Goal: Task Accomplishment & Management: Manage account settings

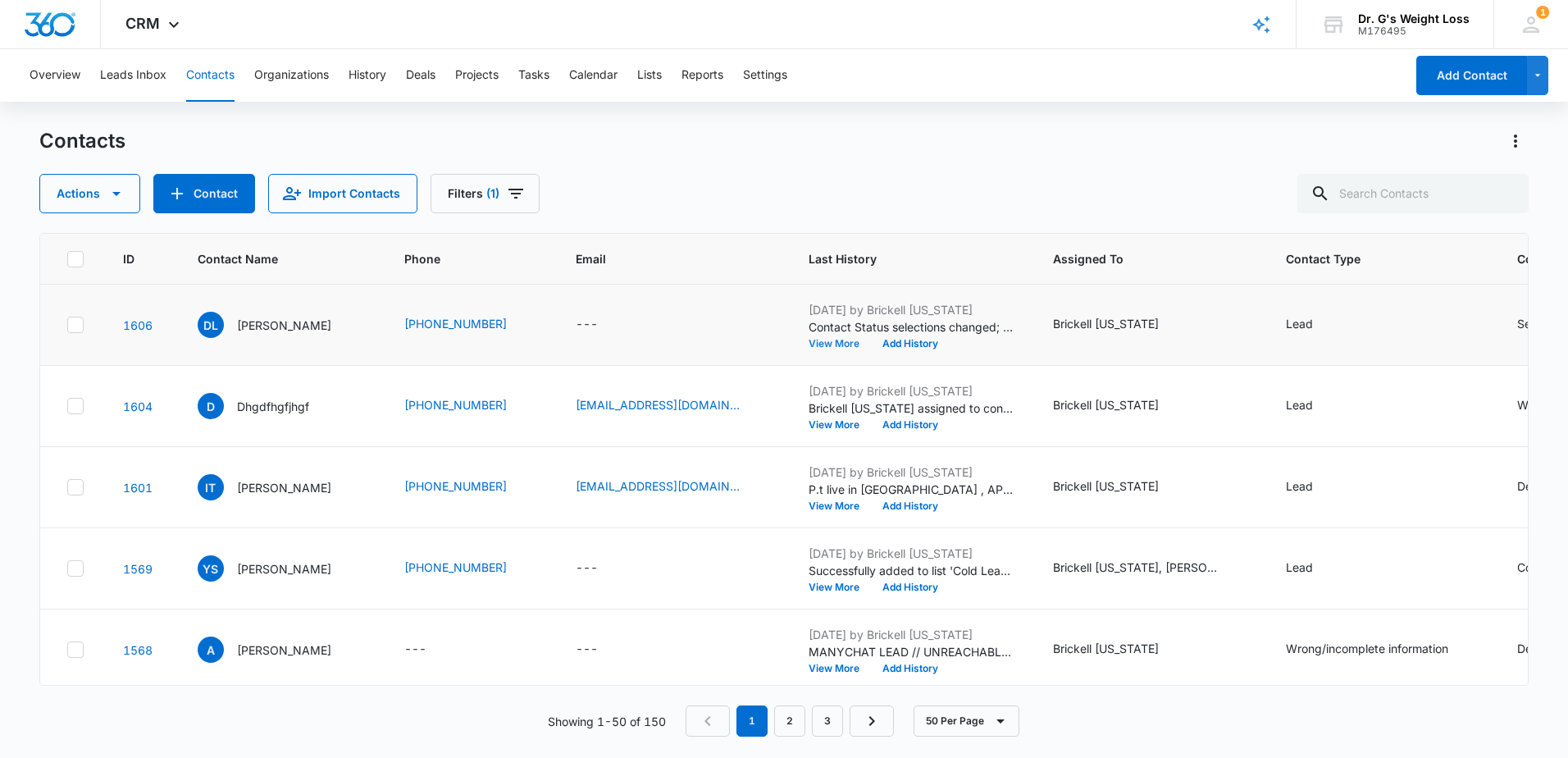
click at [853, 339] on button "View More" at bounding box center [840, 344] width 63 height 10
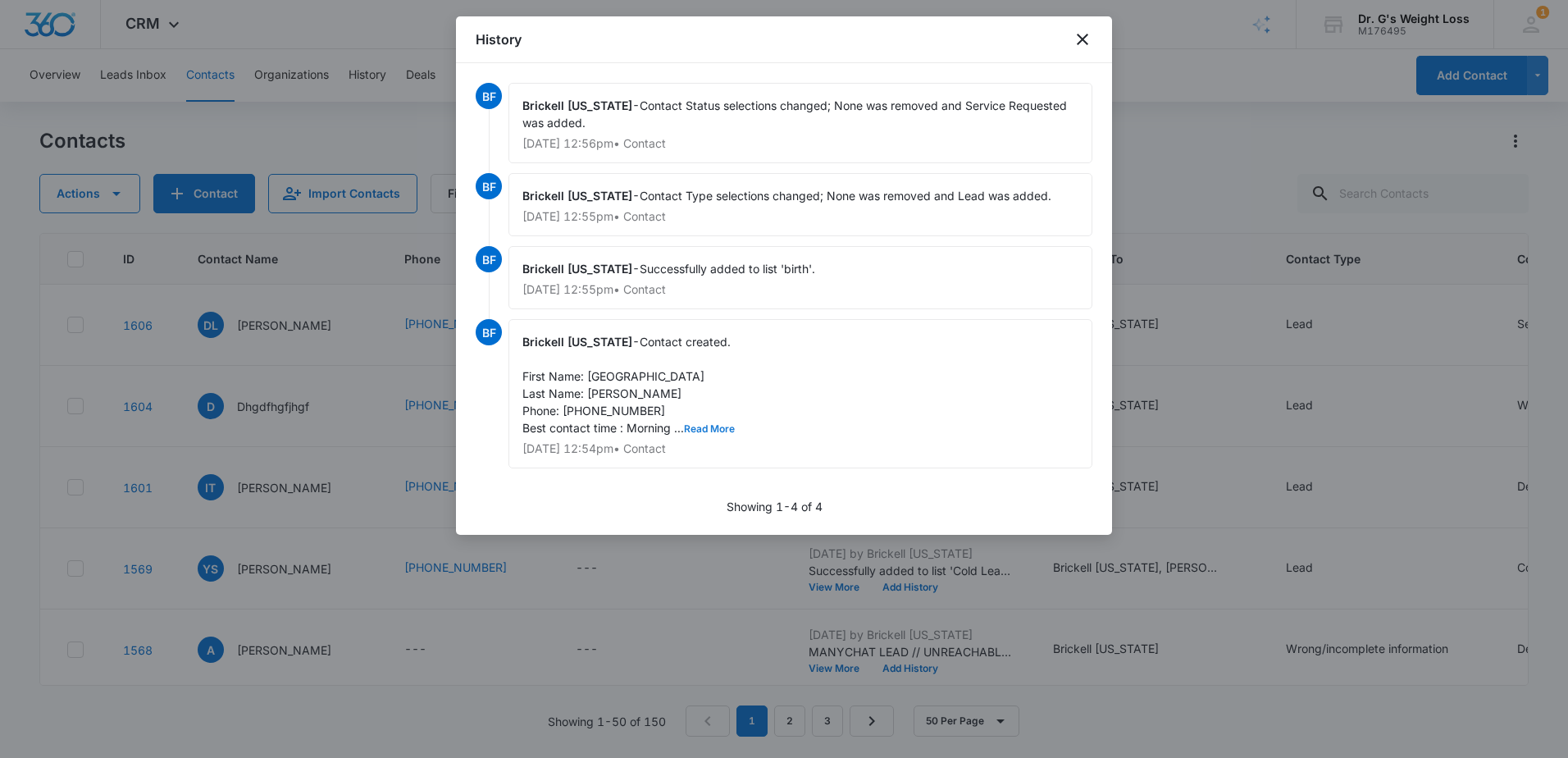
click at [717, 429] on button "Read More" at bounding box center [709, 429] width 51 height 10
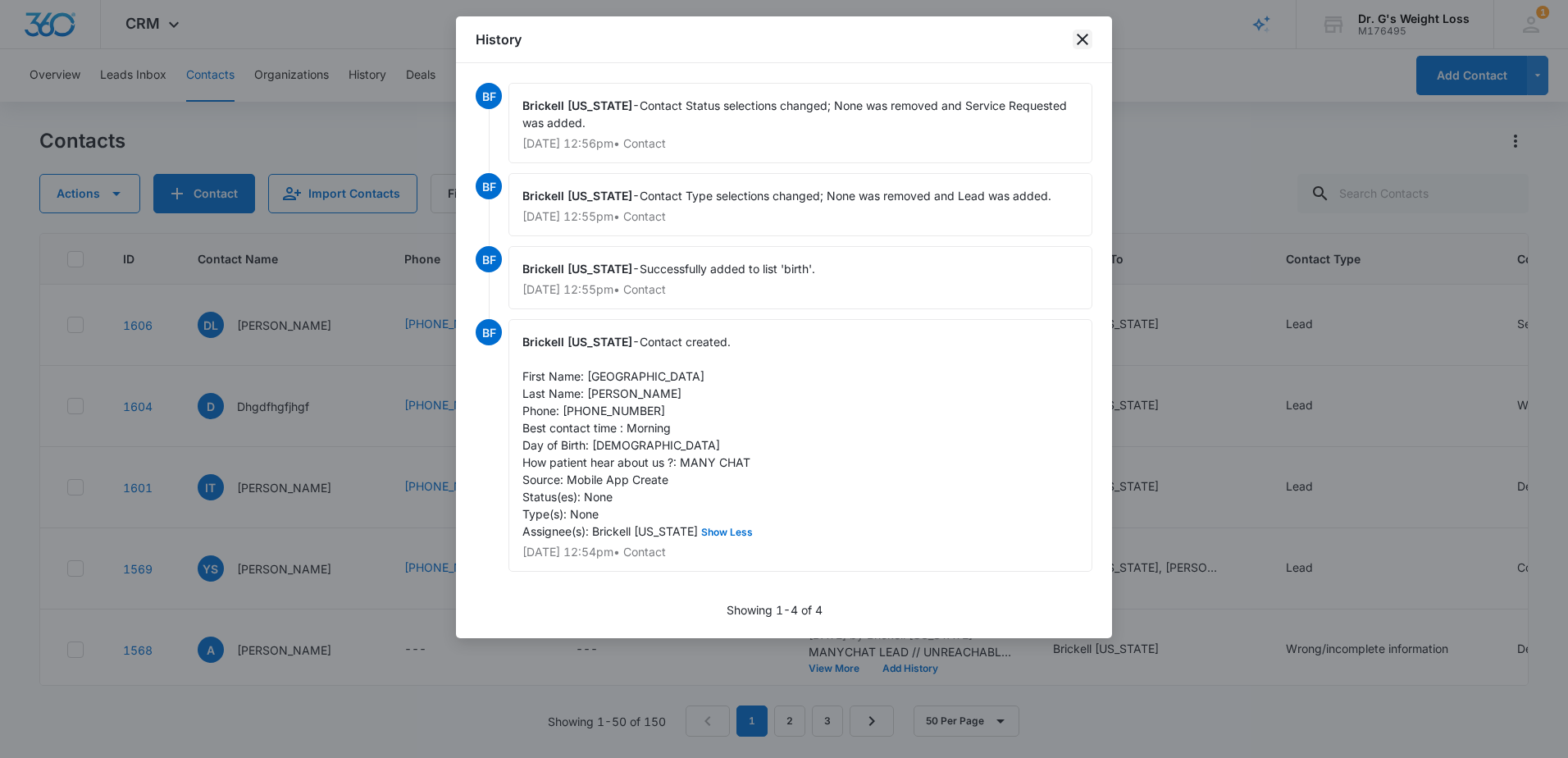
click at [1082, 37] on icon "close" at bounding box center [1083, 40] width 20 height 20
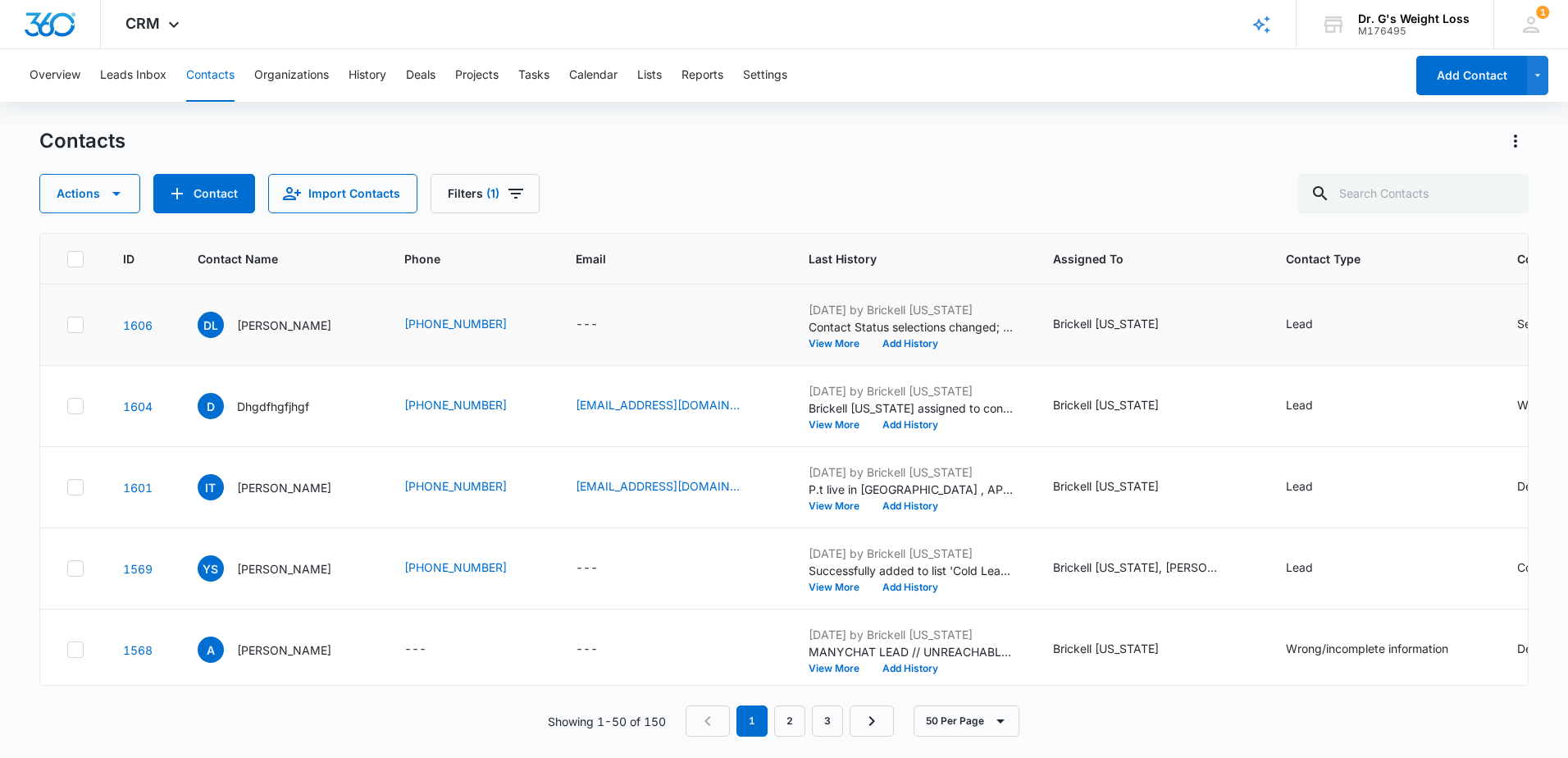
drag, startPoint x: 60, startPoint y: 27, endPoint x: 463, endPoint y: 314, distance: 494.8
click at [60, 27] on img "Dashboard" at bounding box center [50, 24] width 53 height 24
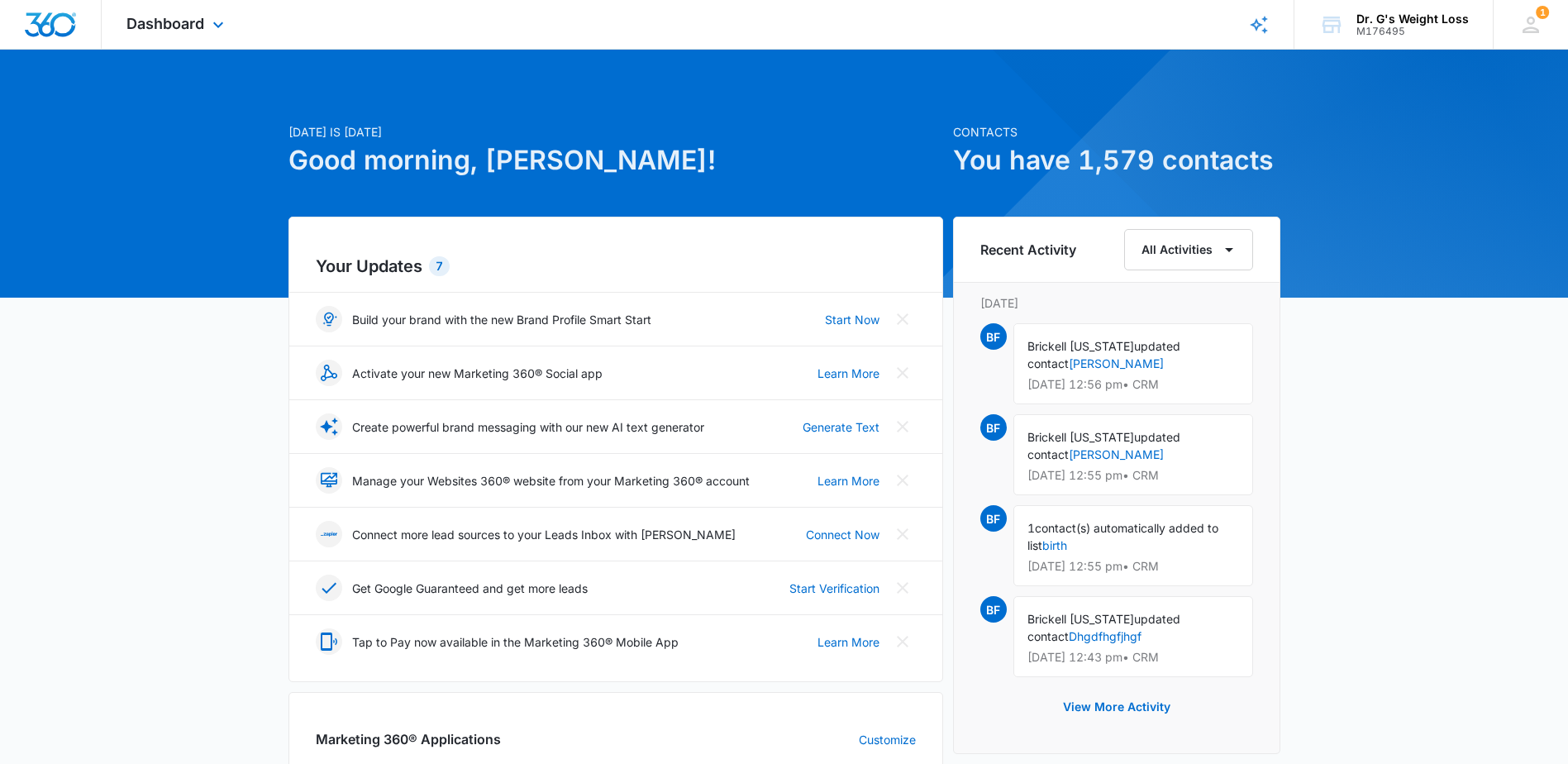
click at [79, 22] on div at bounding box center [50, 24] width 101 height 48
click at [179, 26] on span "Dashboard" at bounding box center [164, 23] width 78 height 17
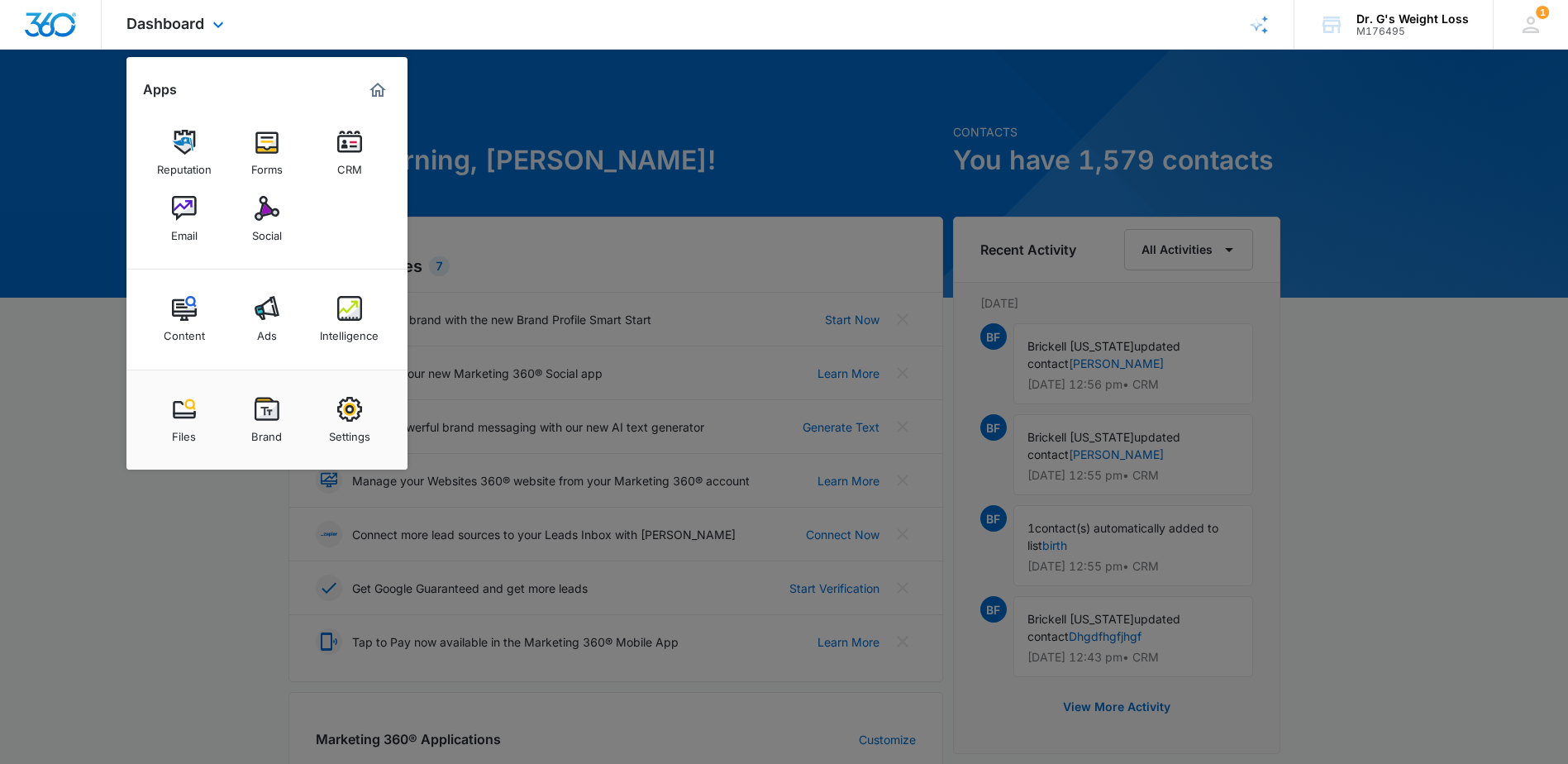
click at [90, 30] on div at bounding box center [50, 24] width 101 height 48
click at [27, 25] on img "Dashboard" at bounding box center [50, 25] width 53 height 25
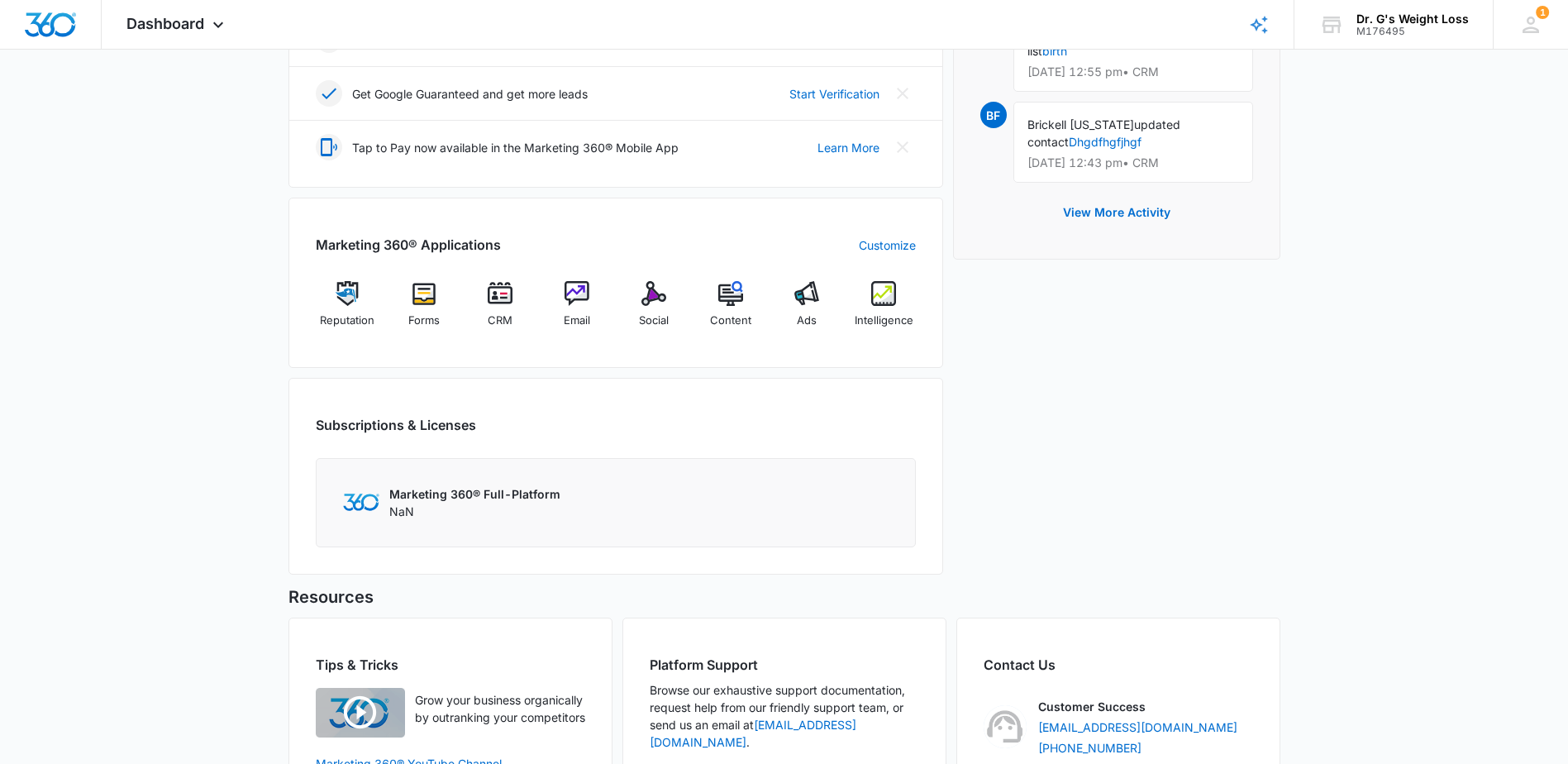
scroll to position [496, 0]
click at [403, 310] on div "Forms" at bounding box center [424, 309] width 64 height 59
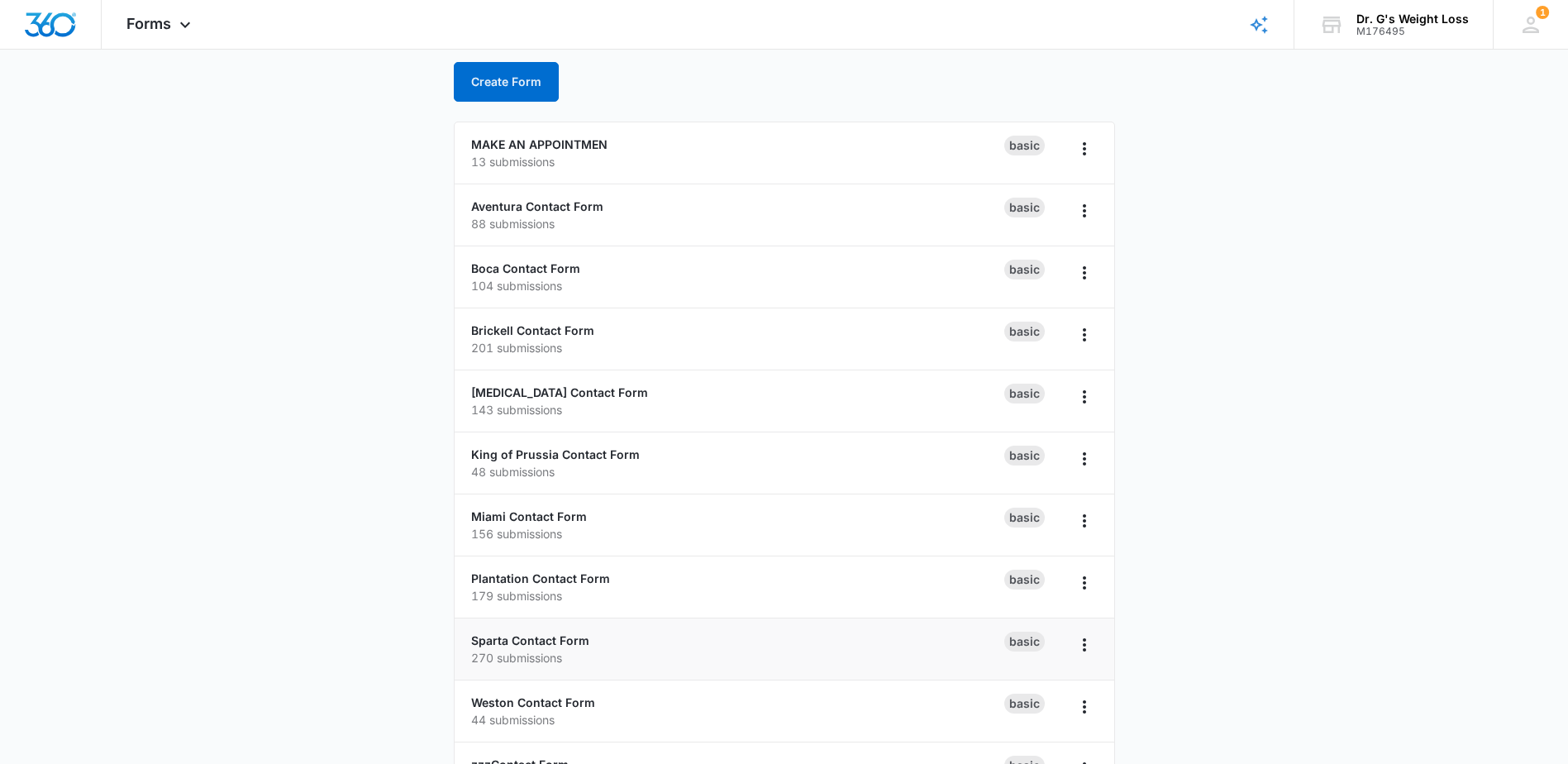
scroll to position [83, 0]
click at [567, 327] on link "Brickell Contact Form" at bounding box center [533, 331] width 123 height 14
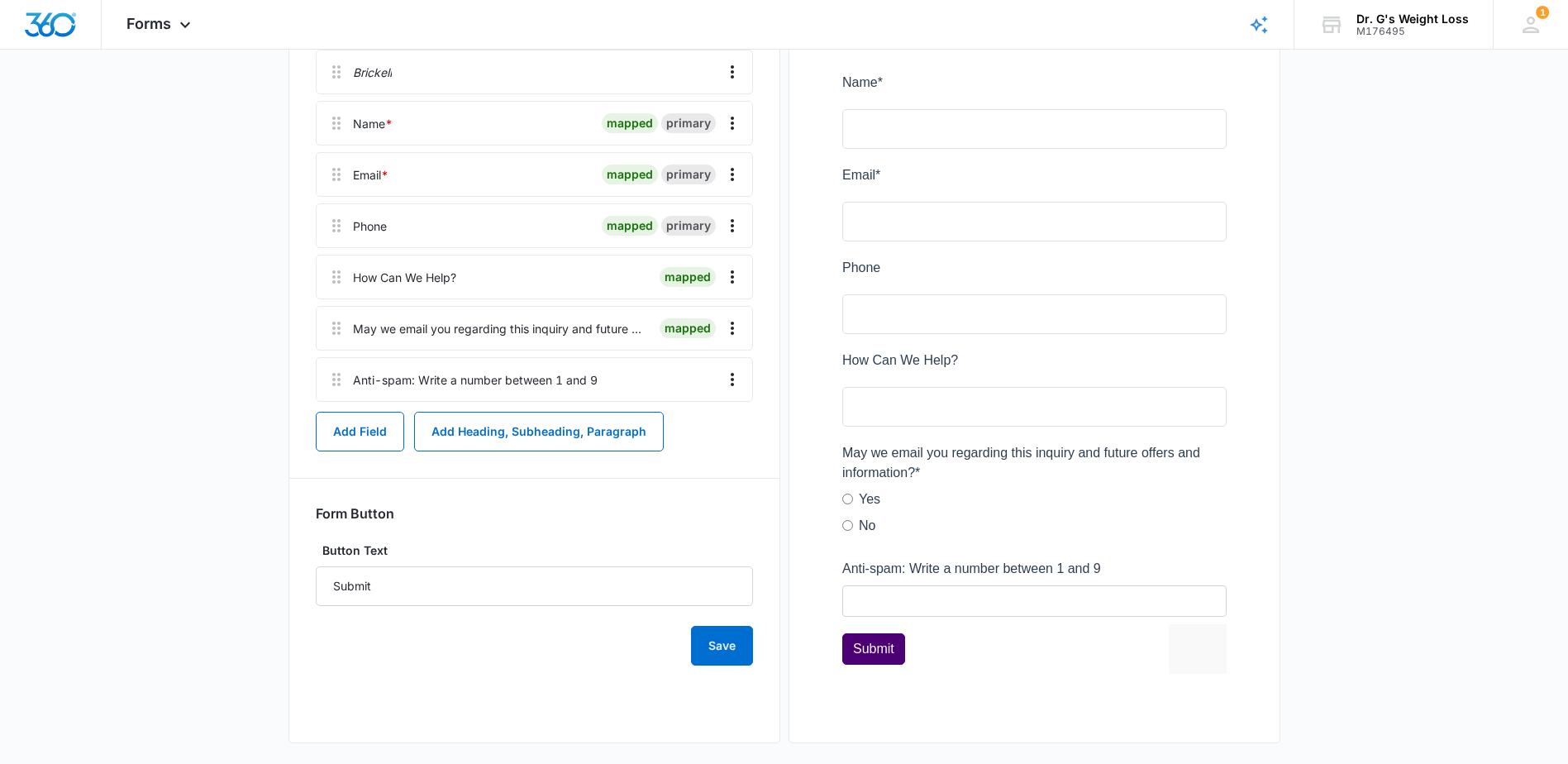
scroll to position [302, 0]
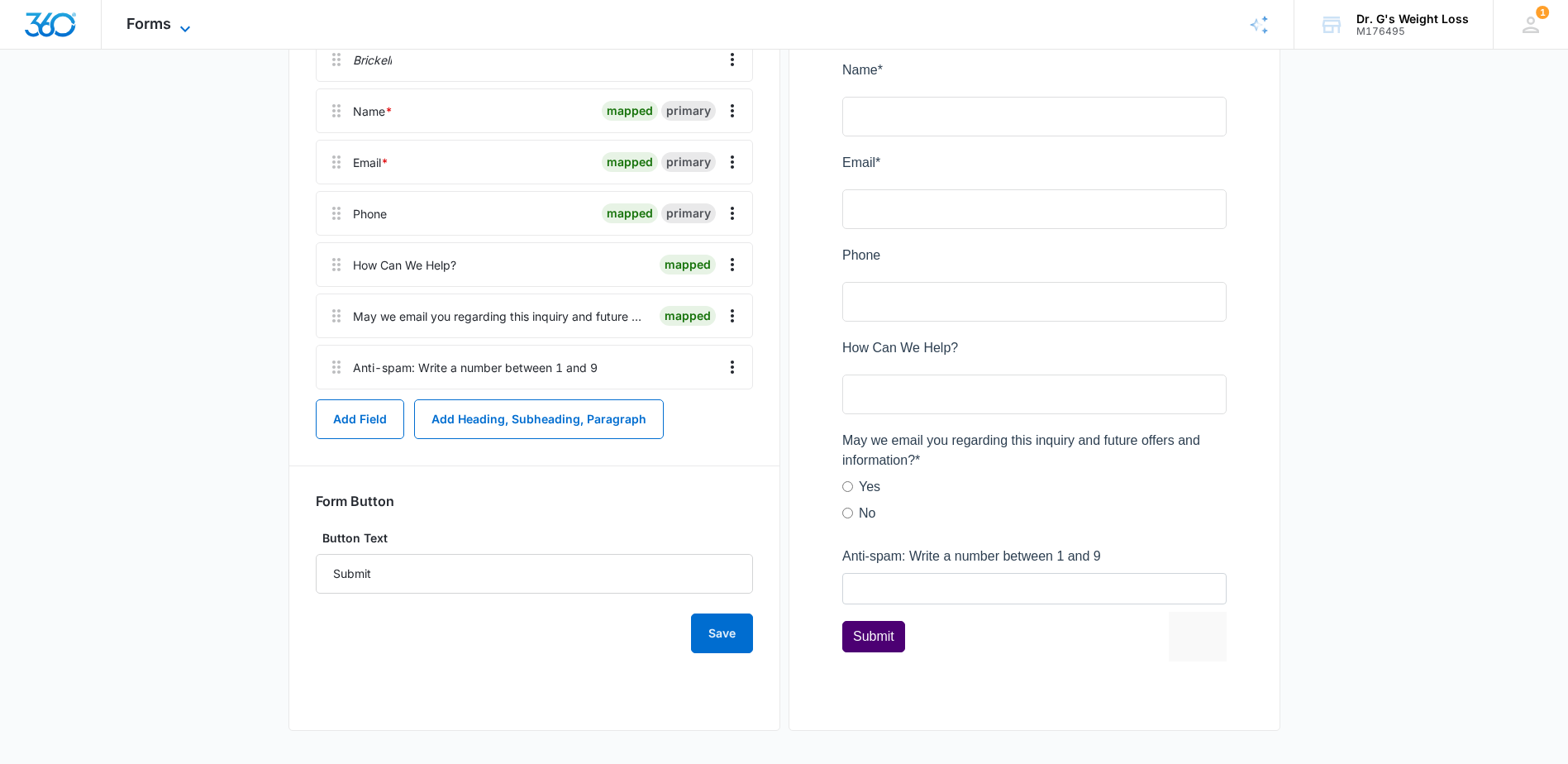
click at [167, 15] on span "Forms" at bounding box center [148, 23] width 45 height 17
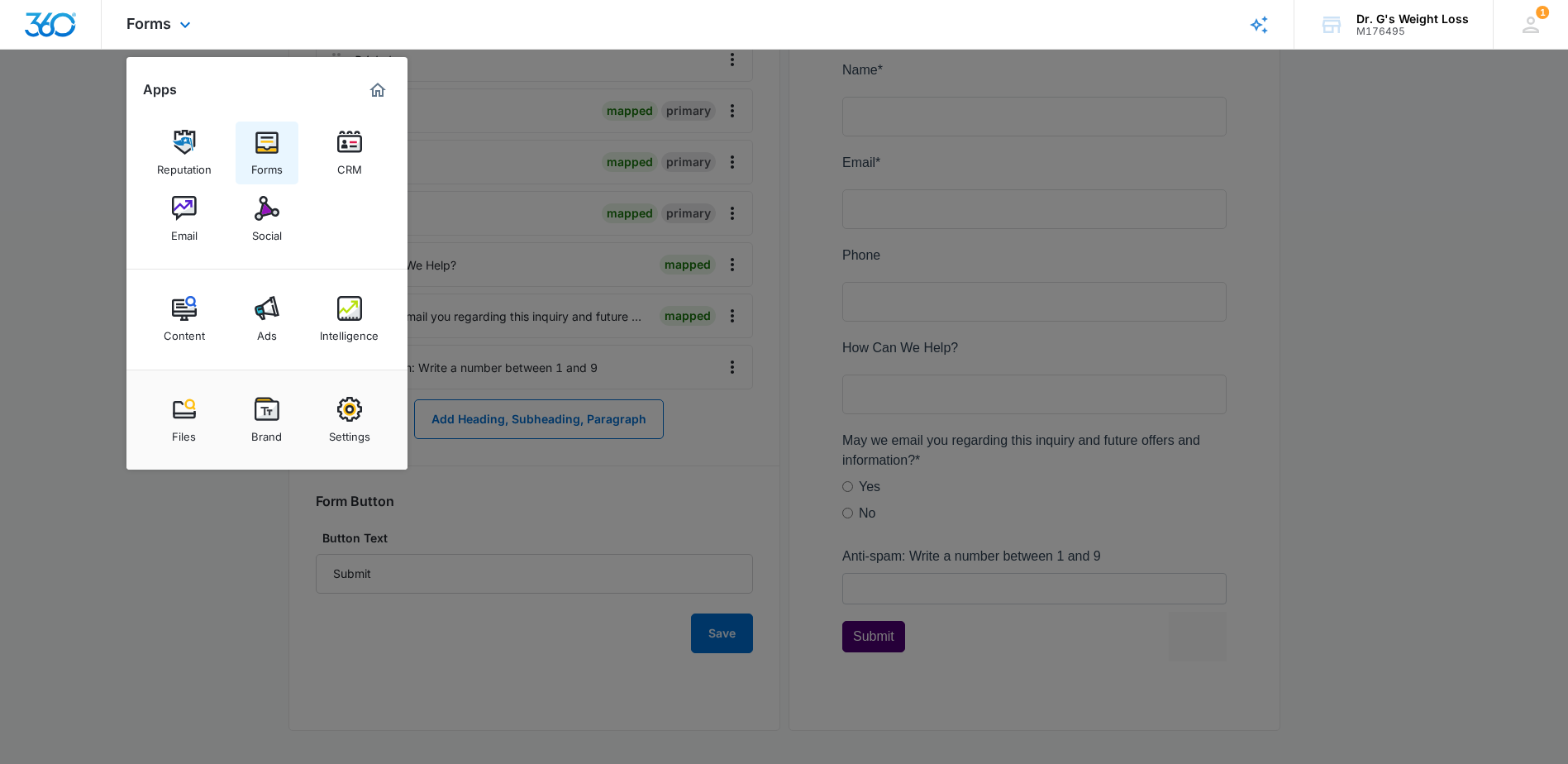
click at [277, 148] on img at bounding box center [267, 142] width 25 height 25
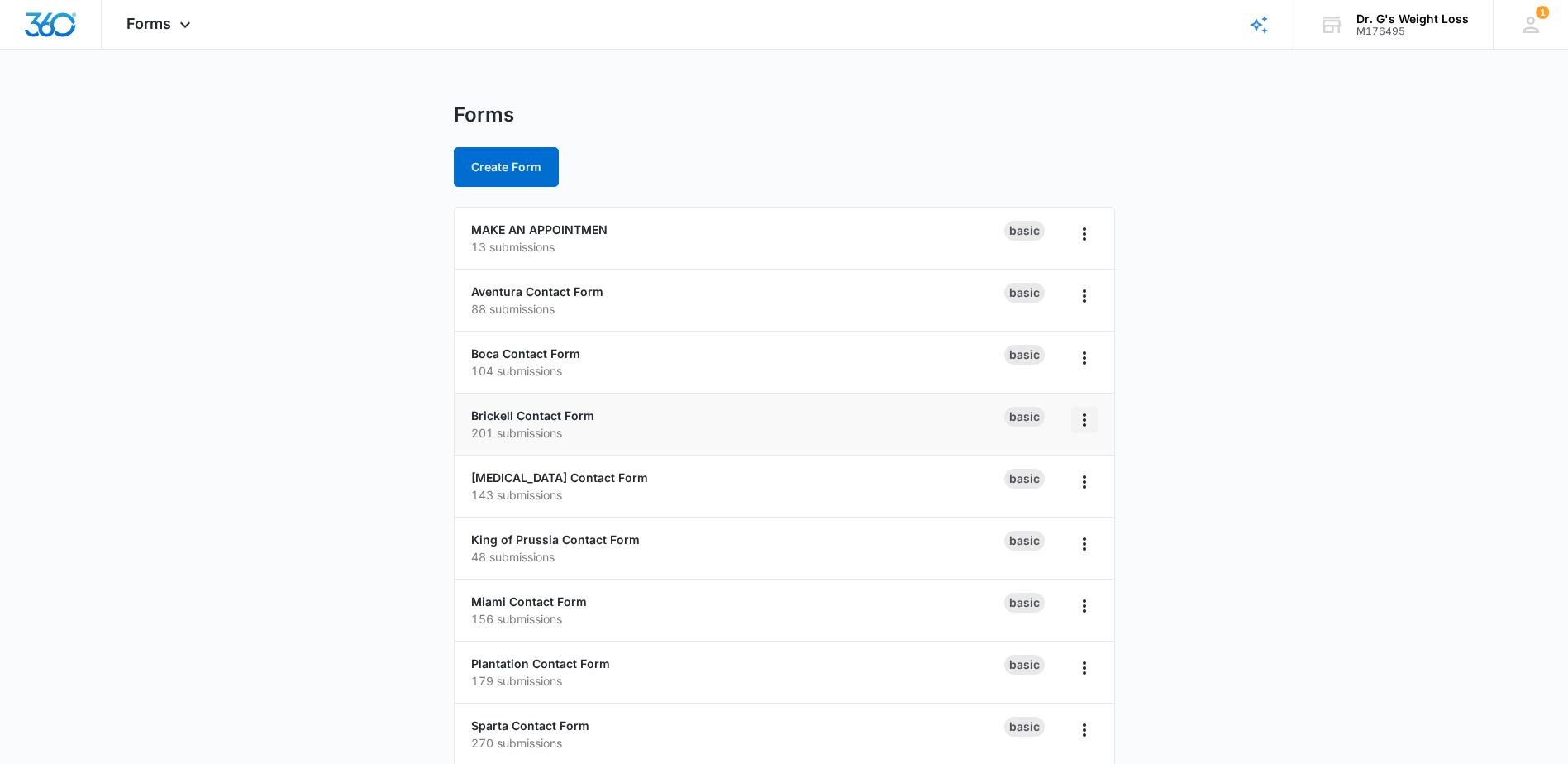
click at [1082, 418] on icon "Overflow Menu" at bounding box center [1085, 420] width 20 height 20
click at [727, 447] on li "Brickell Contact Form 201 submissions Basic Rename Duplicate Delete" at bounding box center [785, 425] width 660 height 62
click at [496, 409] on div "Brickell Contact Form 201 submissions" at bounding box center [737, 424] width 533 height 35
drag, startPoint x: 496, startPoint y: 409, endPoint x: 487, endPoint y: 414, distance: 10.3
click at [487, 414] on link "Brickell Contact Form" at bounding box center [533, 415] width 123 height 14
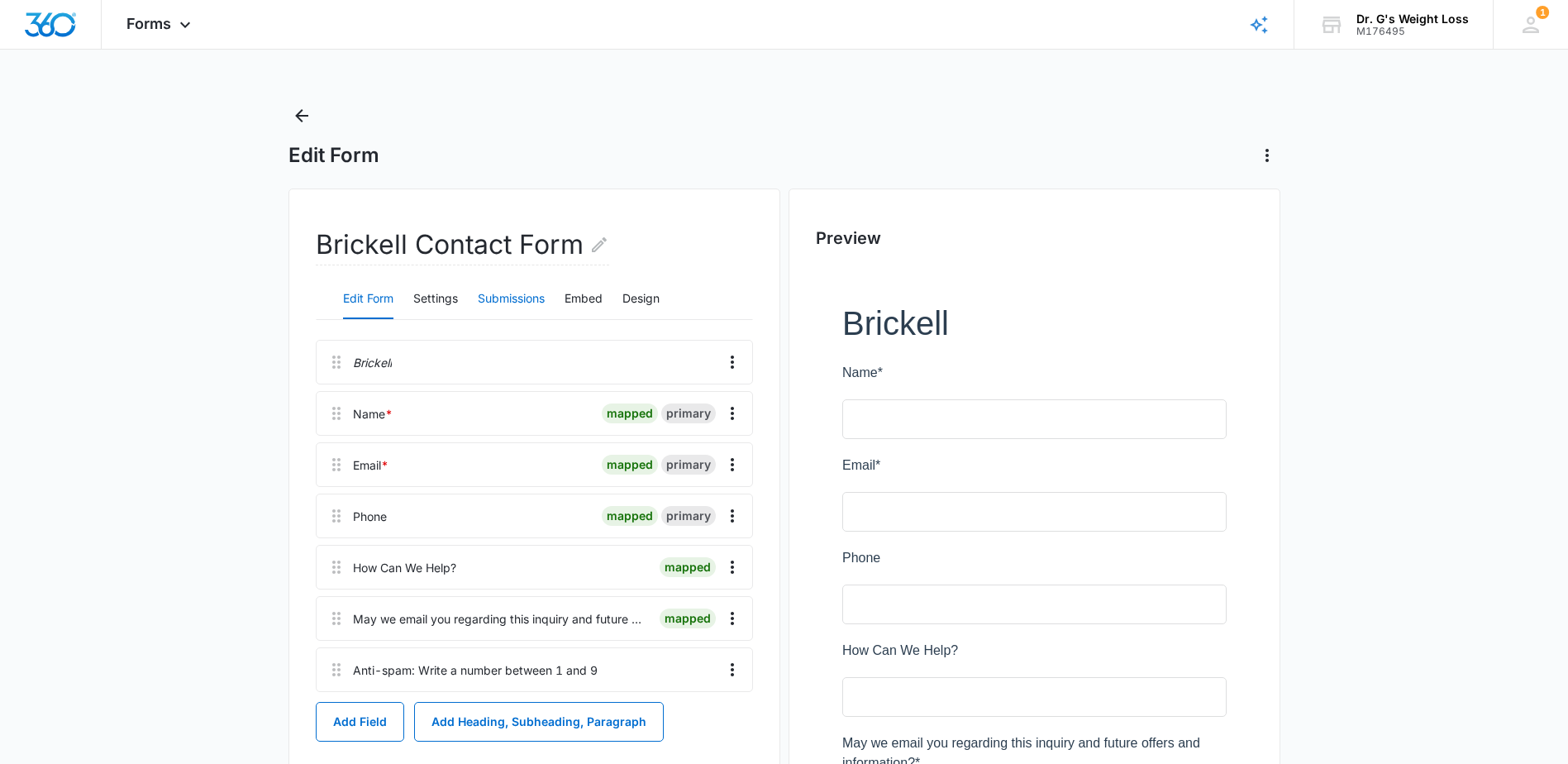
click at [512, 293] on button "Submissions" at bounding box center [511, 299] width 67 height 39
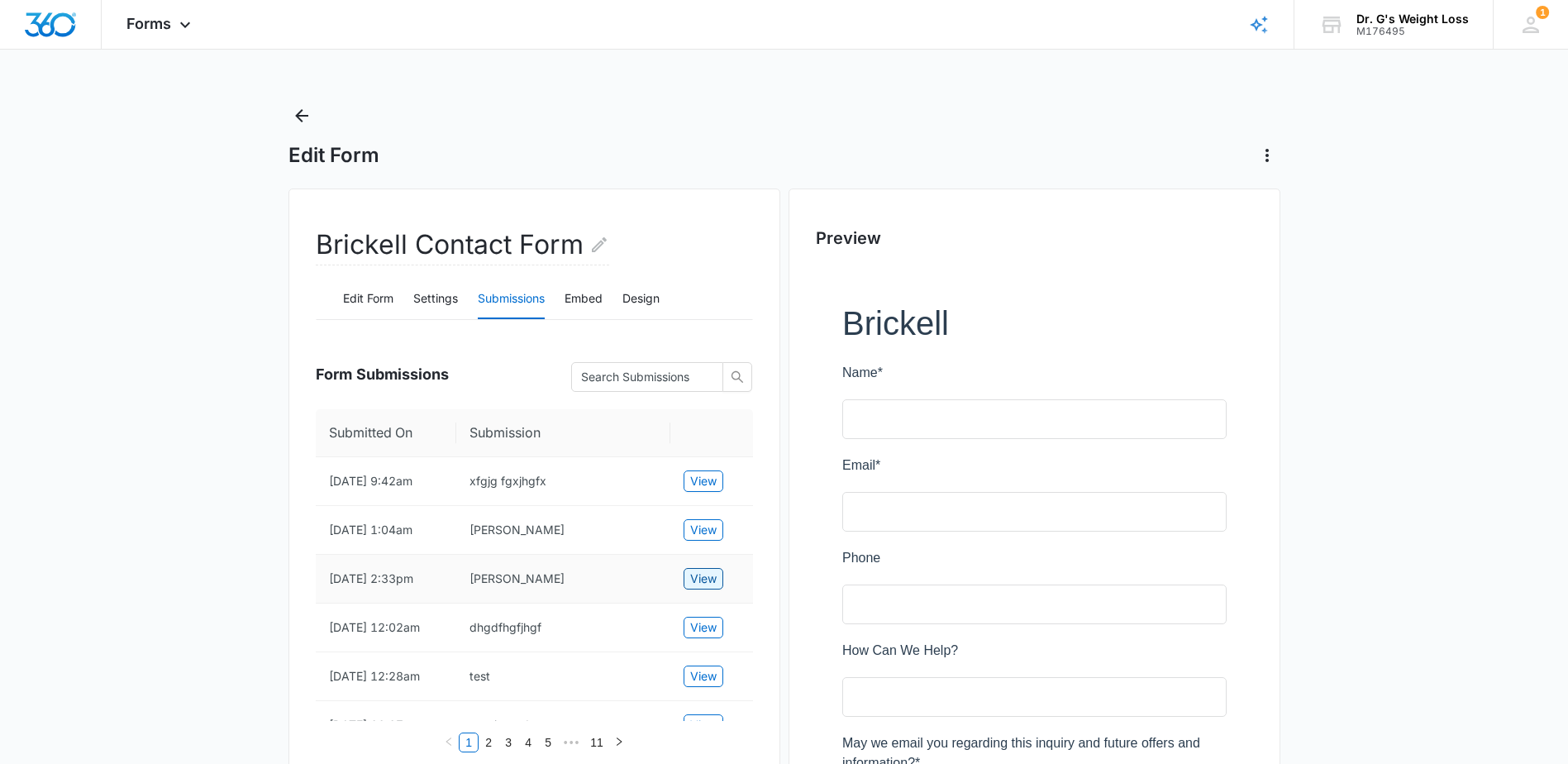
click at [708, 583] on span "View" at bounding box center [703, 578] width 26 height 18
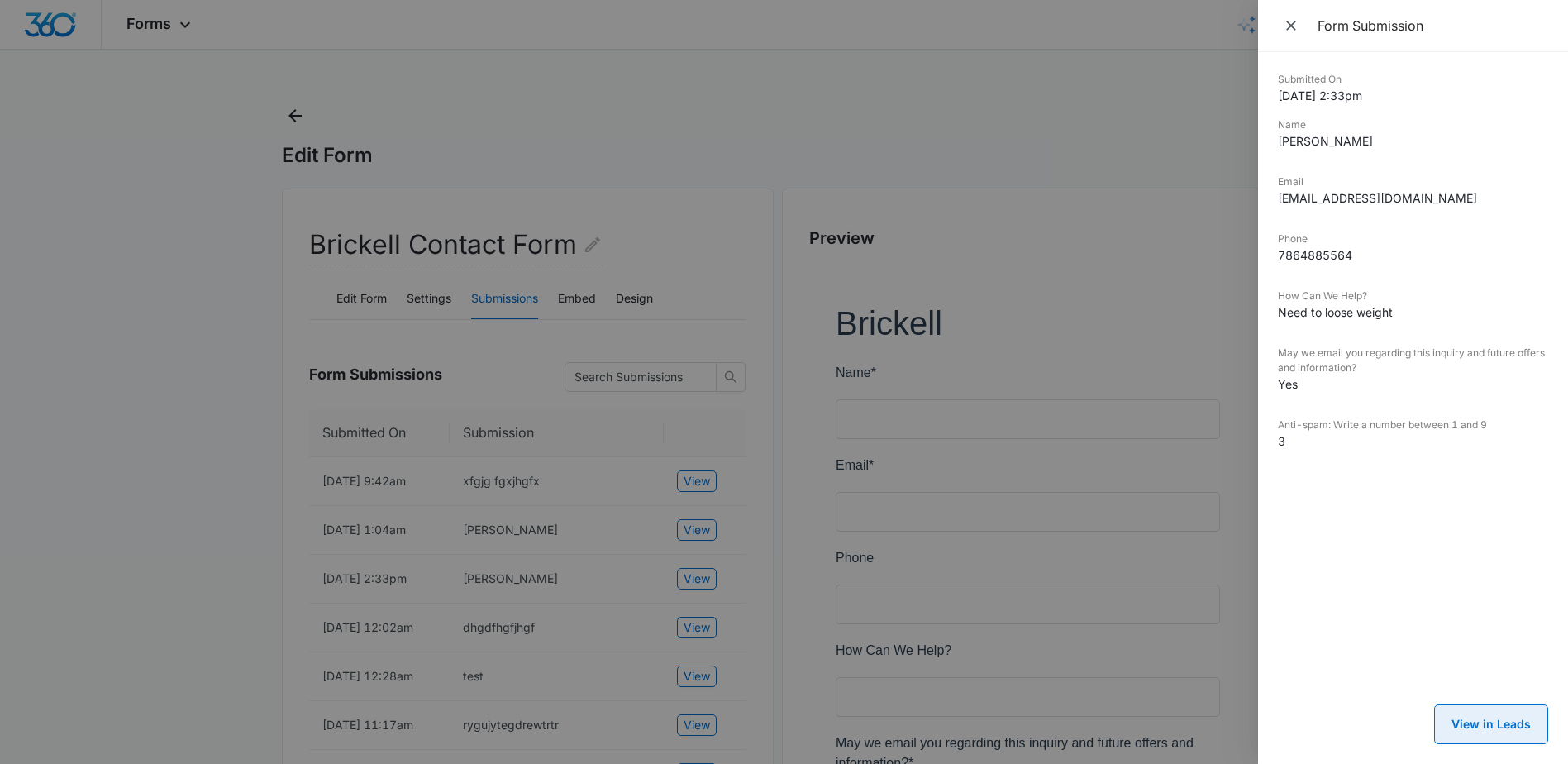
click at [1499, 727] on button "View in Leads" at bounding box center [1490, 724] width 114 height 39
click at [495, 109] on div at bounding box center [784, 382] width 1568 height 764
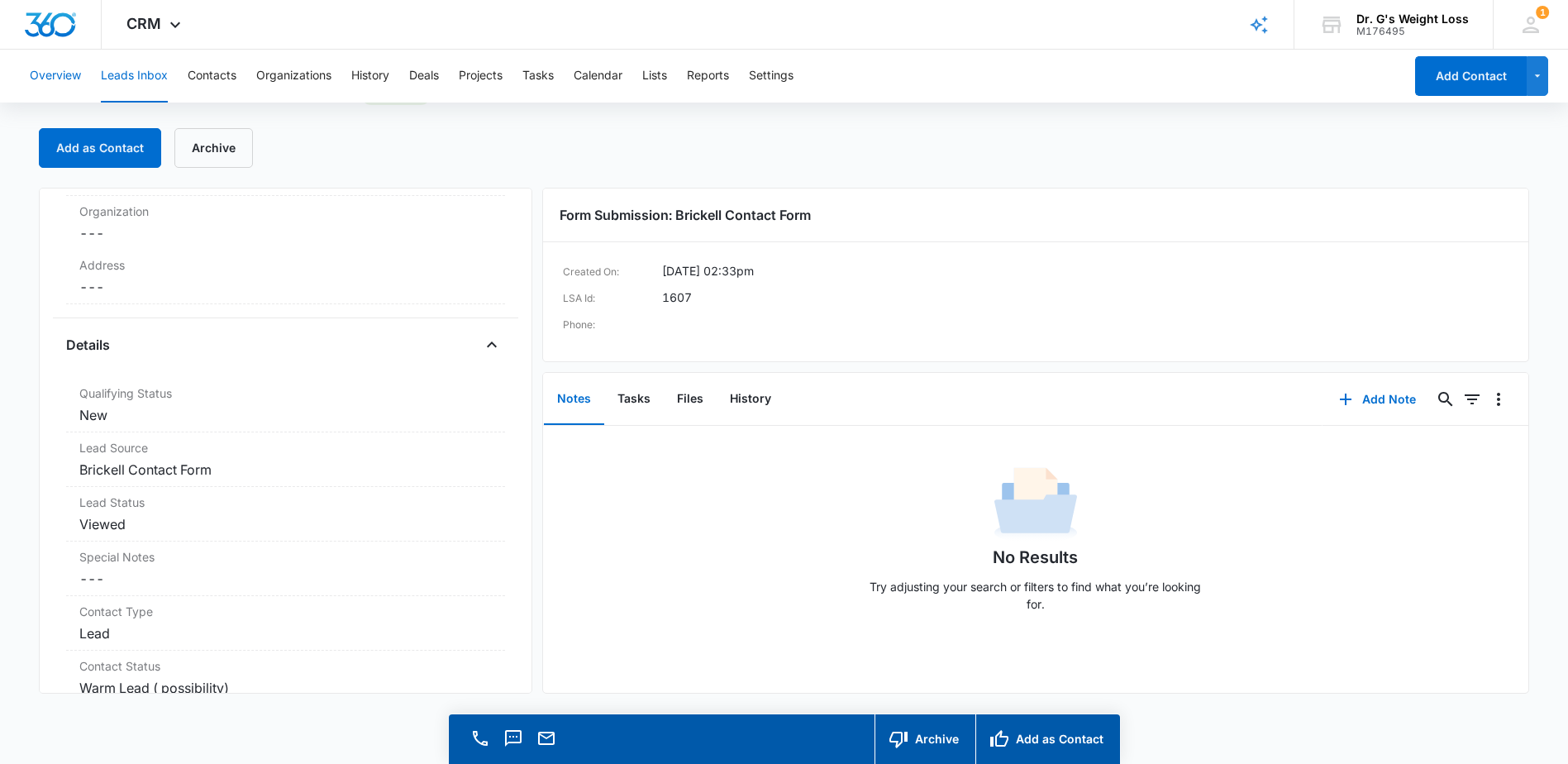
scroll to position [296, 0]
click at [108, 138] on button "Add as Contact" at bounding box center [101, 147] width 122 height 39
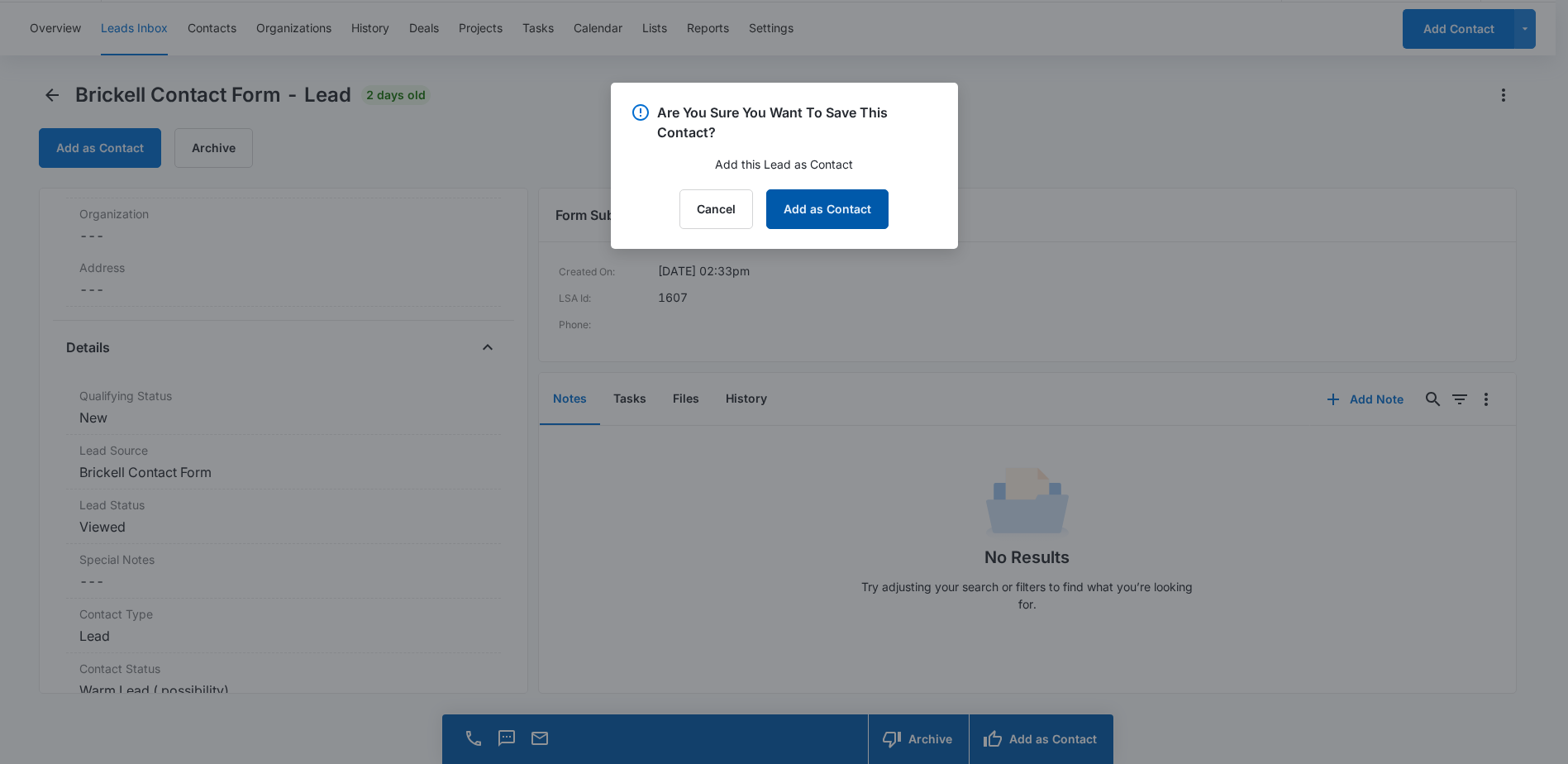
click at [831, 205] on button "Add as Contact" at bounding box center [828, 208] width 122 height 39
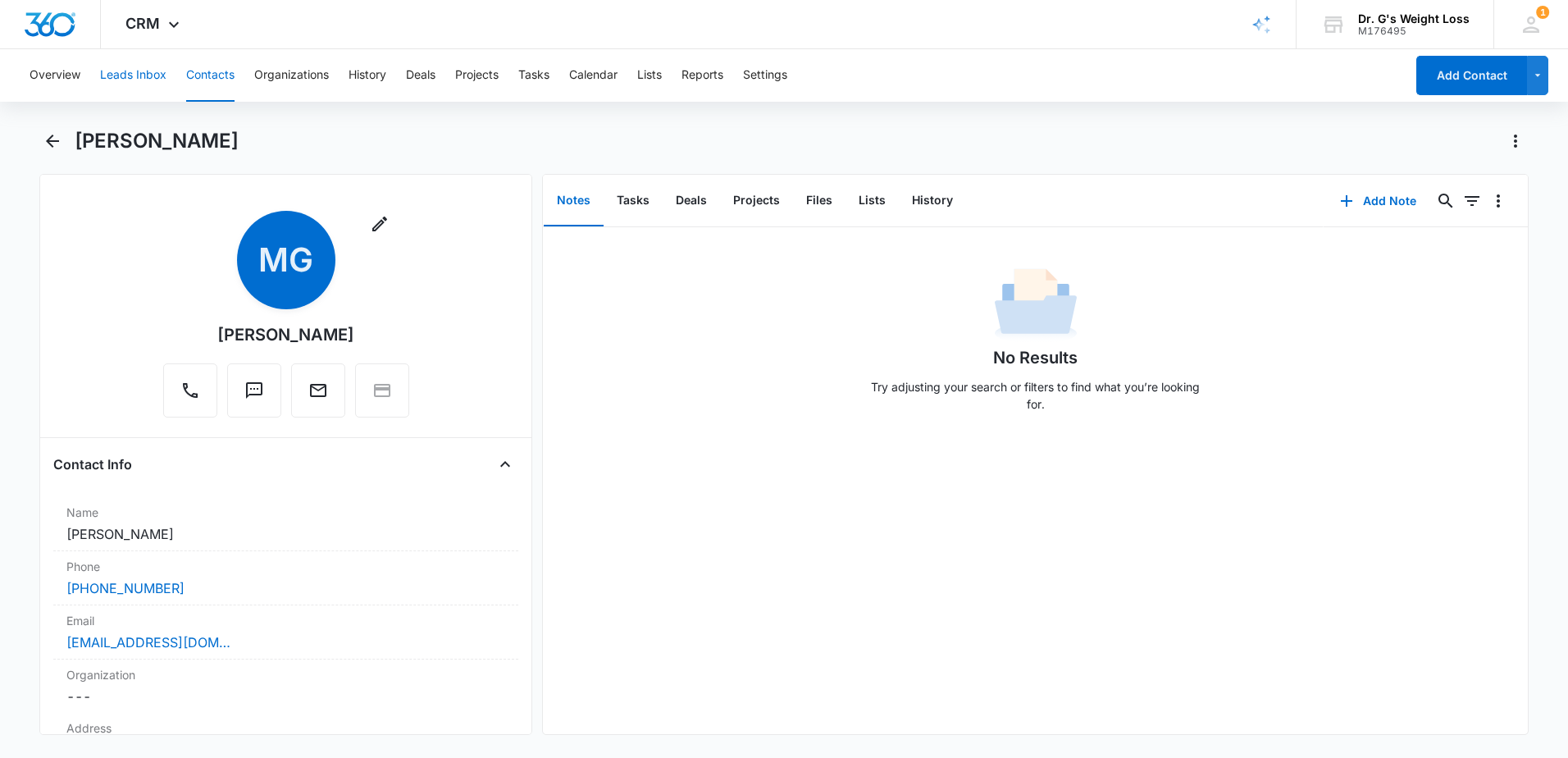
click at [131, 79] on button "Leads Inbox" at bounding box center [132, 75] width 66 height 53
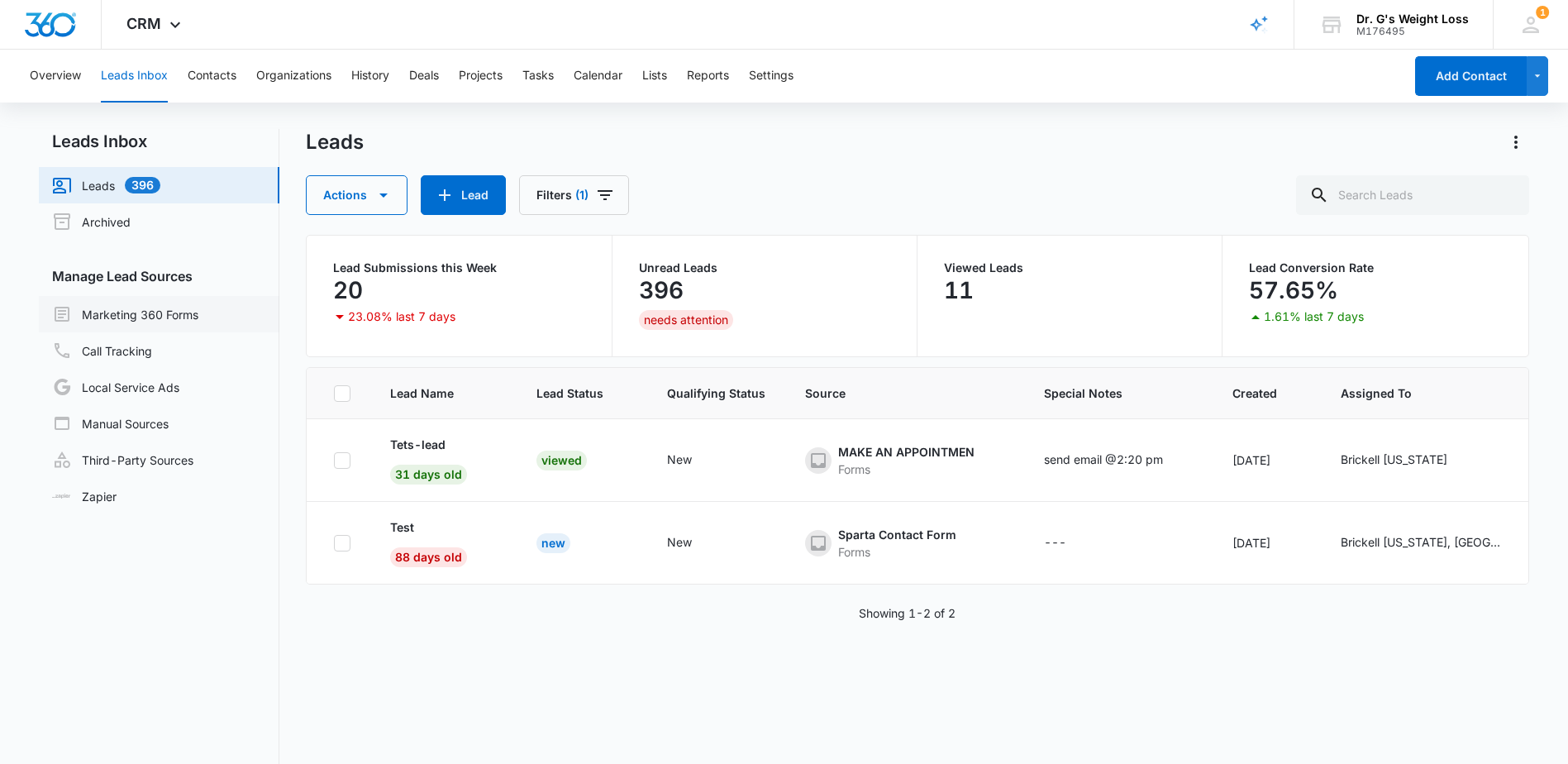
click at [143, 319] on link "Marketing 360 Forms" at bounding box center [125, 314] width 146 height 20
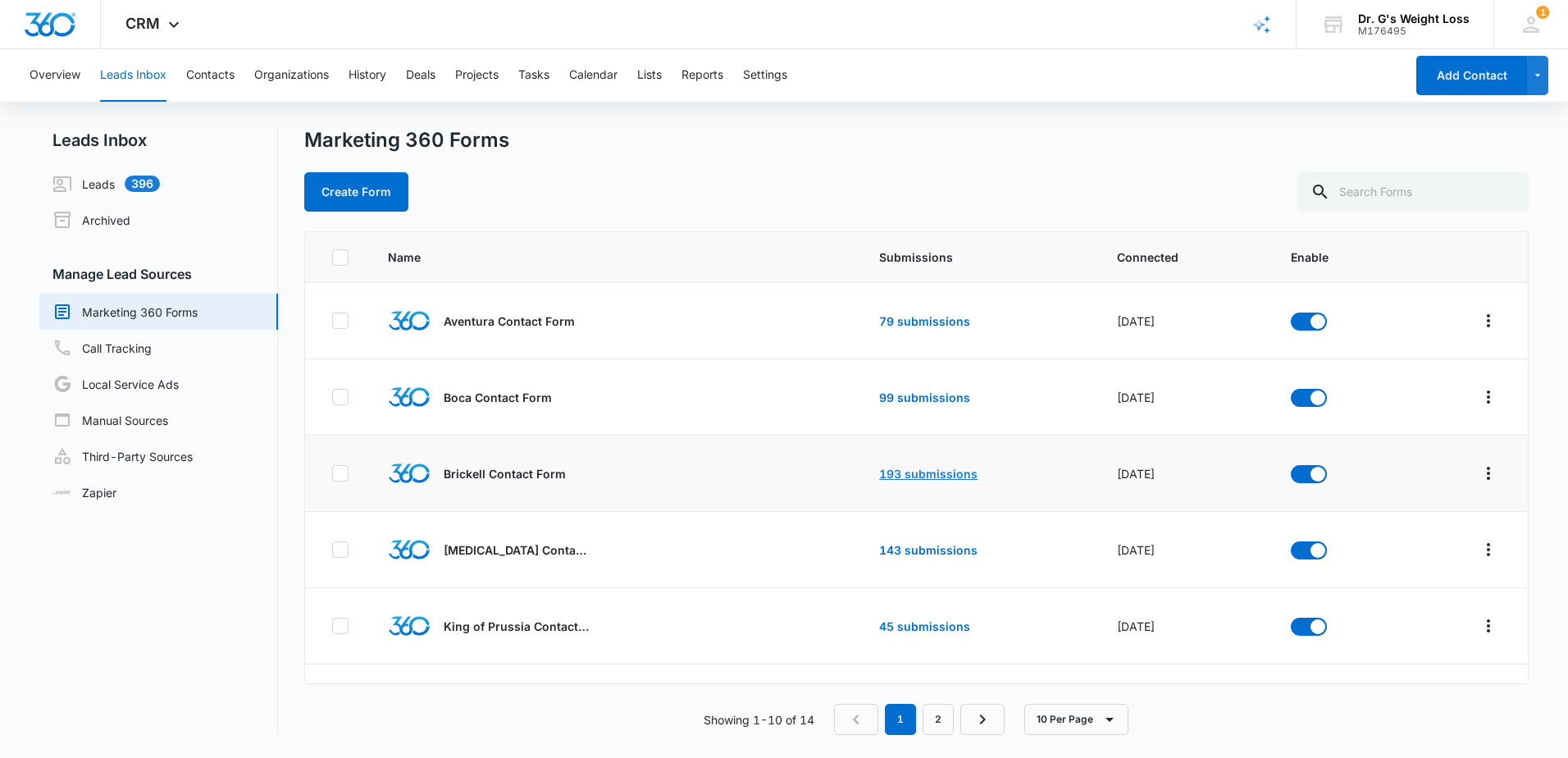
click at [912, 477] on link "193 submissions" at bounding box center [929, 473] width 99 height 14
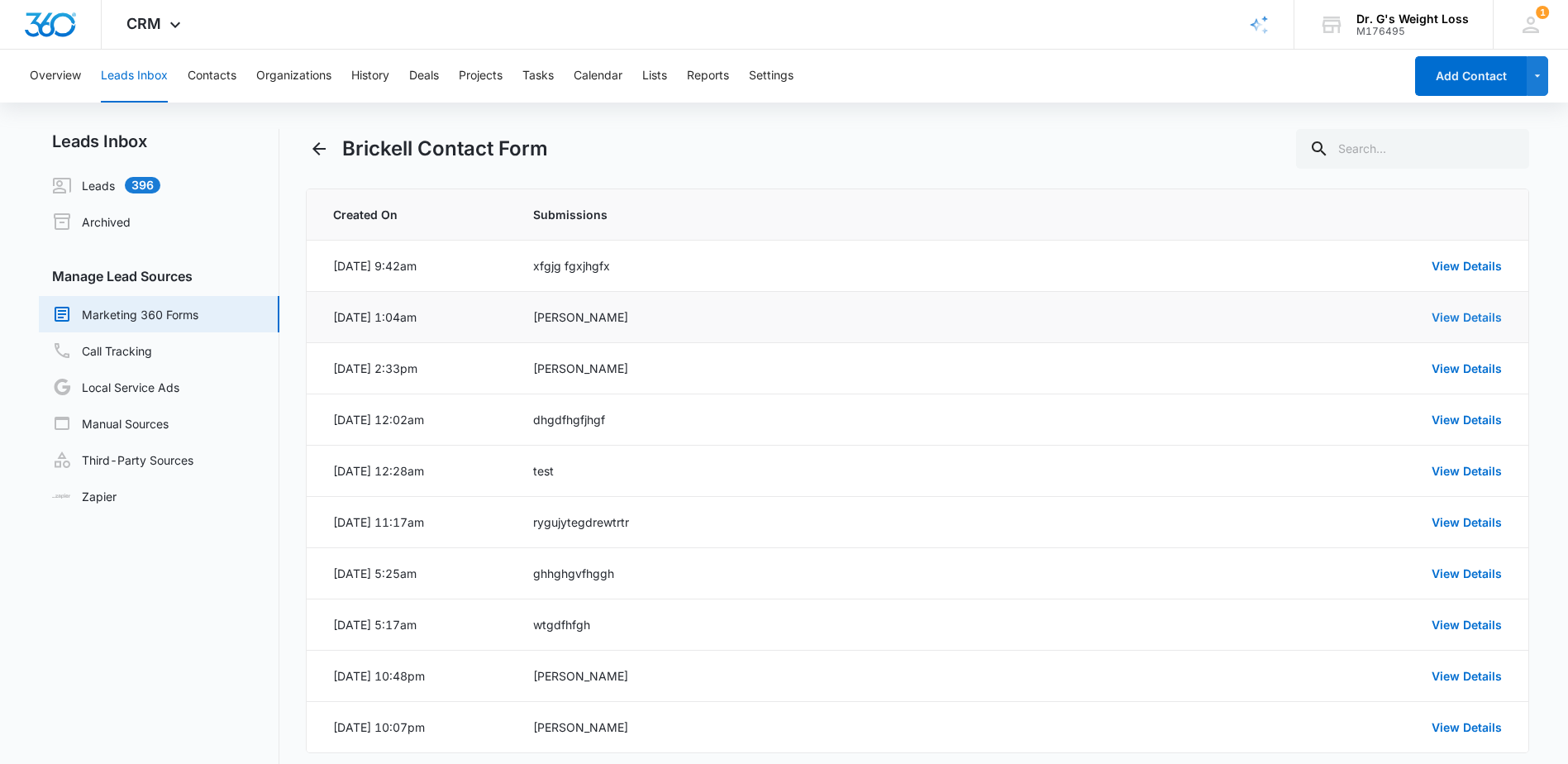
click at [1466, 314] on link "View Details" at bounding box center [1467, 316] width 70 height 14
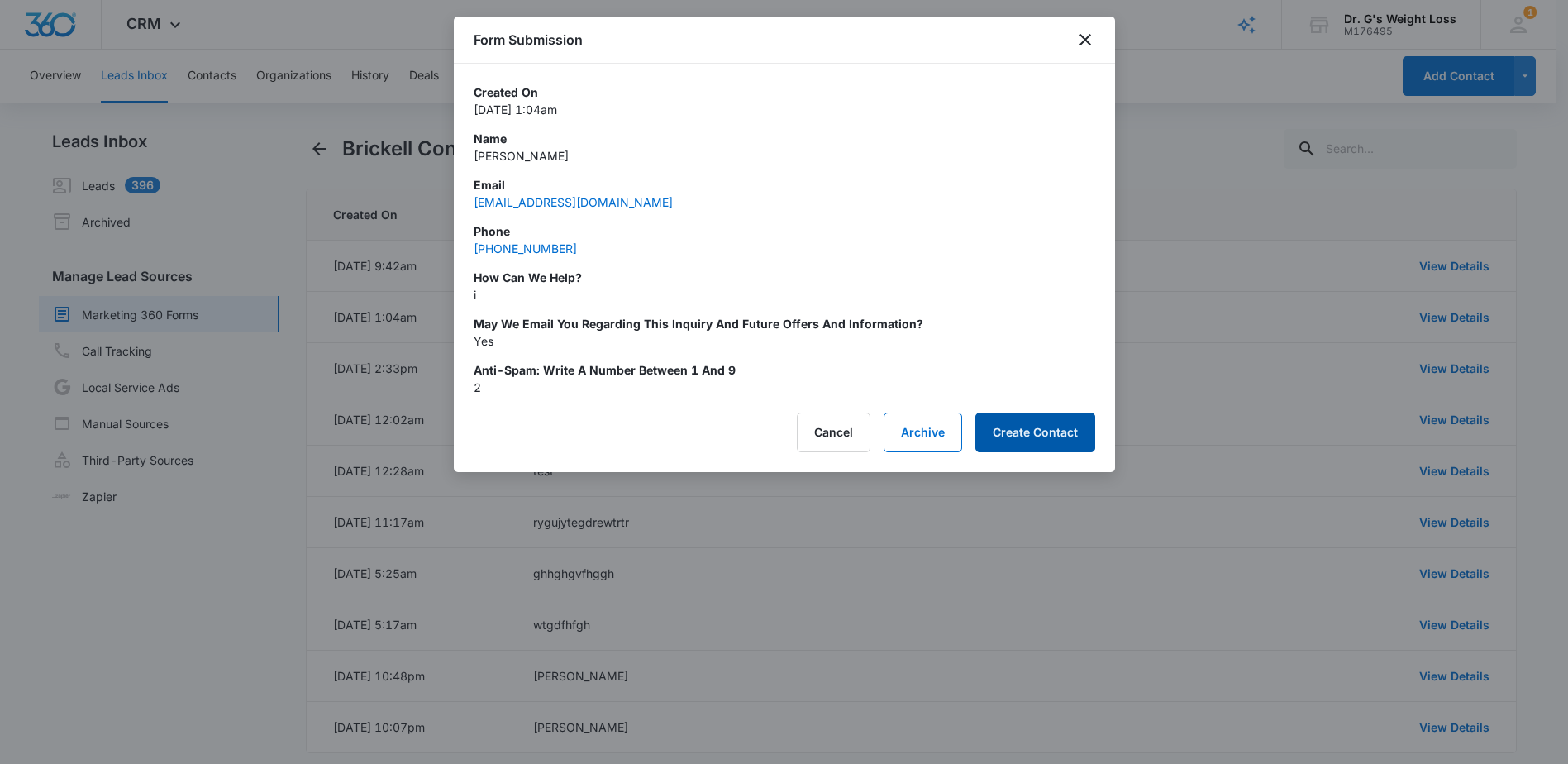
click at [1051, 440] on button "Create Contact" at bounding box center [1034, 431] width 120 height 39
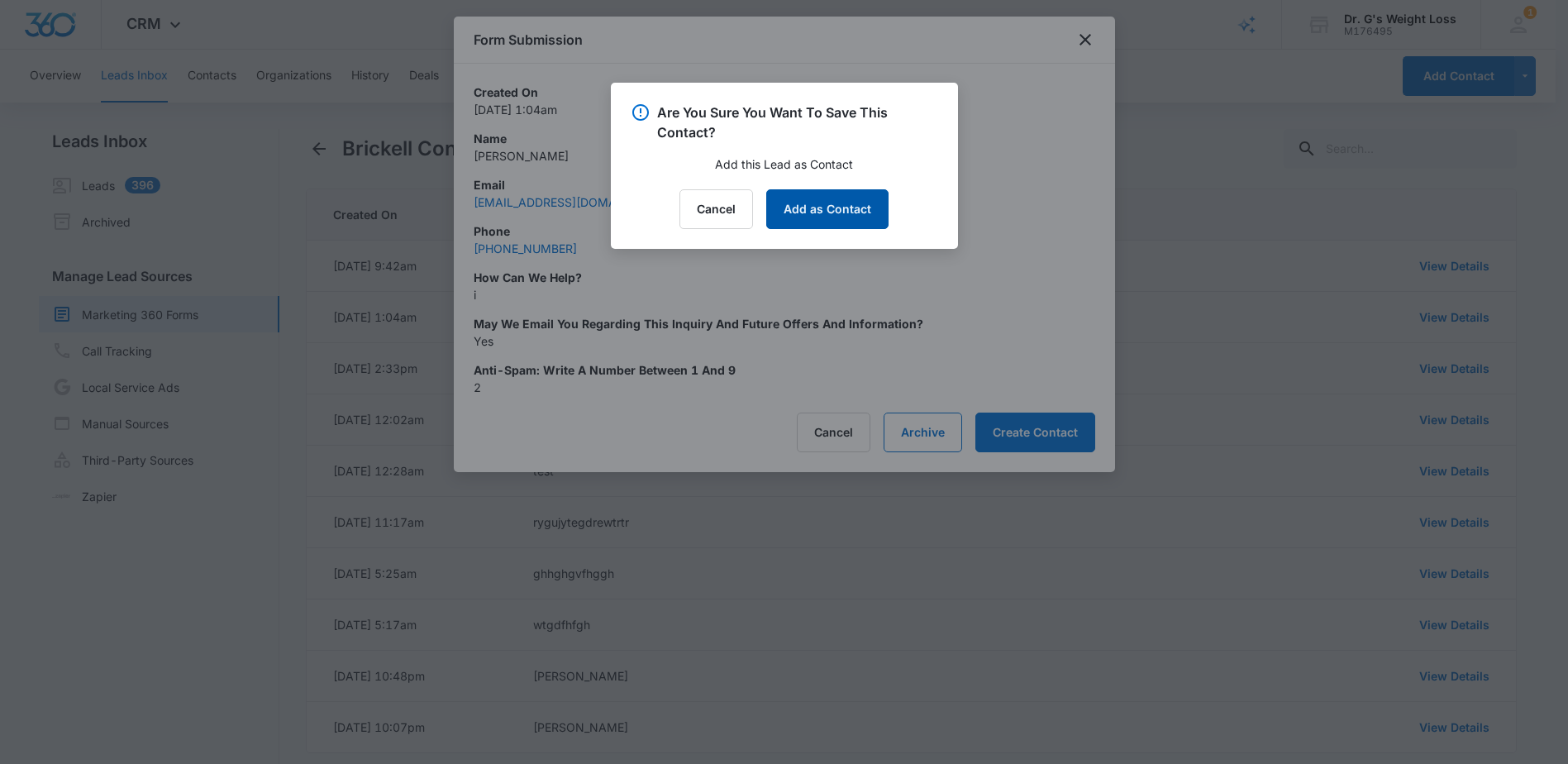
click at [792, 201] on button "Add as Contact" at bounding box center [828, 208] width 122 height 39
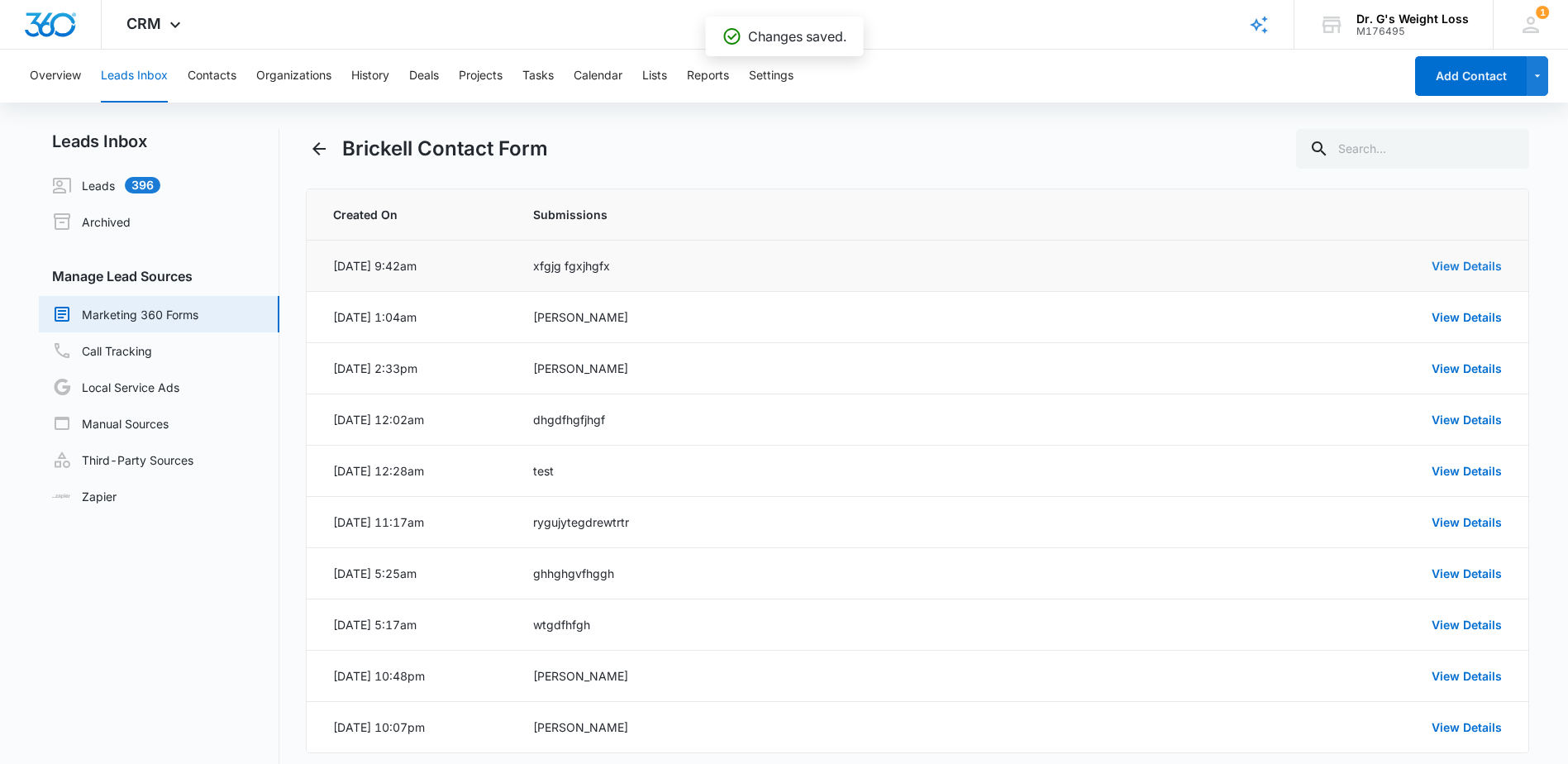
click at [1481, 260] on link "View Details" at bounding box center [1467, 265] width 70 height 14
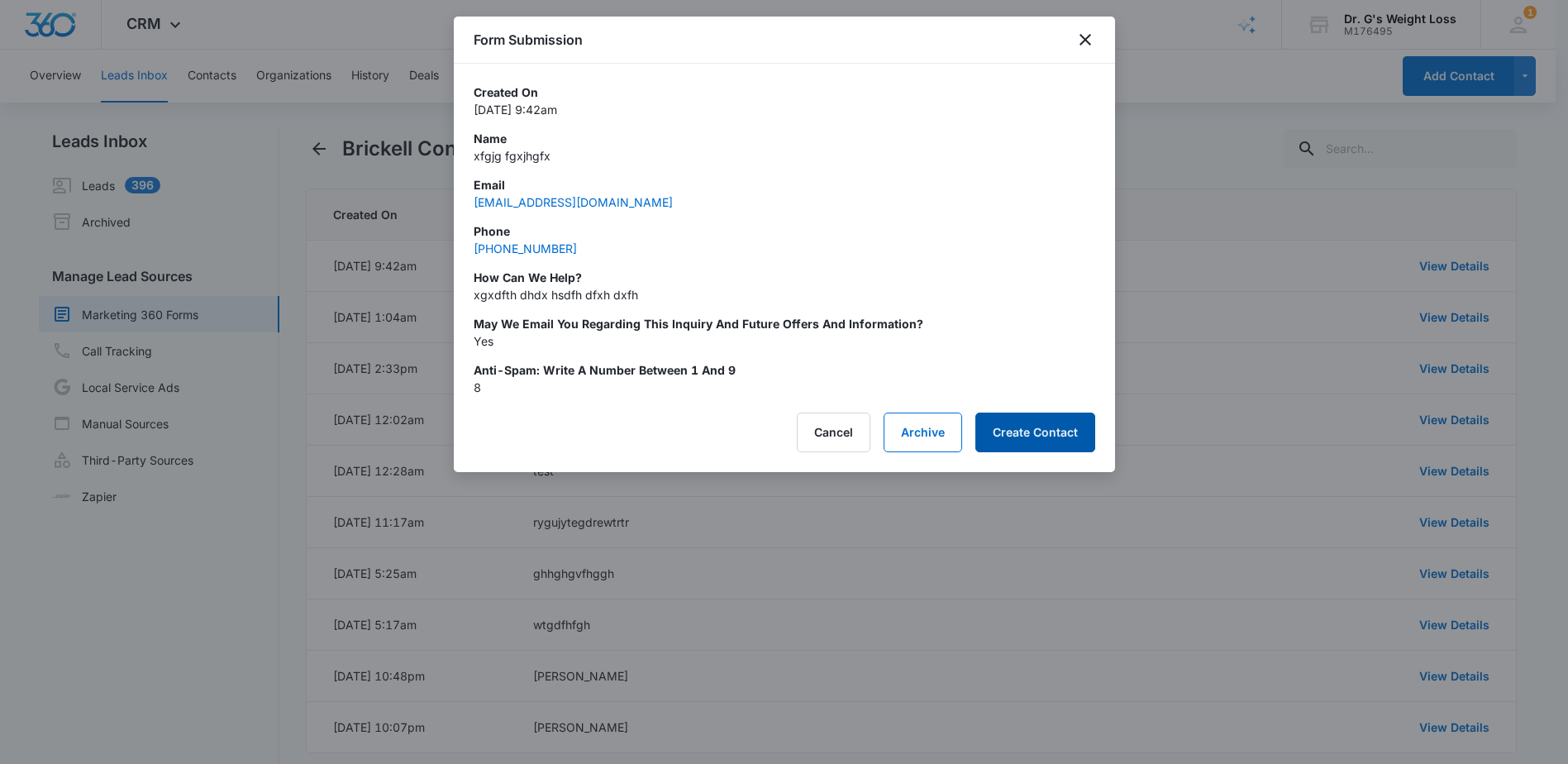
click at [1041, 434] on button "Create Contact" at bounding box center [1034, 431] width 120 height 39
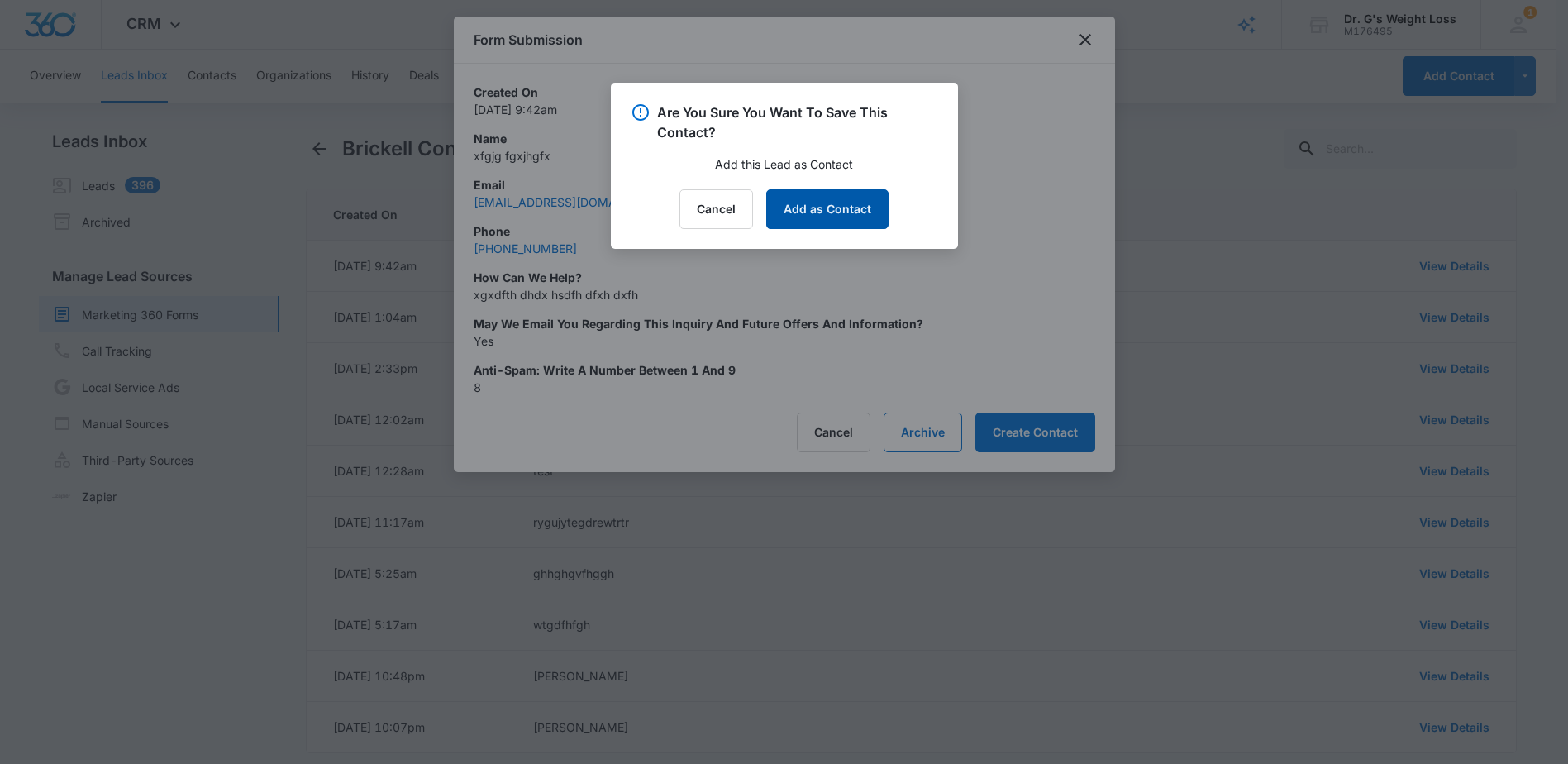
click at [835, 208] on button "Add as Contact" at bounding box center [828, 208] width 122 height 39
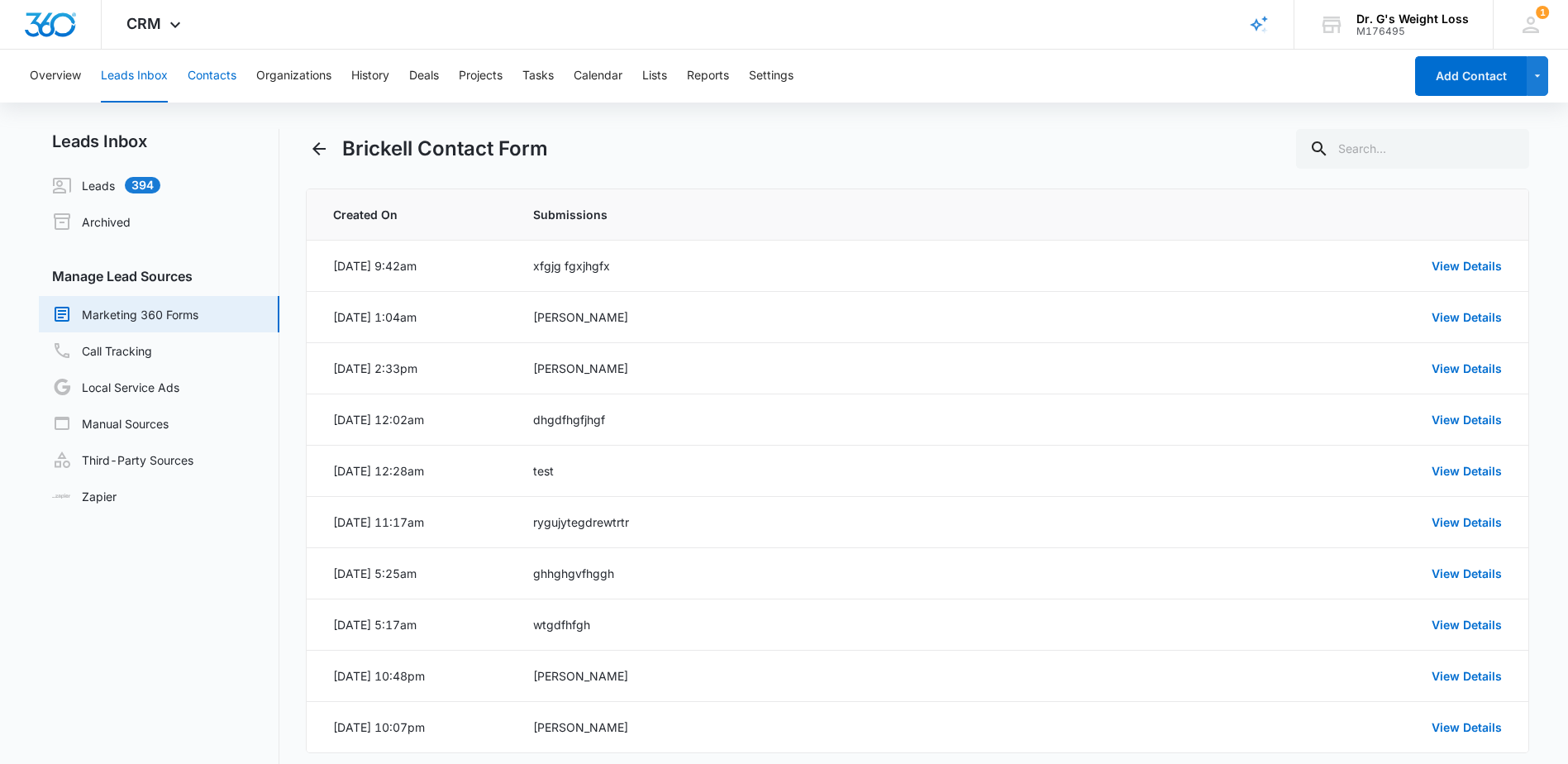
click at [196, 74] on button "Contacts" at bounding box center [211, 76] width 48 height 53
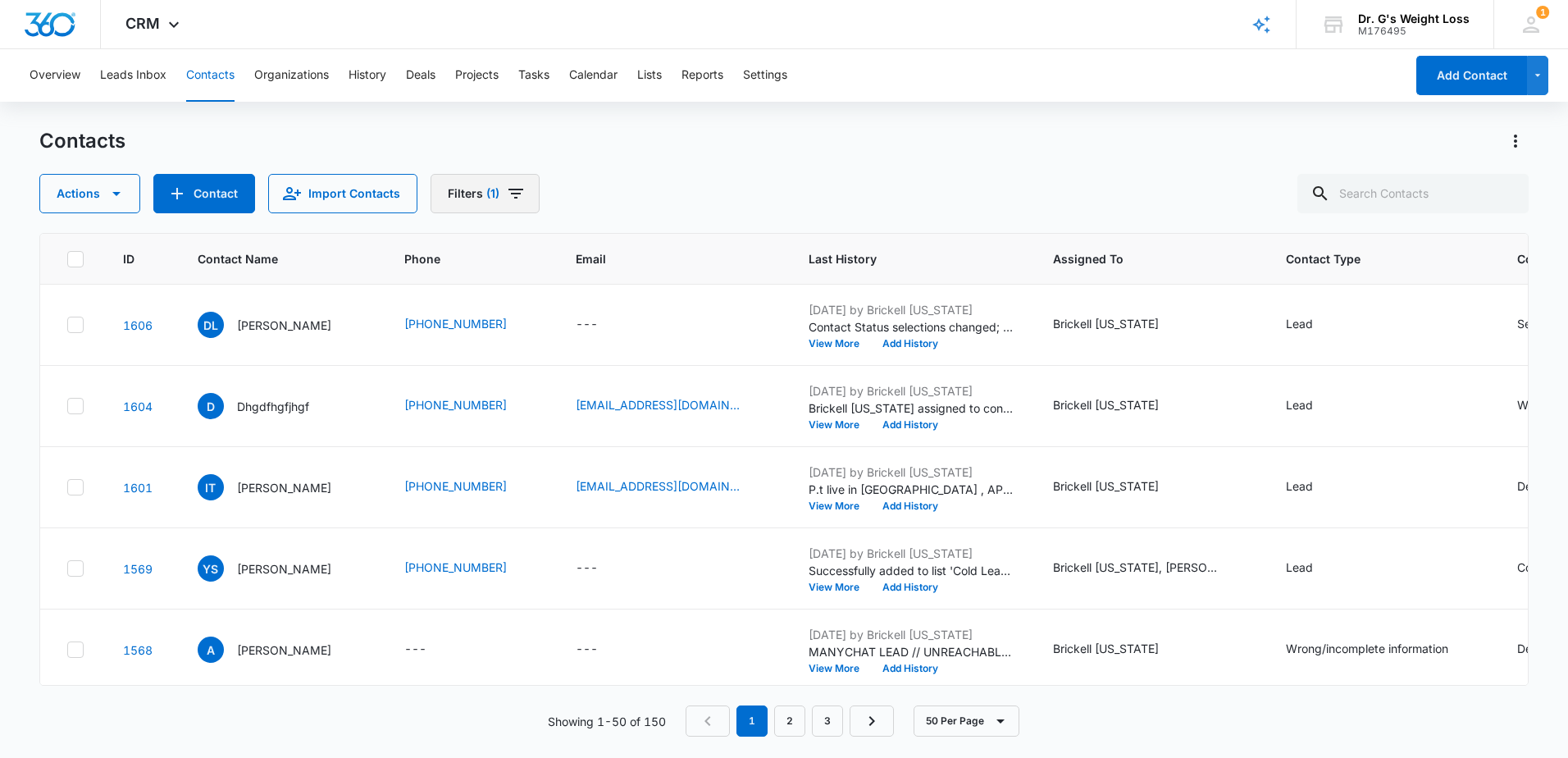
click at [522, 190] on button "Filters (1)" at bounding box center [485, 193] width 109 height 39
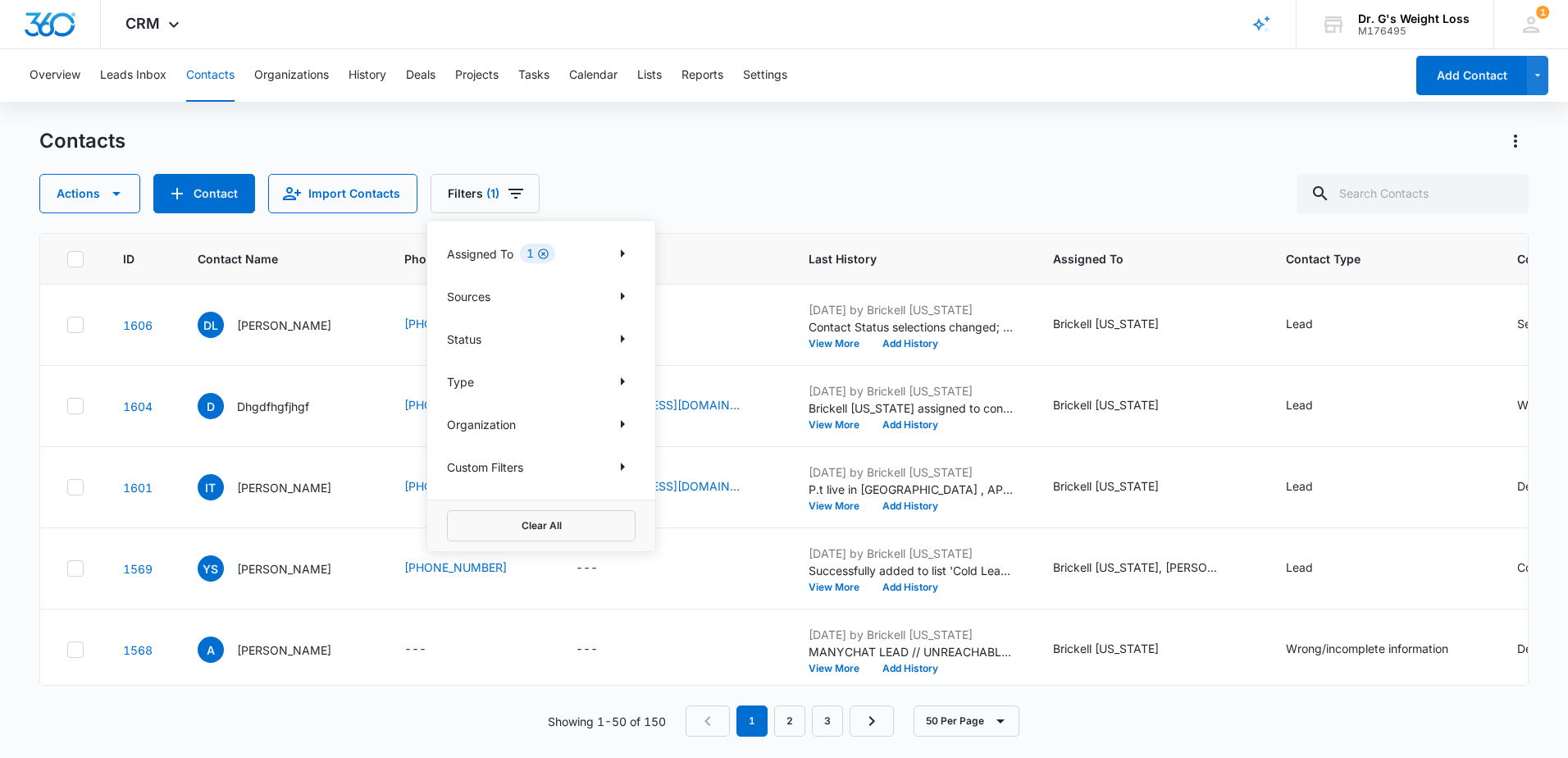
click at [544, 250] on icon "Clear" at bounding box center [543, 254] width 13 height 13
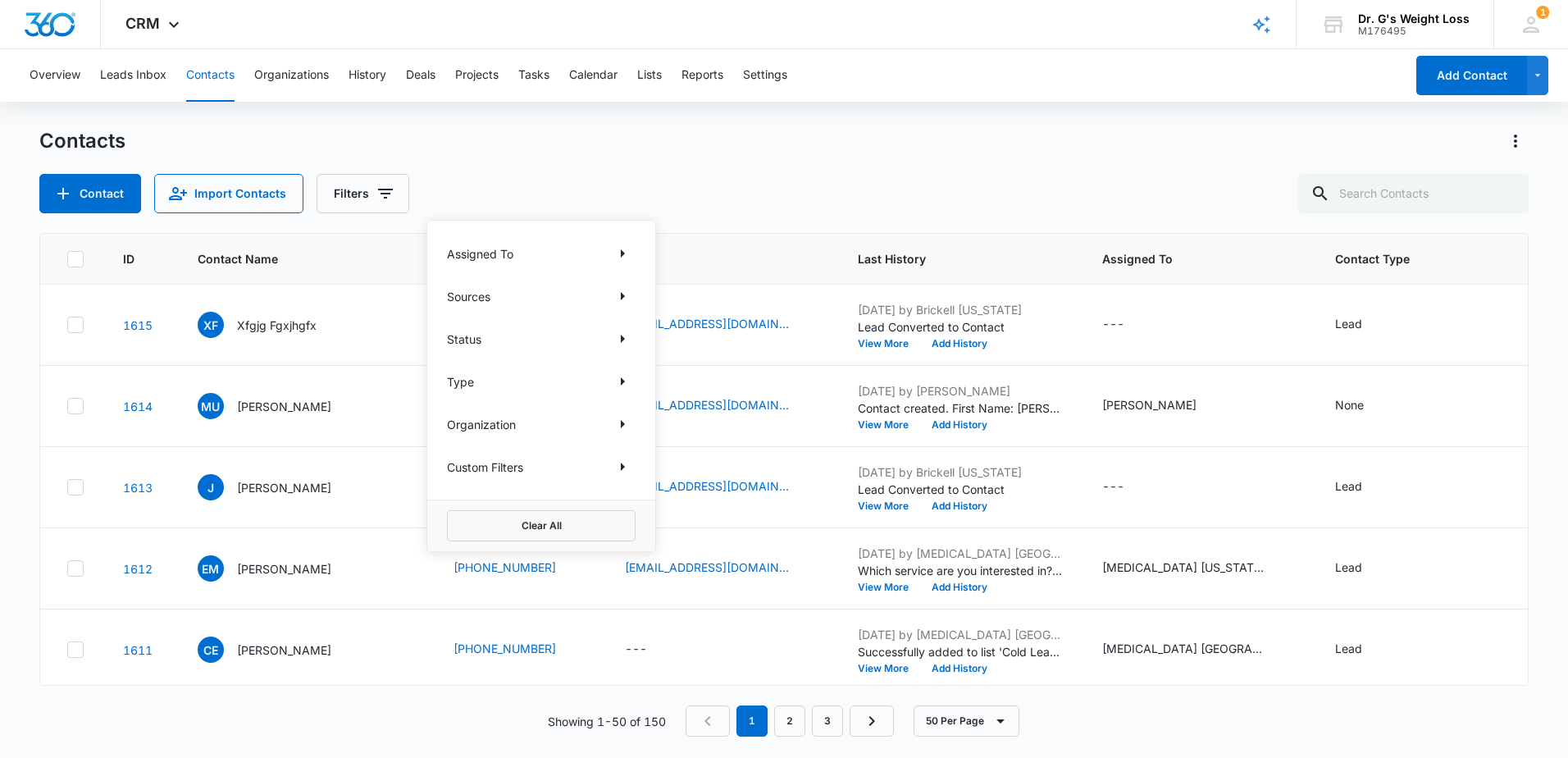
click at [514, 140] on div "Contacts" at bounding box center [784, 141] width 1490 height 26
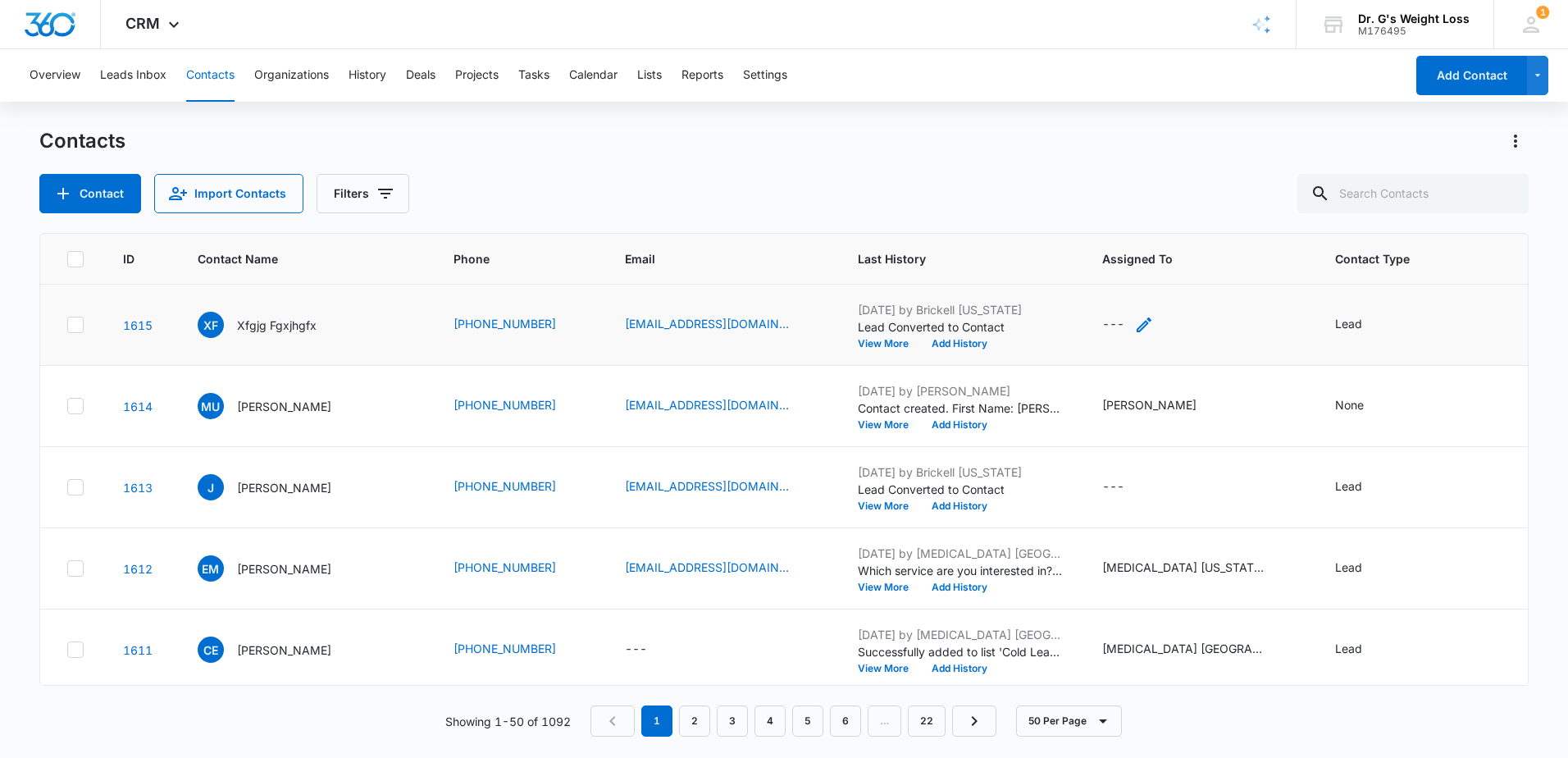
click at [1115, 318] on div "---" at bounding box center [1114, 325] width 22 height 20
click at [1125, 216] on div at bounding box center [1099, 220] width 66 height 21
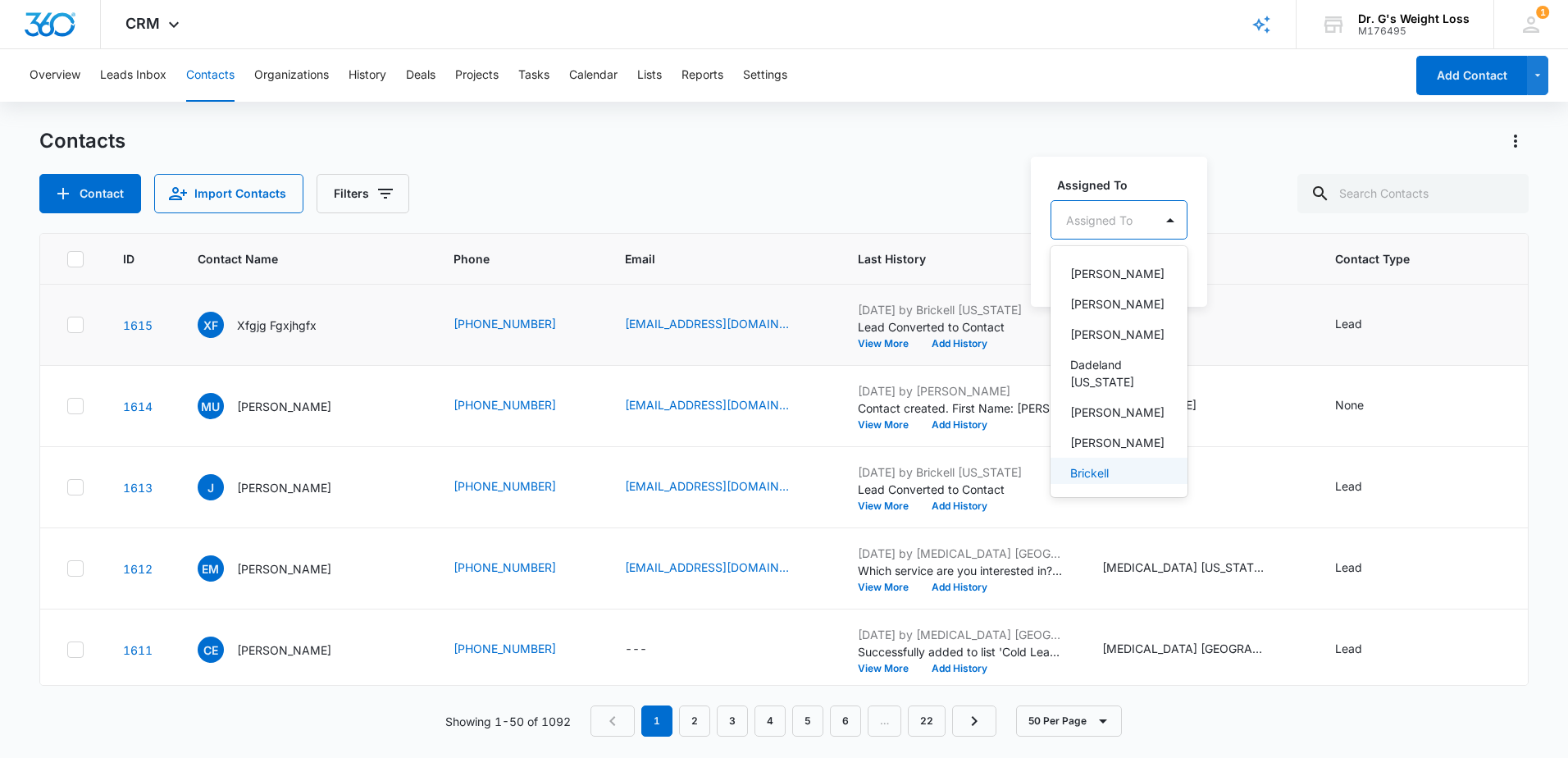
scroll to position [410, 0]
click at [1115, 439] on p "Brickell [US_STATE]" at bounding box center [1117, 456] width 94 height 34
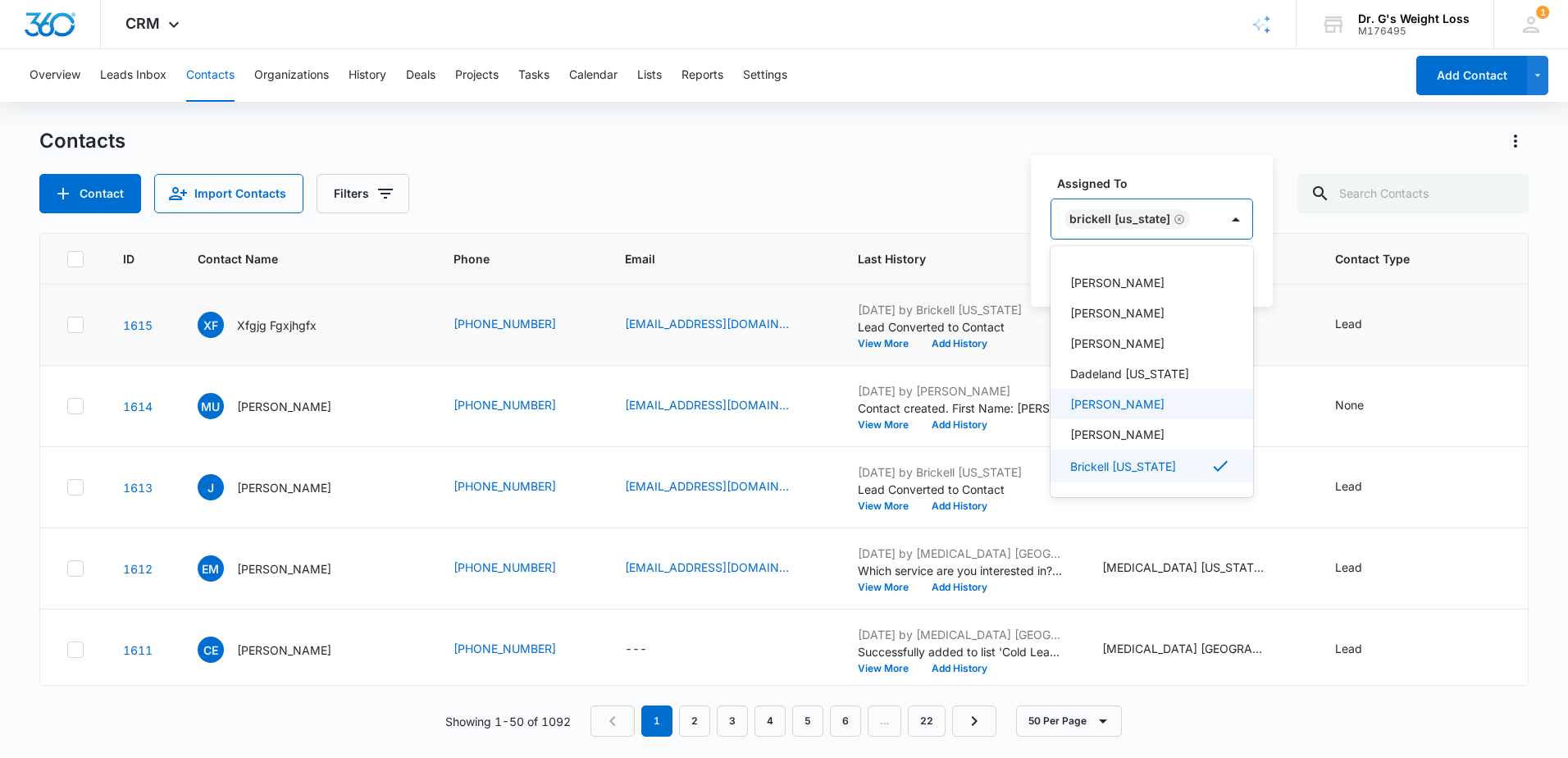
click at [1180, 176] on label "Assigned To" at bounding box center [1158, 183] width 202 height 17
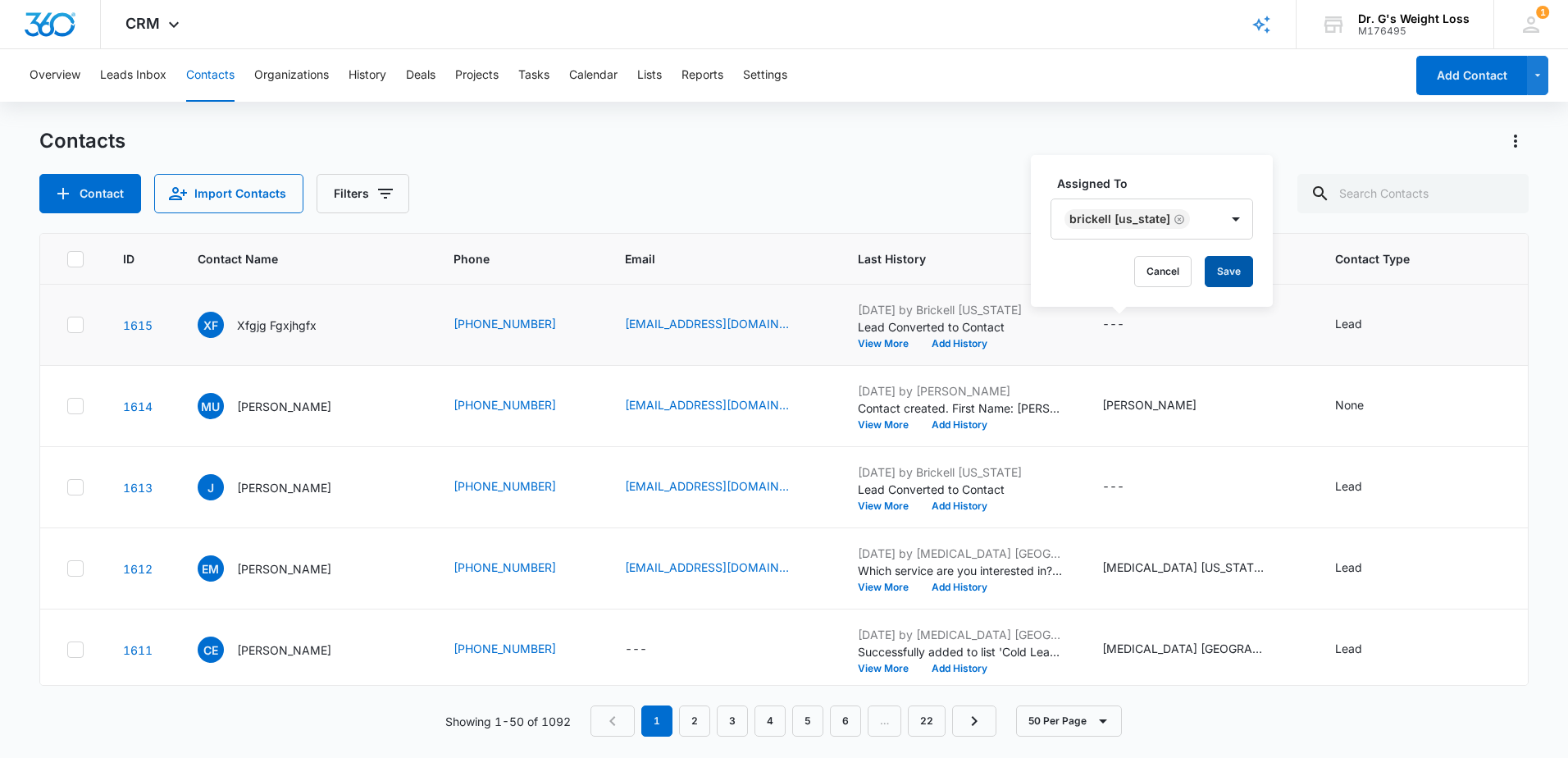
click at [1211, 265] on button "Save" at bounding box center [1229, 271] width 48 height 31
click at [1103, 489] on div "---" at bounding box center [1114, 487] width 22 height 20
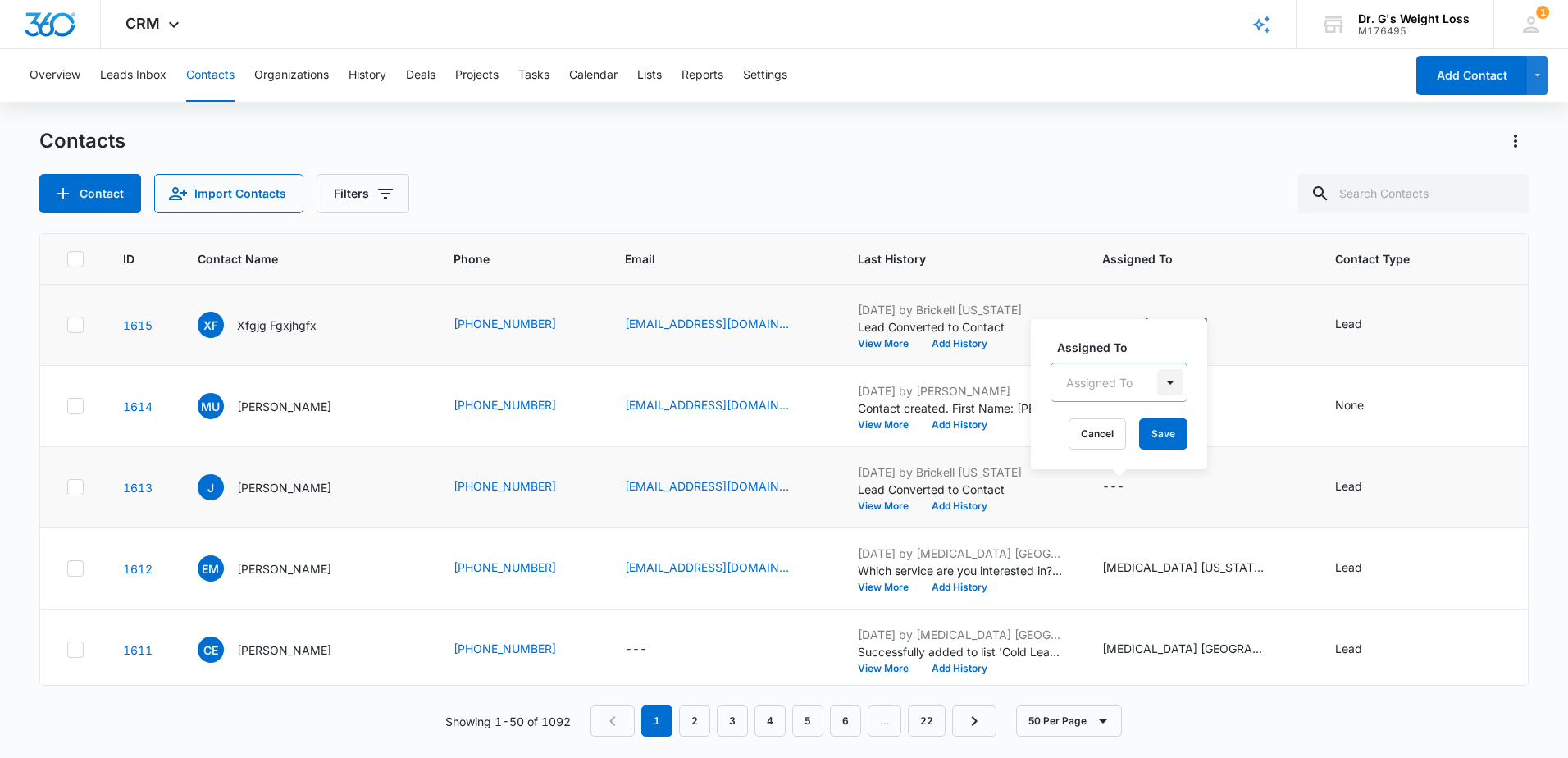
click at [1174, 379] on div at bounding box center [1170, 382] width 26 height 26
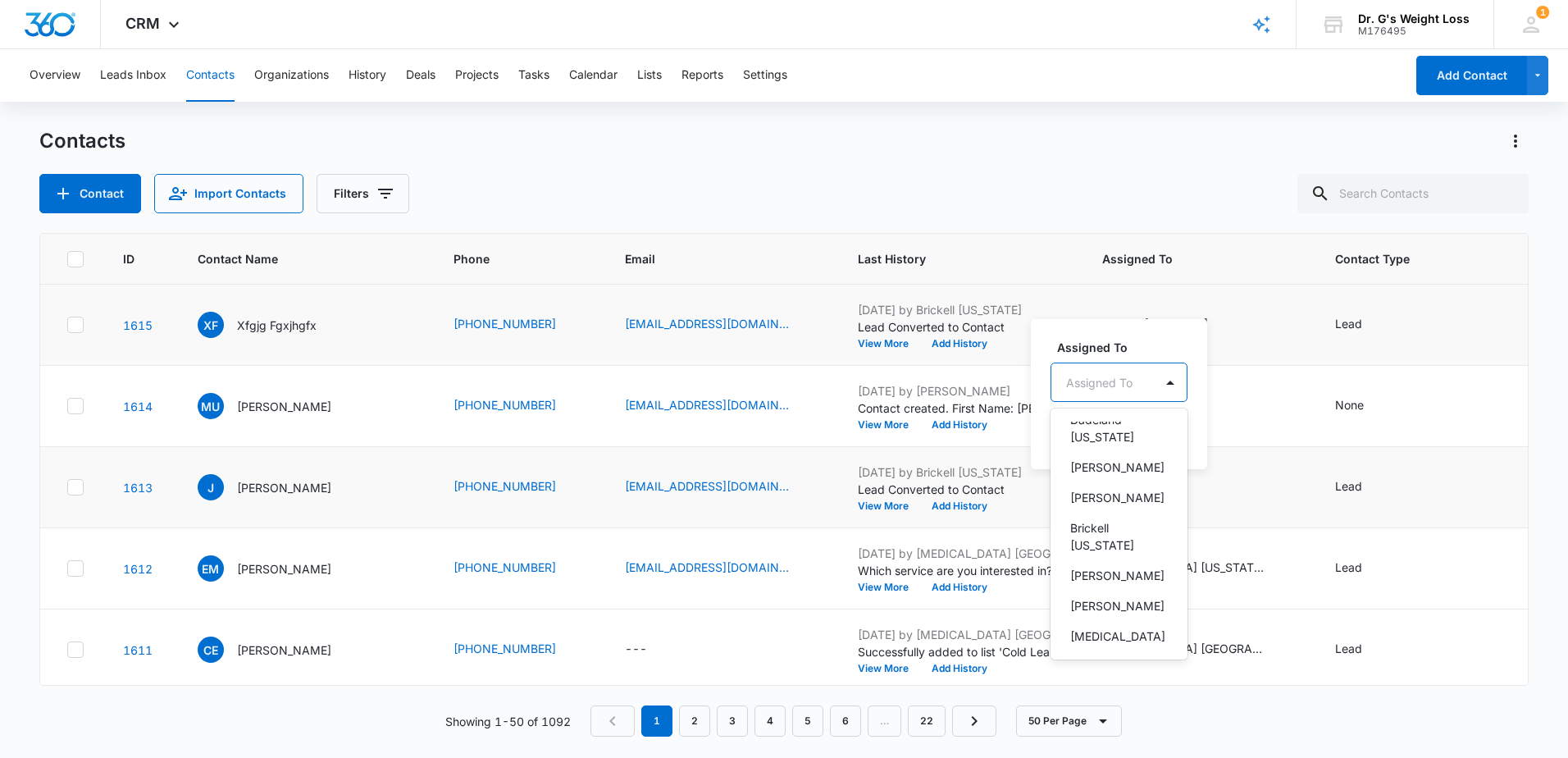
scroll to position [544, 0]
click at [1121, 549] on p "Brickell [US_STATE]" at bounding box center [1117, 567] width 94 height 34
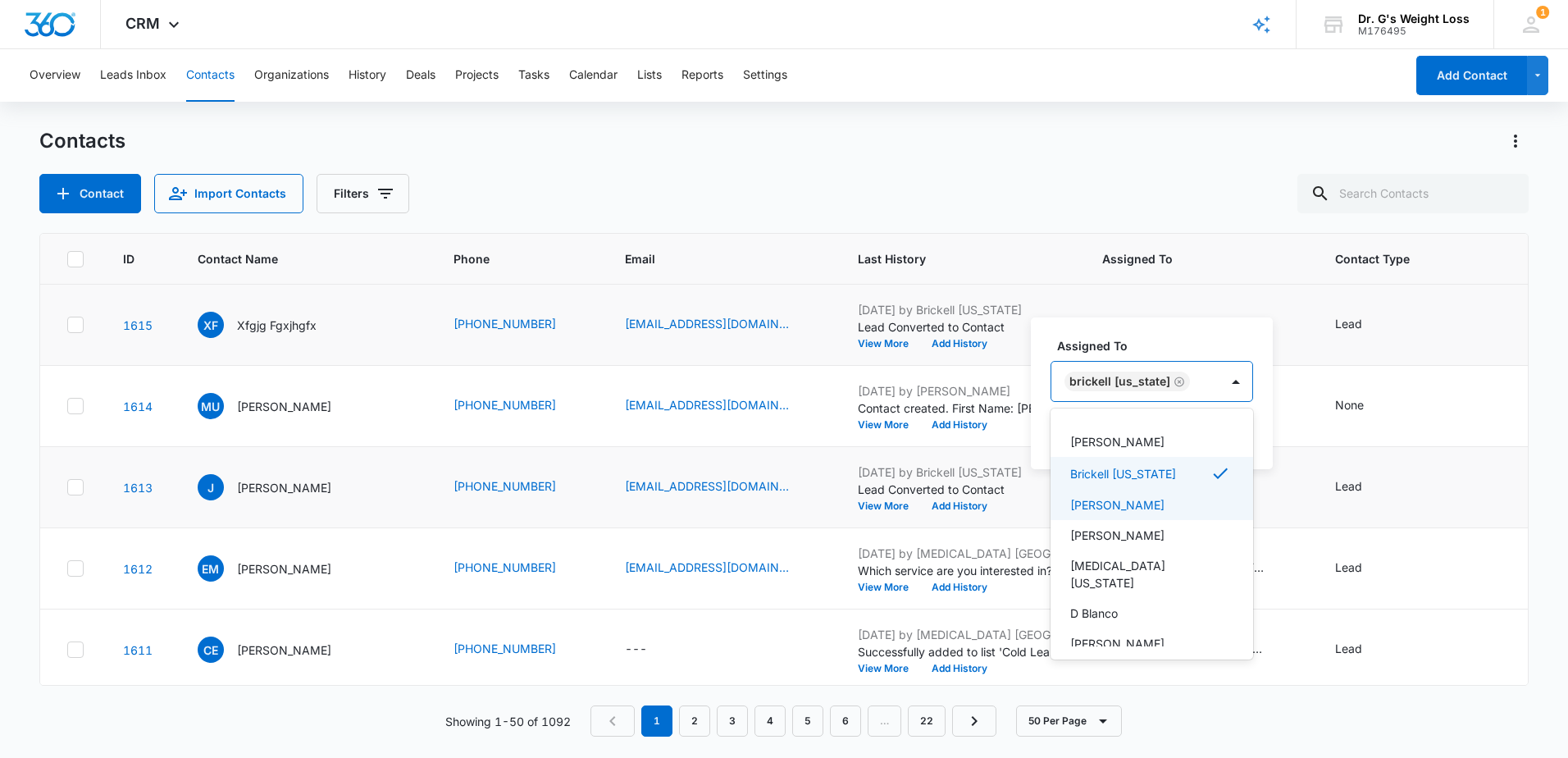
scroll to position [358, 0]
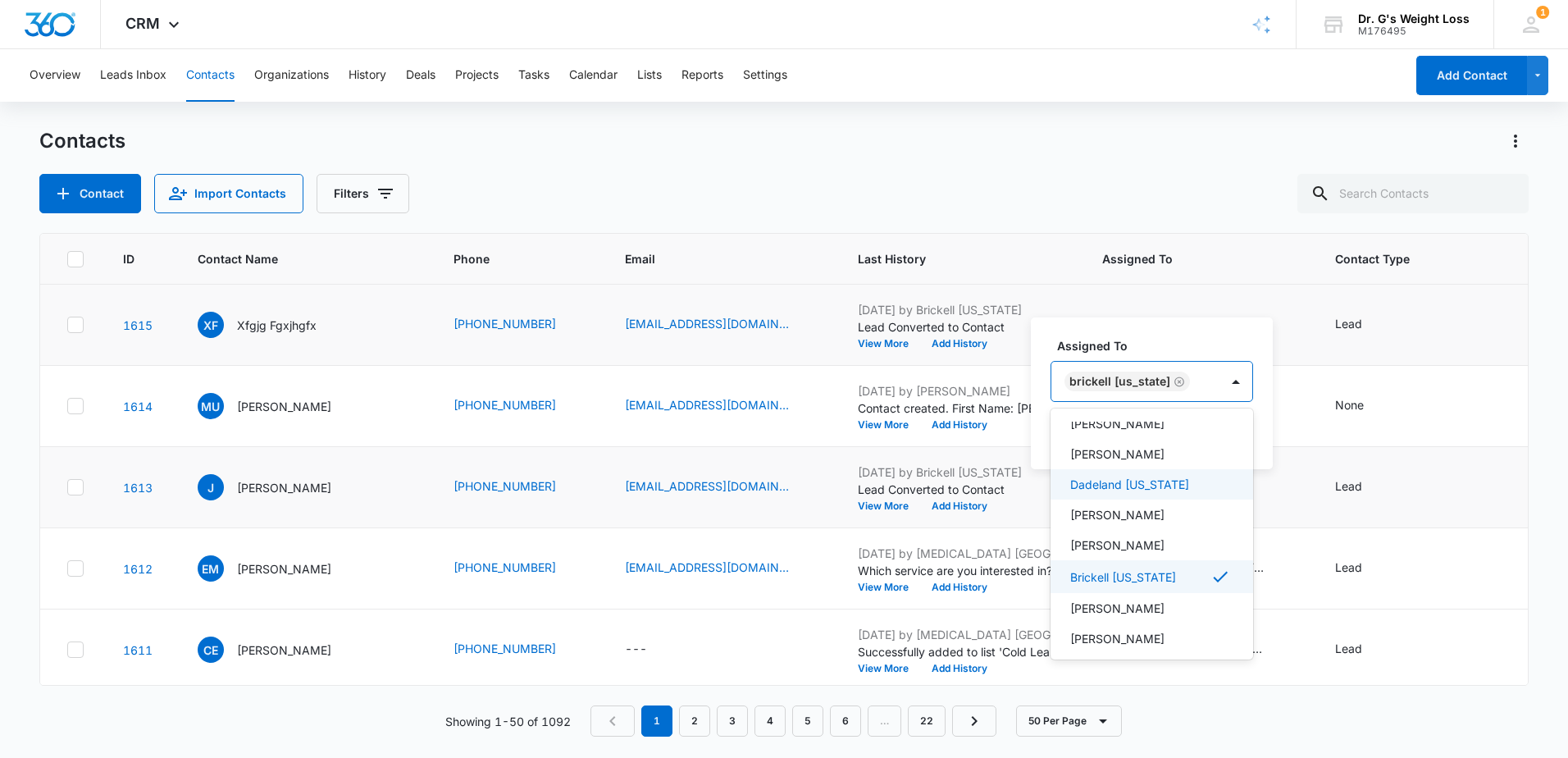
click at [1216, 339] on label "Assigned To" at bounding box center [1158, 345] width 202 height 17
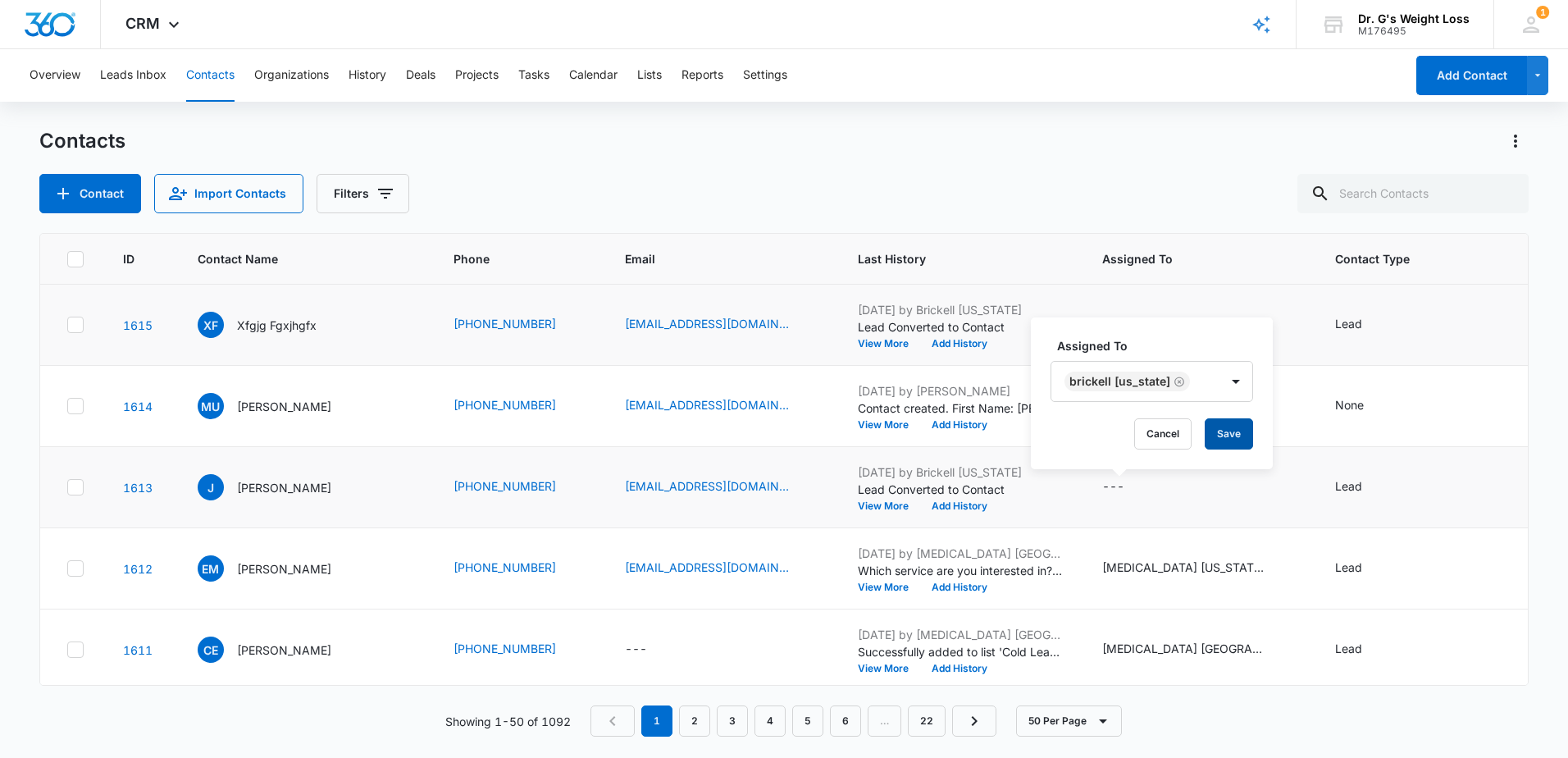
click at [1214, 430] on button "Save" at bounding box center [1229, 433] width 48 height 31
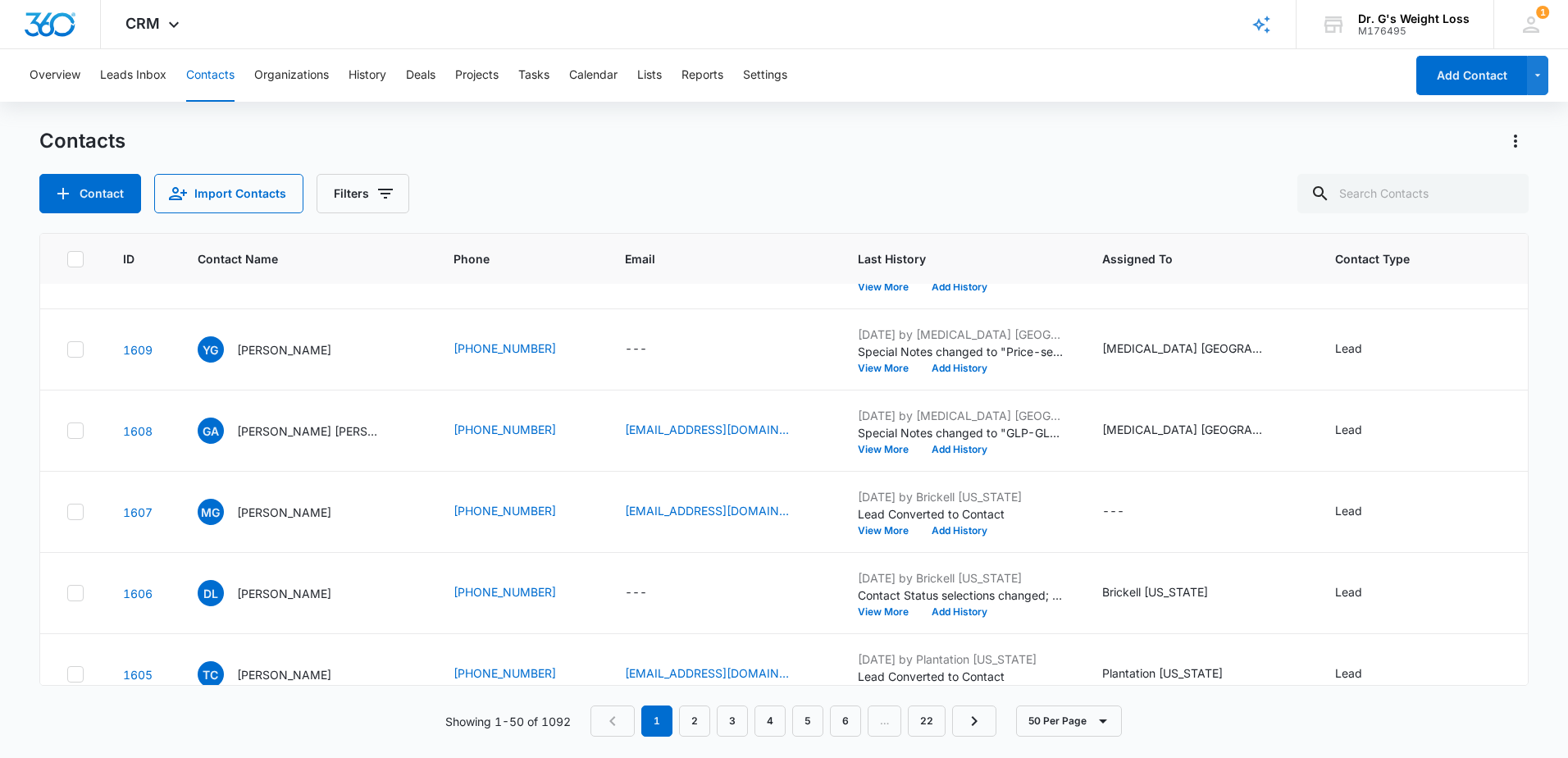
scroll to position [492, 0]
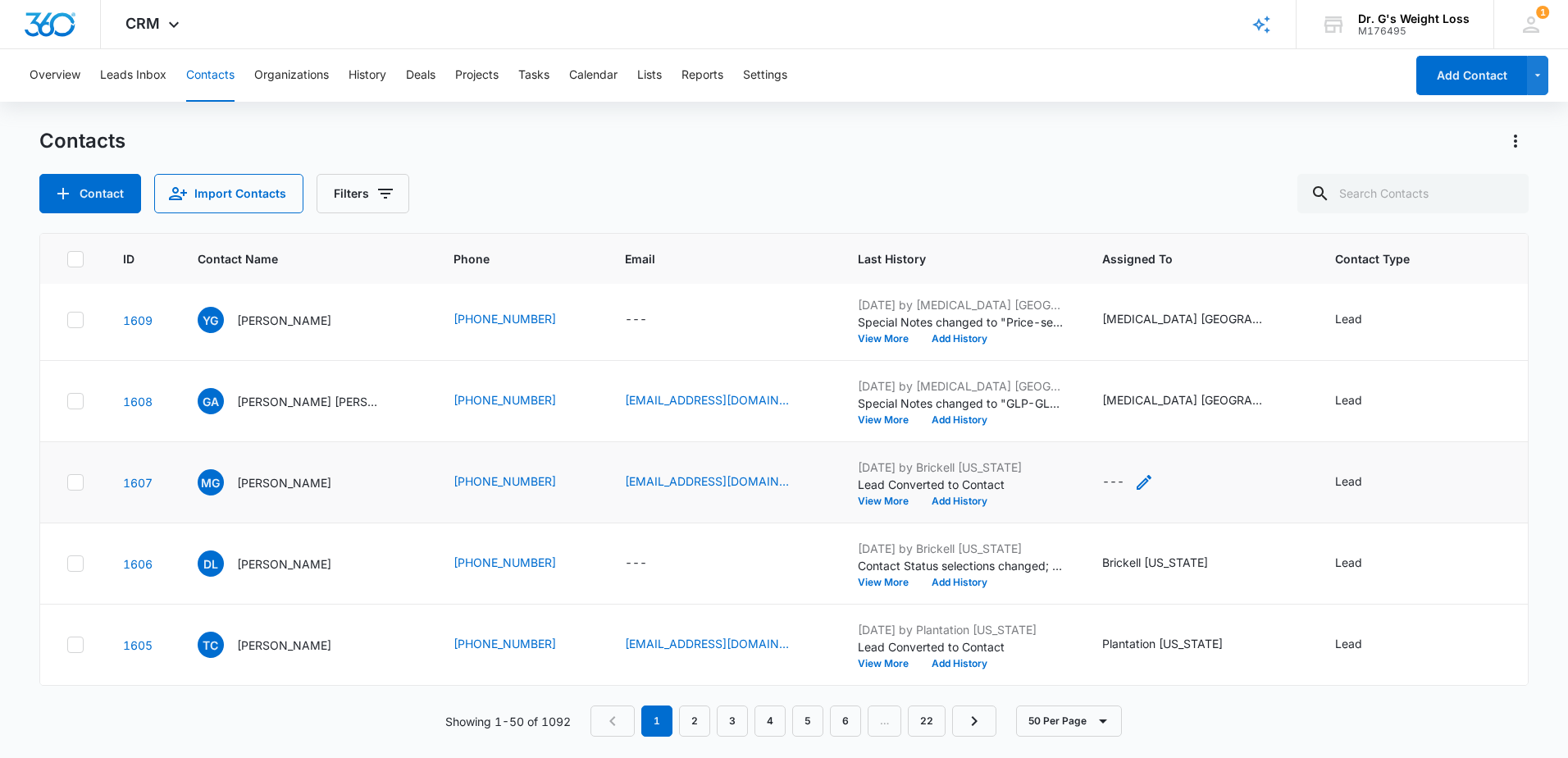
click at [1105, 482] on div "---" at bounding box center [1114, 482] width 22 height 20
click at [1178, 383] on div at bounding box center [1170, 377] width 26 height 26
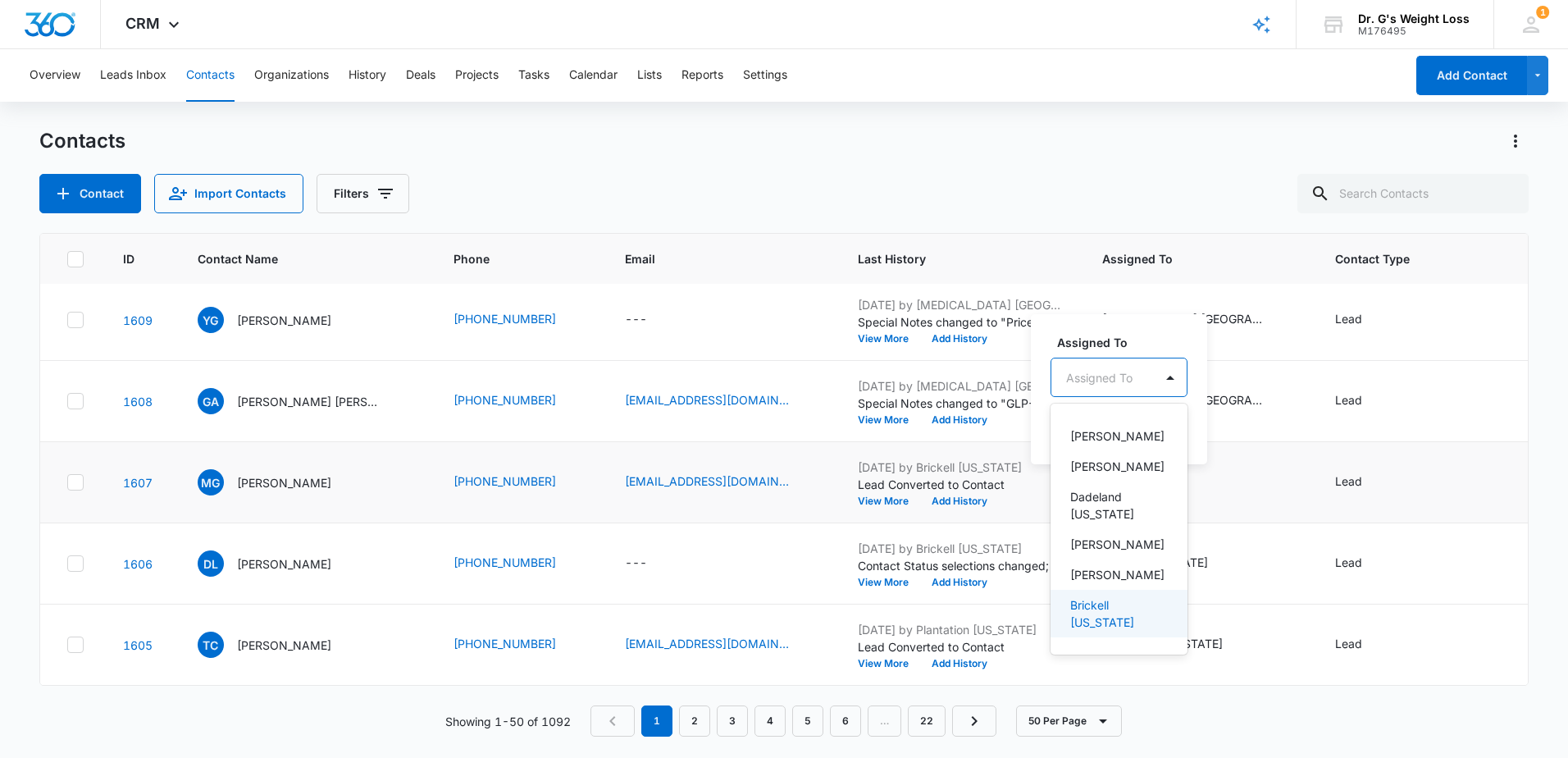
click at [1128, 597] on p "Brickell [US_STATE]" at bounding box center [1117, 614] width 94 height 34
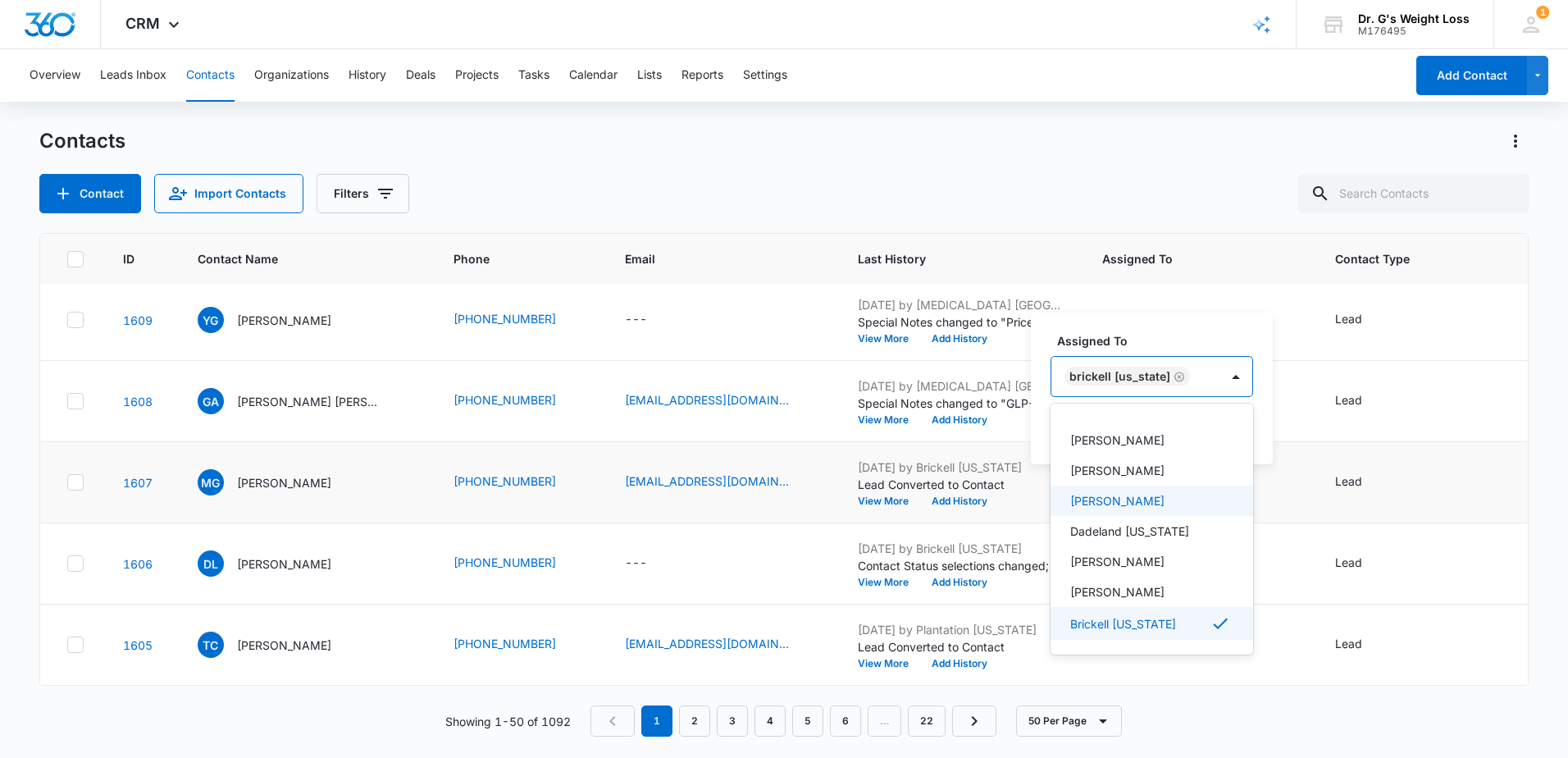
click at [1217, 326] on div "Assigned To option Brickell Florida, selected. 20 results available. Use Up and…" at bounding box center [1152, 388] width 242 height 151
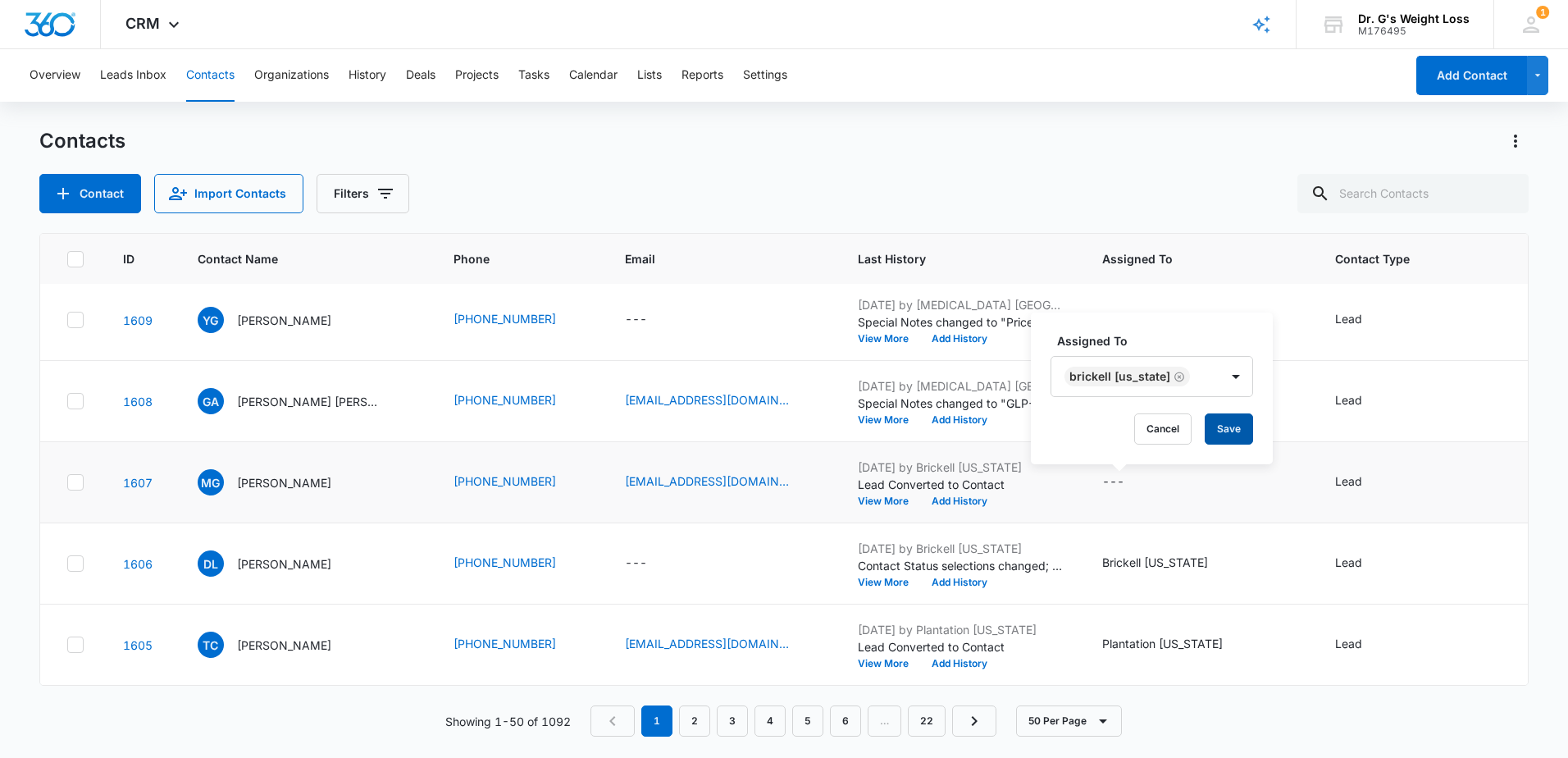
click at [1207, 441] on button "Save" at bounding box center [1229, 429] width 48 height 31
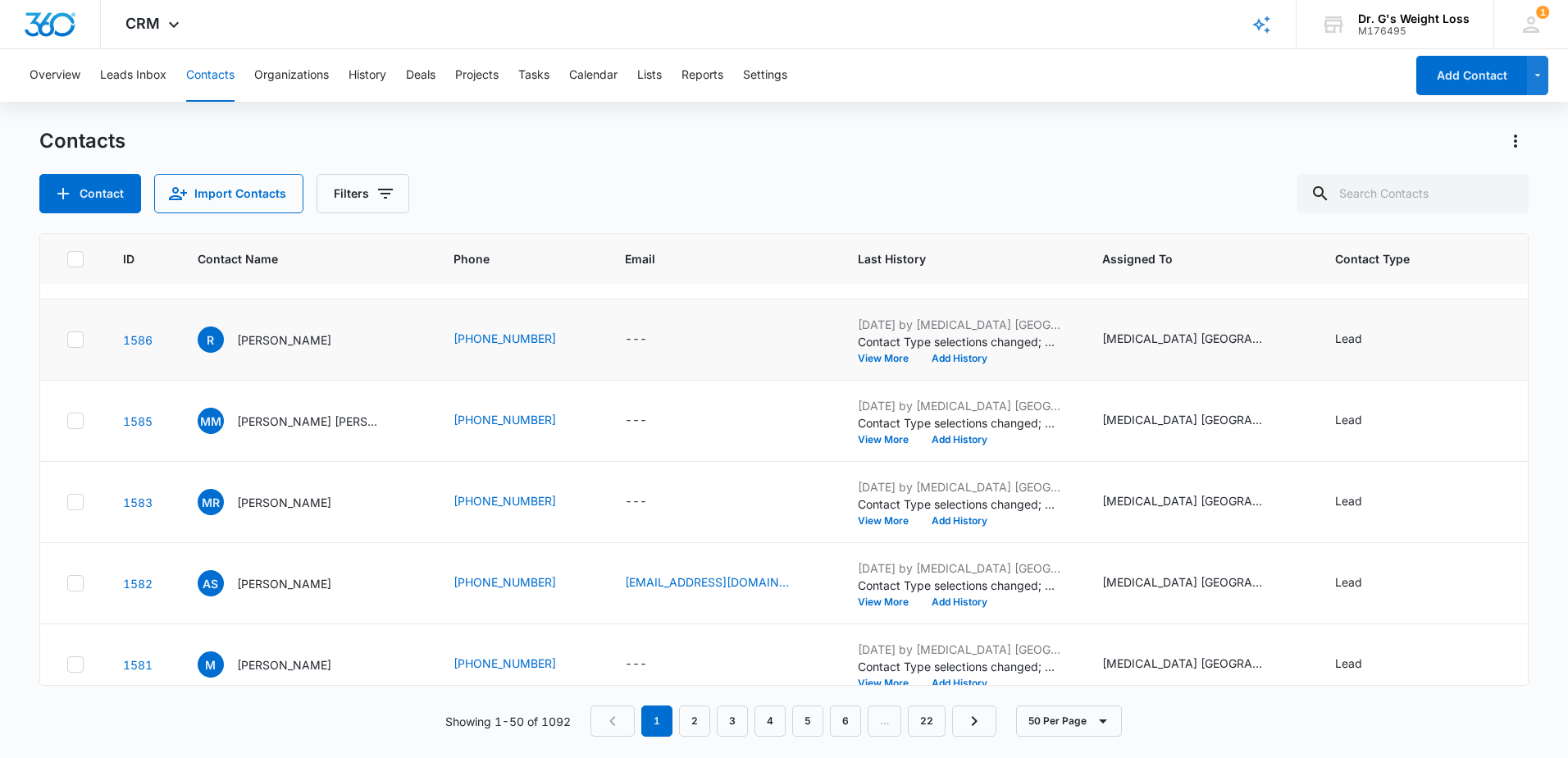
scroll to position [2133, 0]
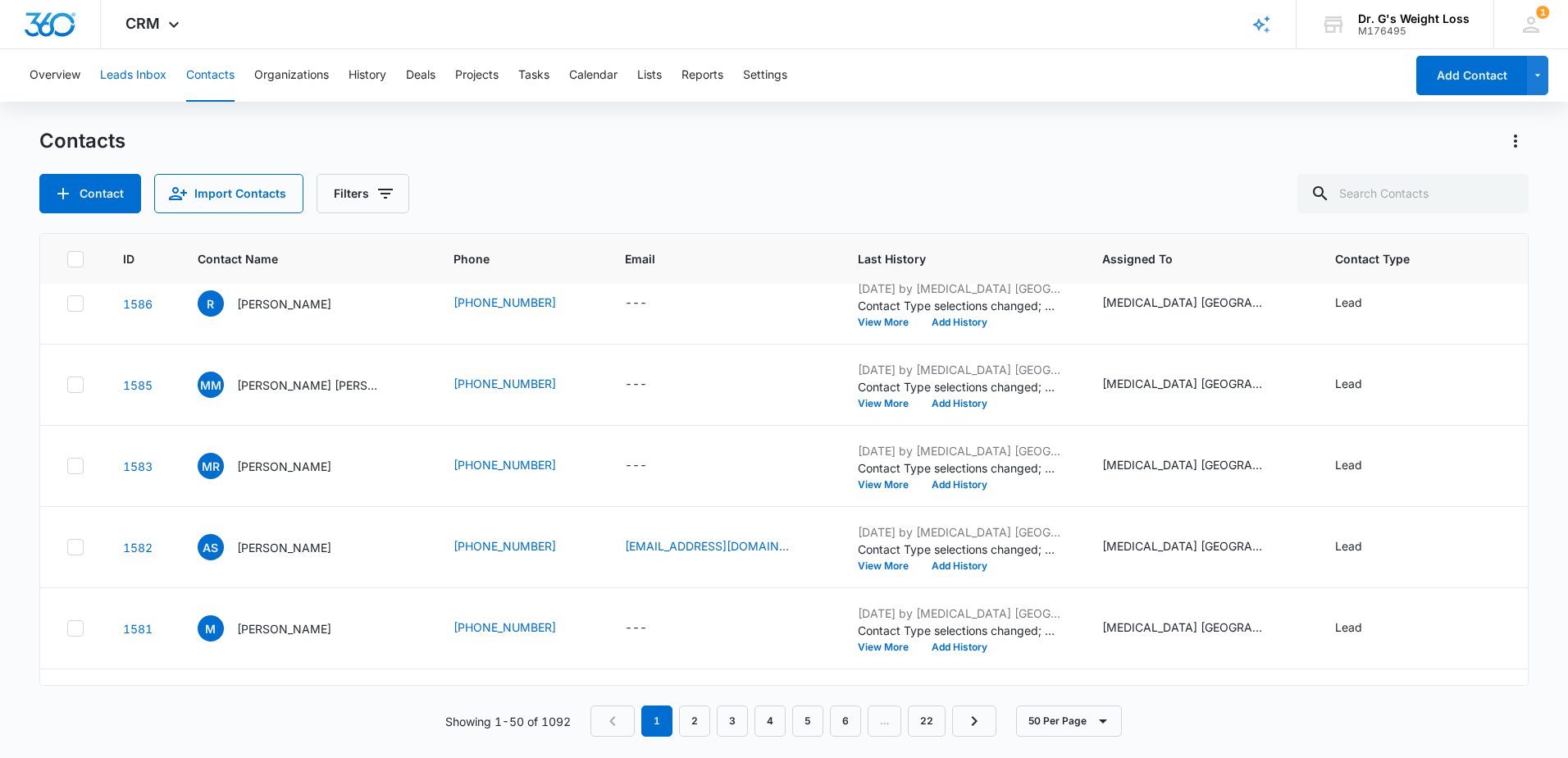
click at [127, 67] on button "Leads Inbox" at bounding box center [132, 75] width 66 height 53
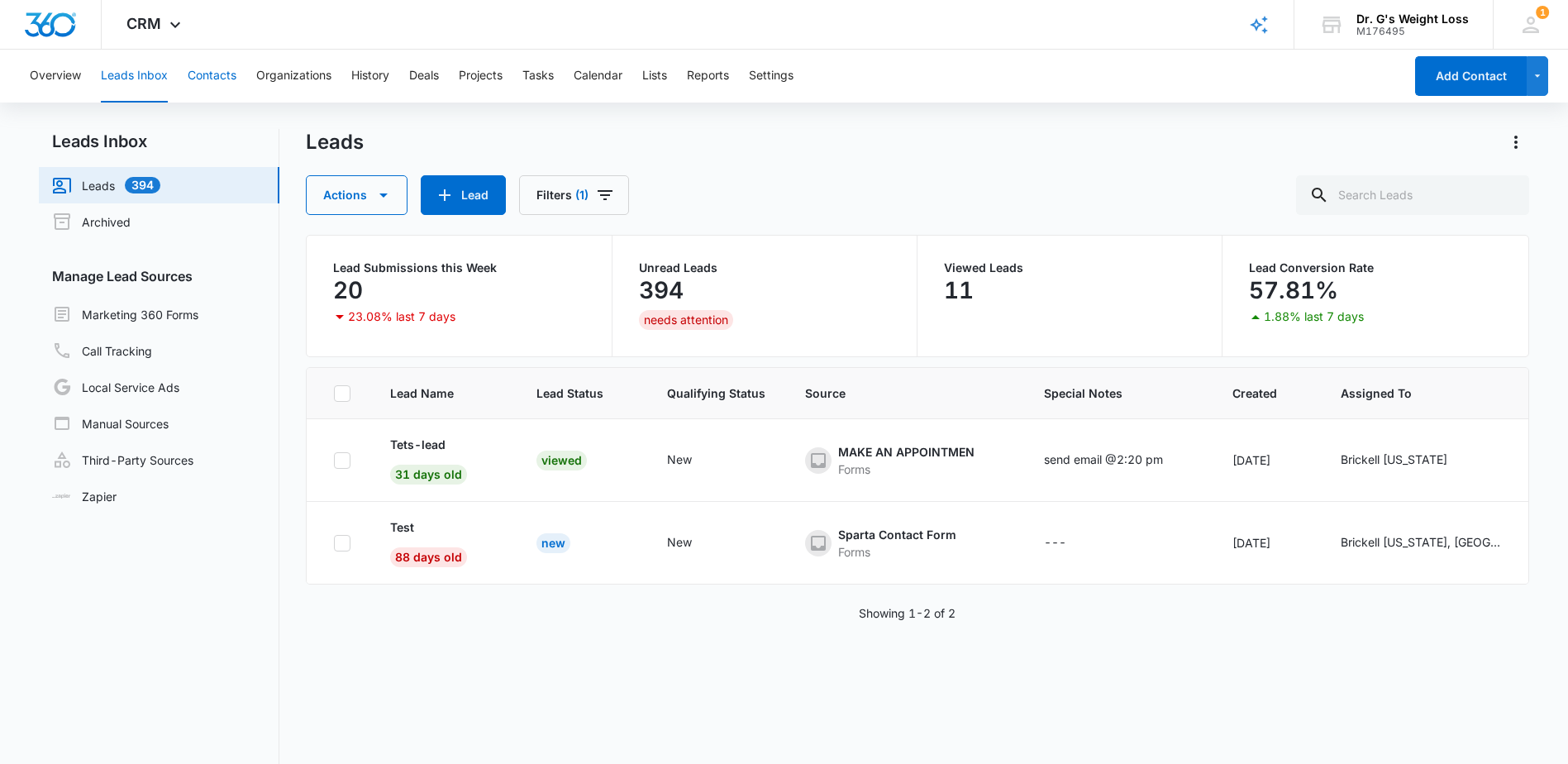
click at [207, 81] on button "Contacts" at bounding box center [211, 76] width 48 height 53
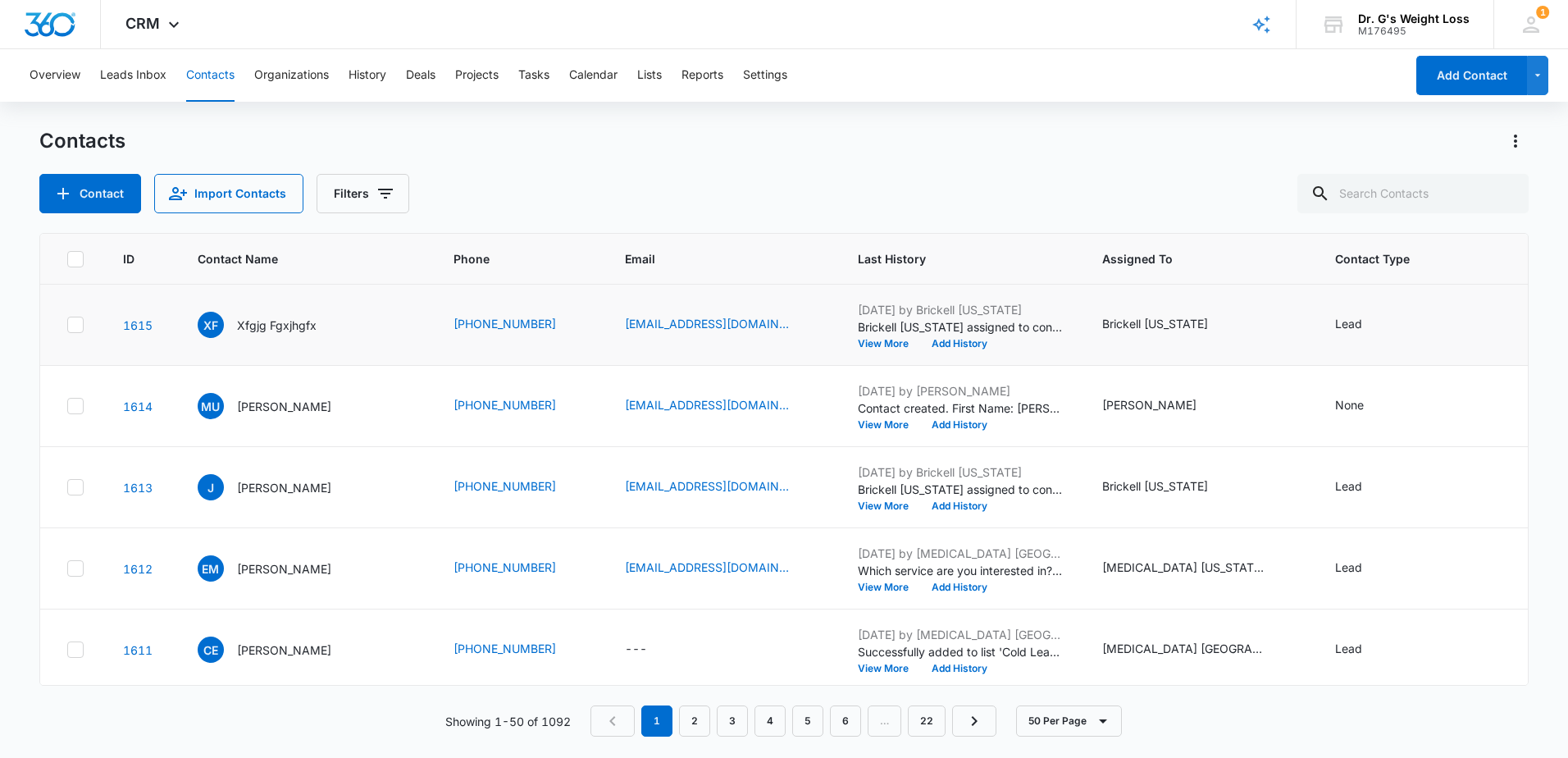
click at [1340, 312] on td "Lead" at bounding box center [1431, 326] width 231 height 82
click at [1336, 320] on div "Lead" at bounding box center [1349, 323] width 27 height 17
click at [1398, 220] on div at bounding box center [1400, 219] width 26 height 26
click at [1379, 378] on p "Wrong/incomplete information" at bounding box center [1352, 380] width 83 height 34
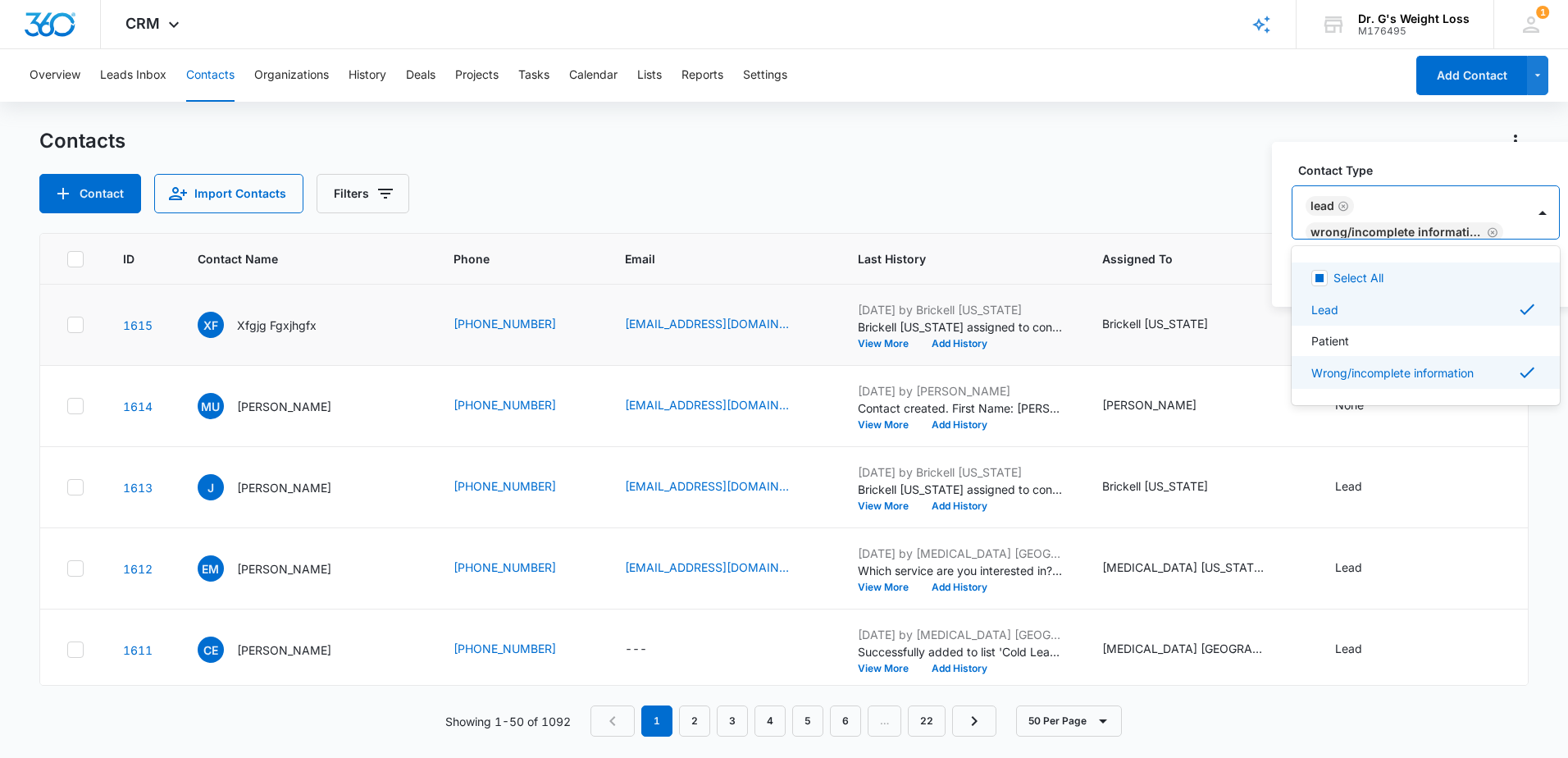
click at [1342, 207] on icon "Remove Lead" at bounding box center [1343, 207] width 12 height 13
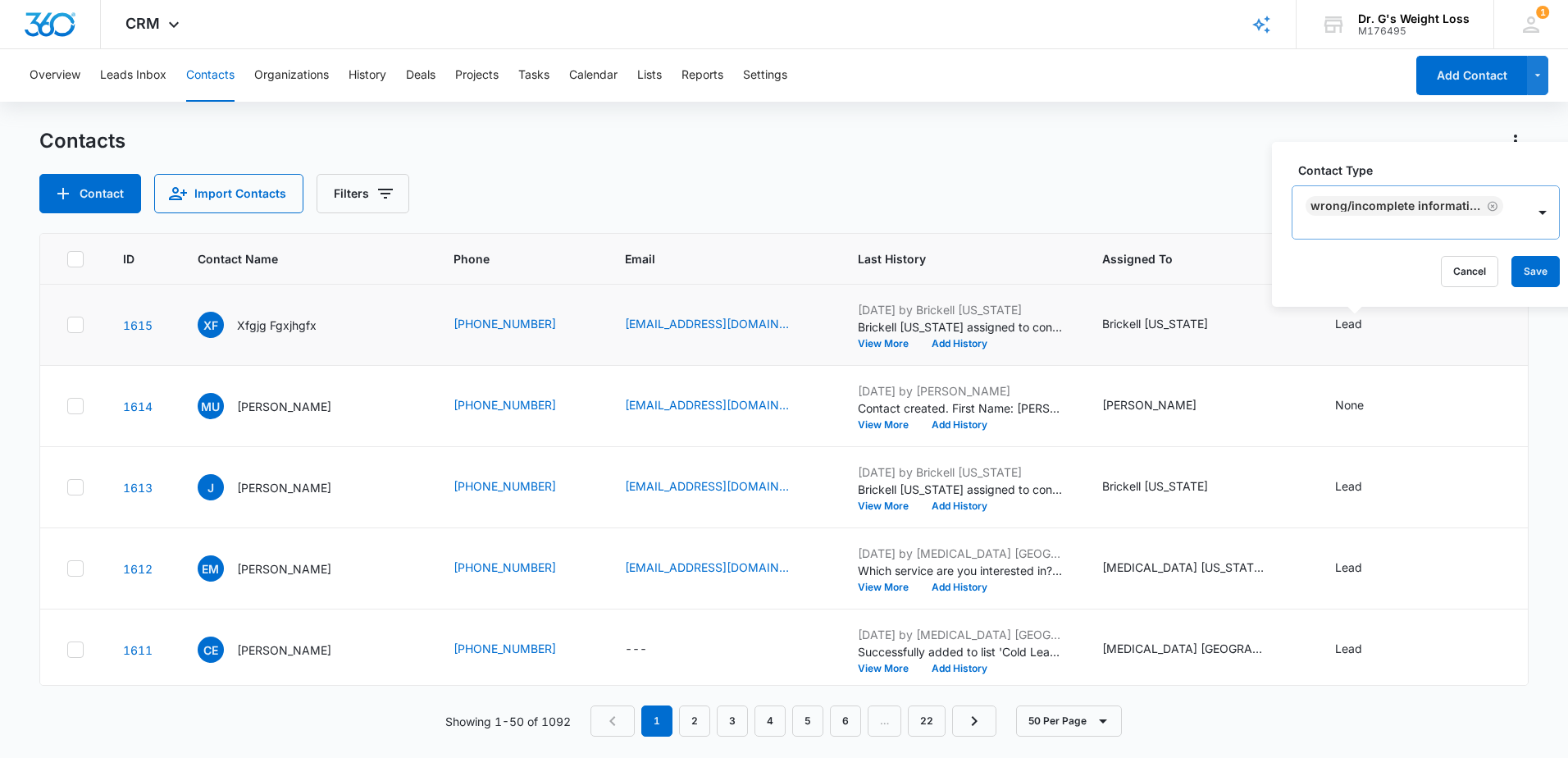
click at [1439, 150] on div "Contact Type Wrong/incomplete information Cancel Save" at bounding box center [1426, 224] width 307 height 165
click at [1553, 266] on button "Save" at bounding box center [1535, 271] width 48 height 31
click at [366, 193] on button "Filters" at bounding box center [363, 193] width 93 height 39
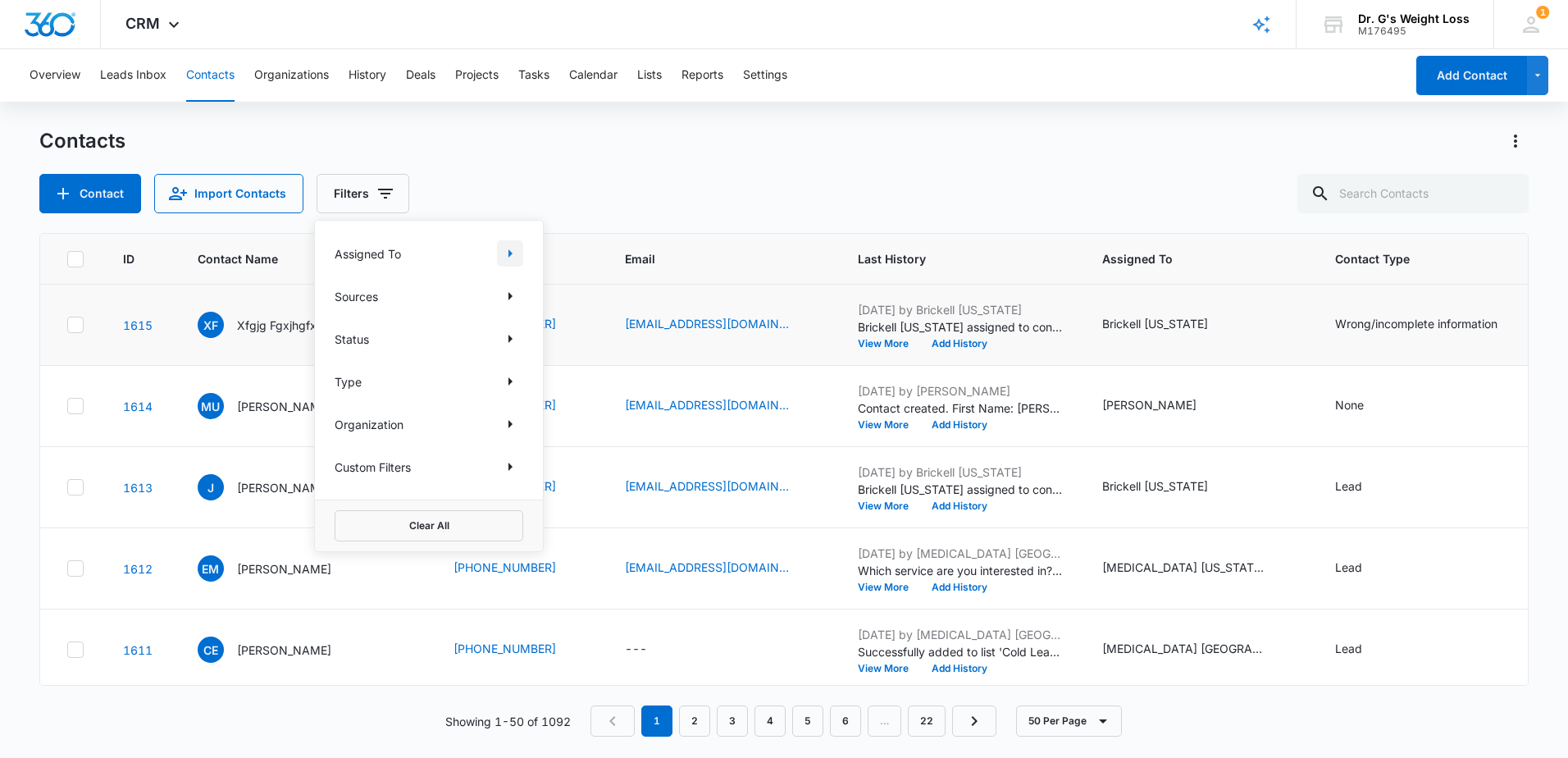
click at [508, 254] on icon "Show Assigned To filters" at bounding box center [511, 254] width 20 height 20
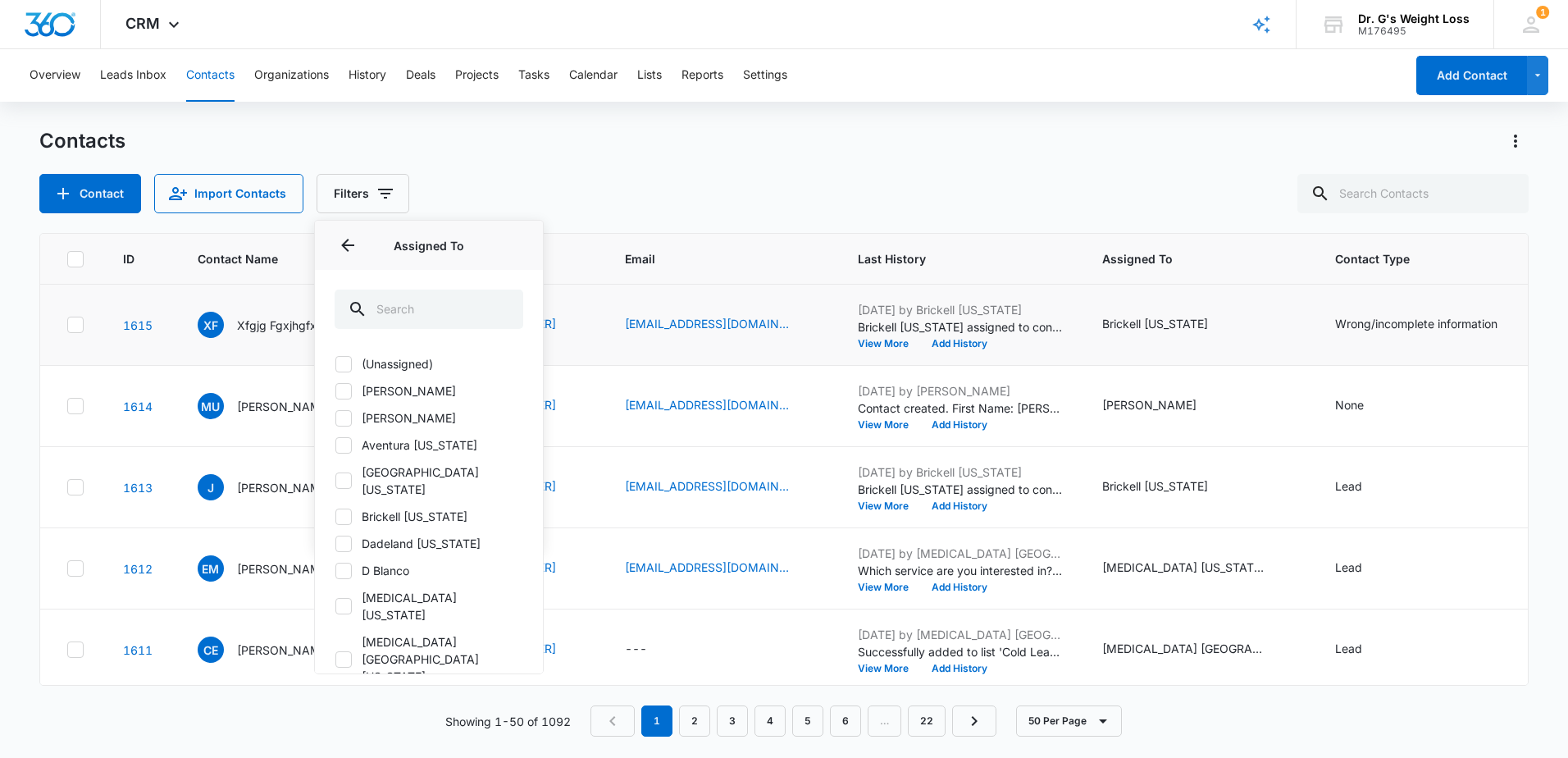
click at [348, 510] on icon at bounding box center [344, 517] width 15 height 15
click at [336, 516] on input "Brickell [US_STATE]" at bounding box center [335, 516] width 1 height 1
checkbox input "true"
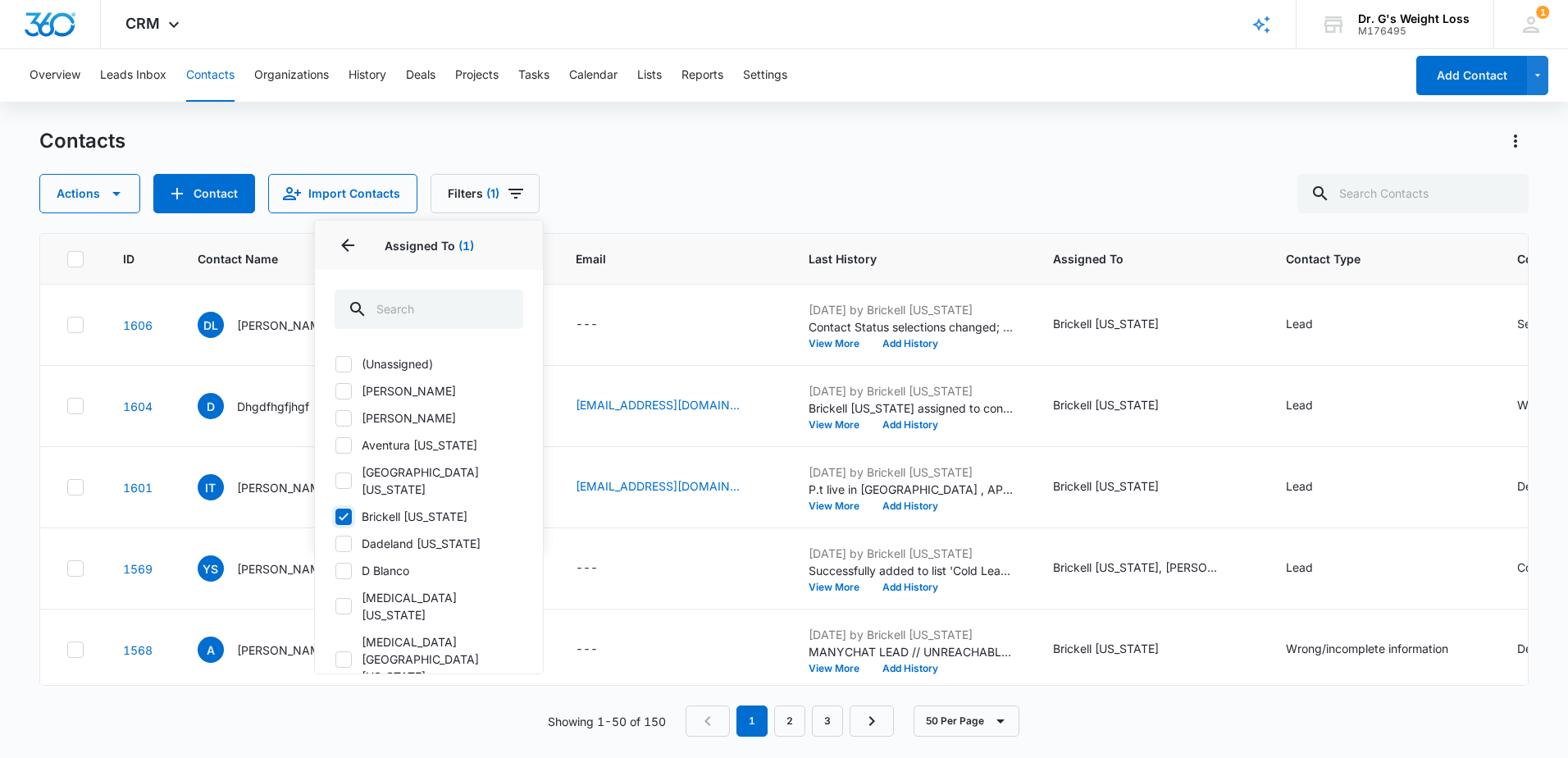
scroll to position [328, 0]
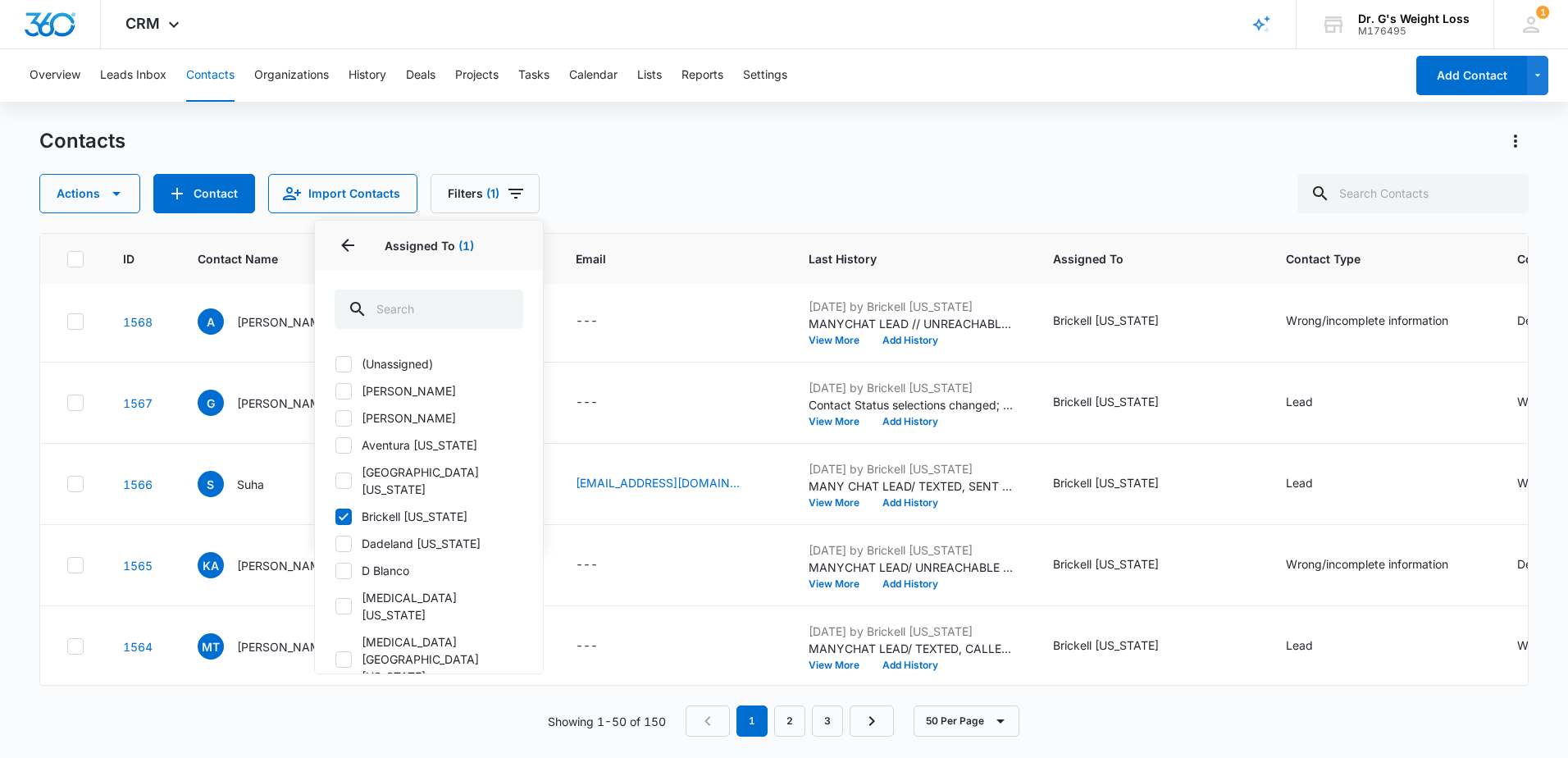
click at [512, 242] on p "Assigned To (1)" at bounding box center [429, 245] width 189 height 17
click at [348, 248] on icon "Back" at bounding box center [348, 246] width 20 height 20
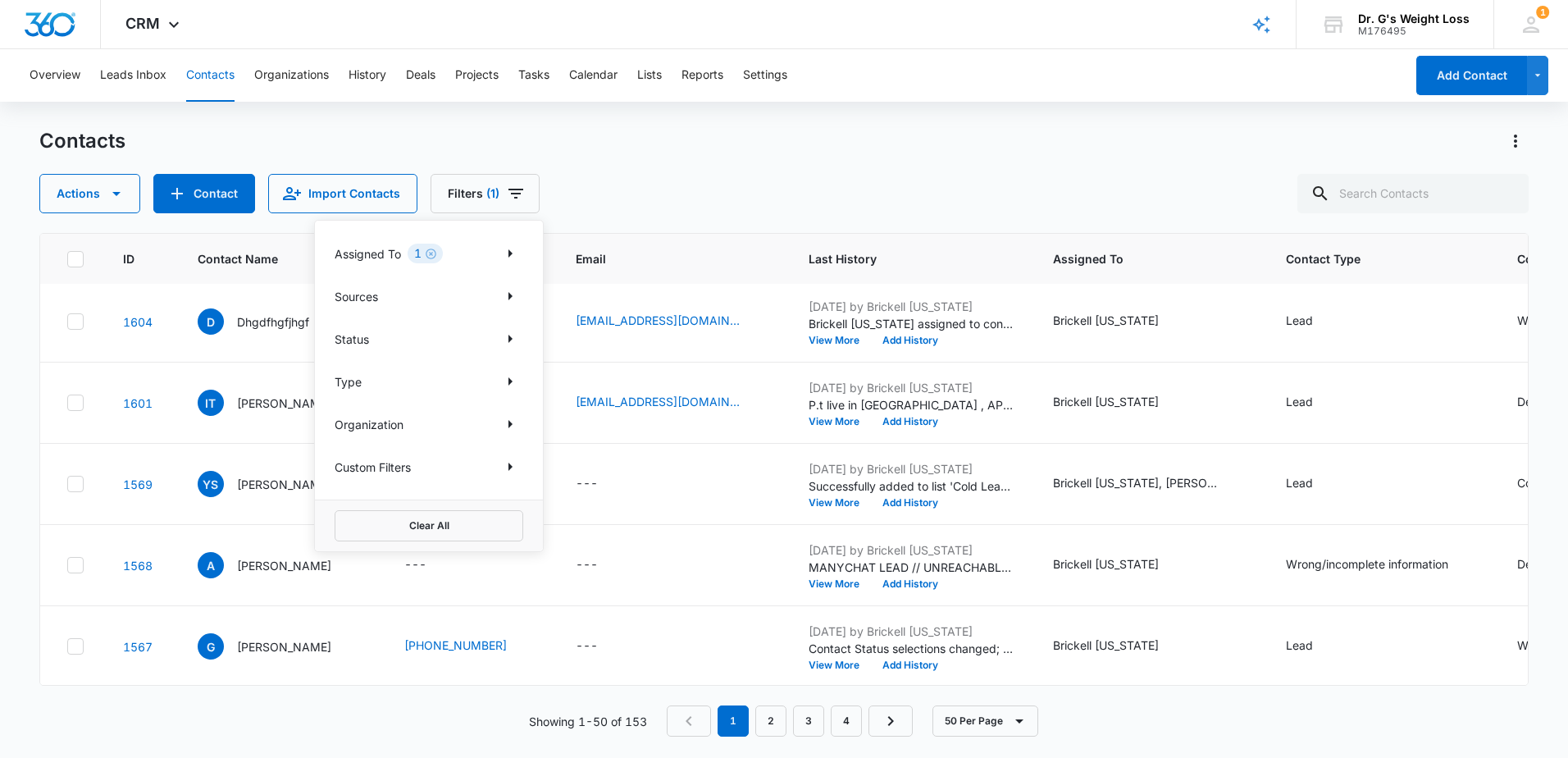
scroll to position [571, 0]
click at [568, 192] on div "Actions Contact Import Contacts Filters (1) Assigned To 1 Sources Status Type O…" at bounding box center [784, 193] width 1490 height 39
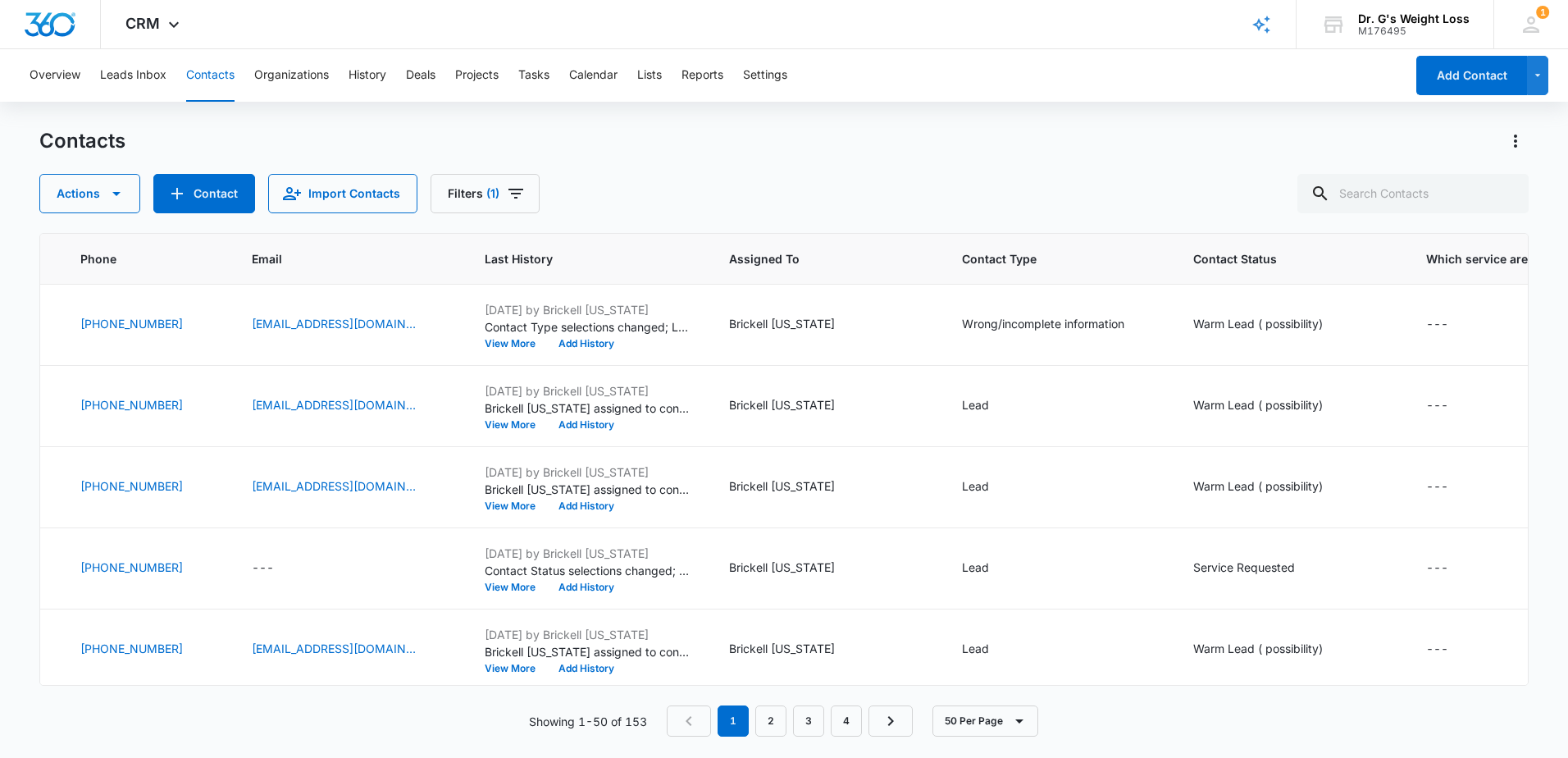
scroll to position [0, 319]
click at [552, 425] on button "View More" at bounding box center [521, 424] width 63 height 10
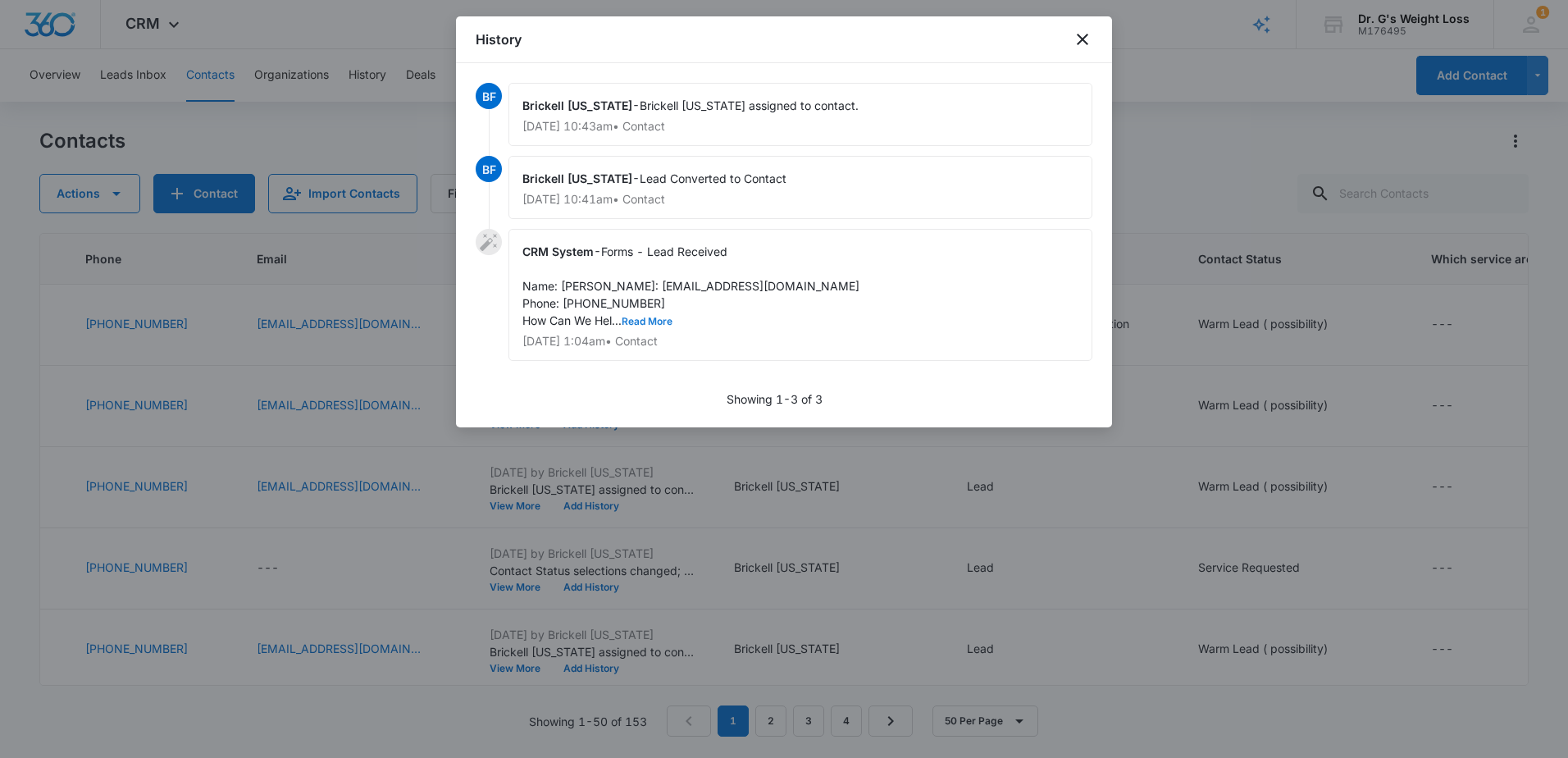
click at [647, 326] on button "Read More" at bounding box center [648, 321] width 51 height 10
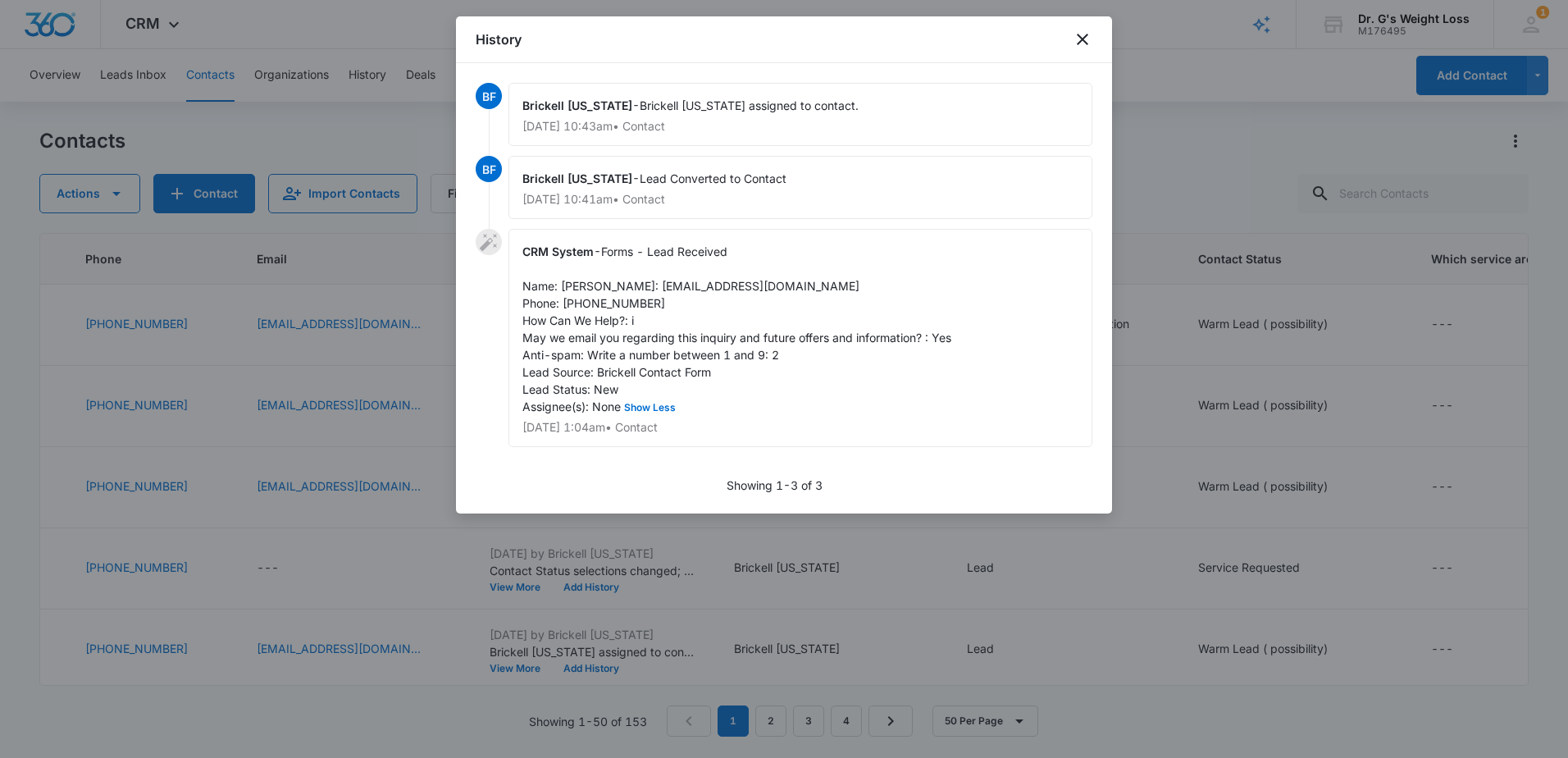
click at [810, 299] on div "CRM System - Forms - Lead Received Name: James Email: JamesRRicci@armyspy.com P…" at bounding box center [801, 337] width 584 height 219
click at [1083, 41] on icon "close" at bounding box center [1083, 40] width 20 height 20
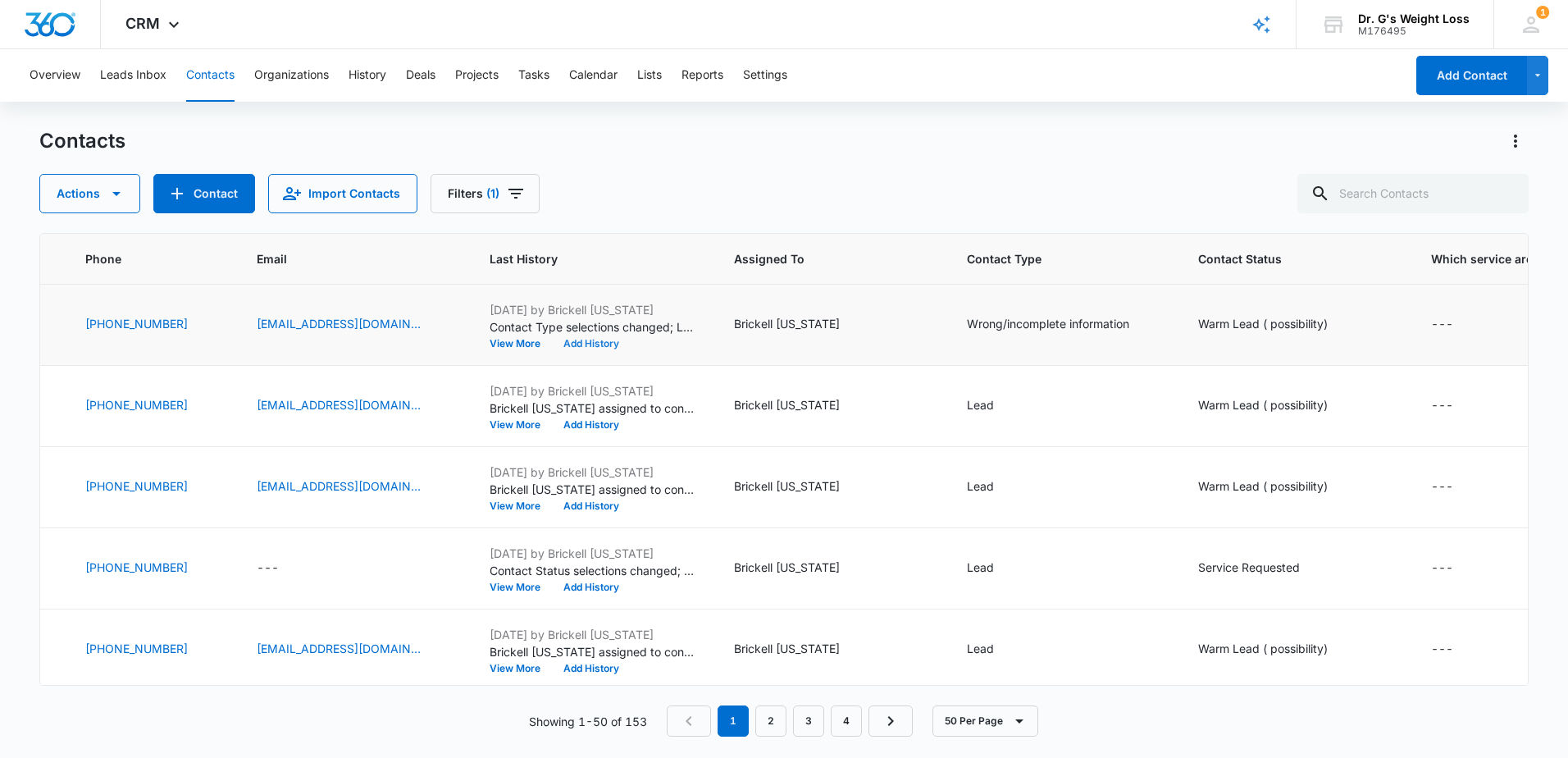
click at [630, 345] on button "Add History" at bounding box center [591, 344] width 79 height 10
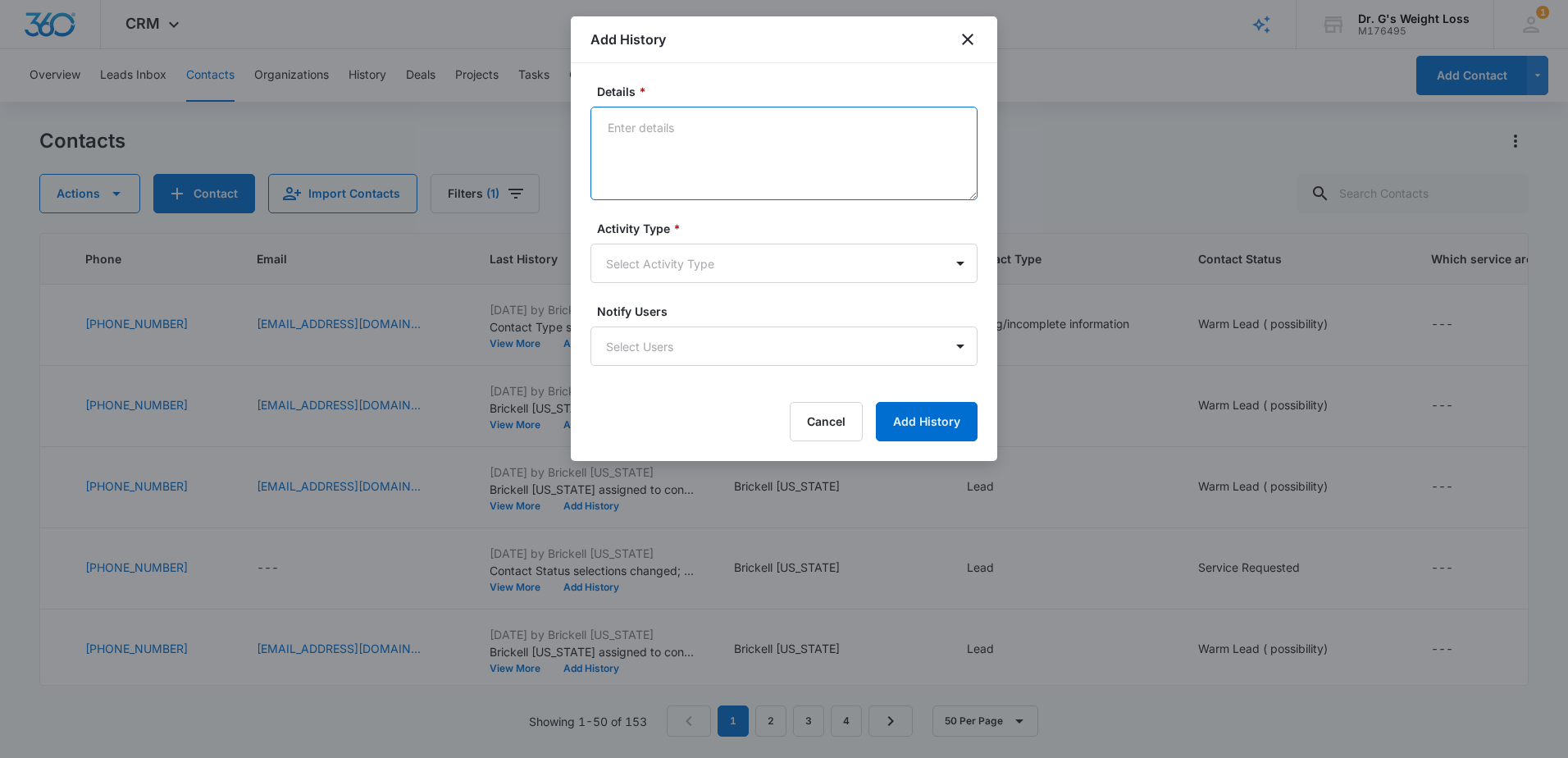
click at [653, 153] on textarea "Details *" at bounding box center [784, 153] width 387 height 93
click at [784, 133] on textarea "Sent email @9:59 am and called but the phone number is for Travel Agency. (NG)" at bounding box center [784, 153] width 387 height 93
type textarea "Sent email @9:59 am and called @10:32AM but the phone number is for Travel Agen…"
click at [820, 258] on body "CRM Apps Reputation Forms CRM Email Social Content Ads Intelligence Files Brand…" at bounding box center [784, 379] width 1568 height 758
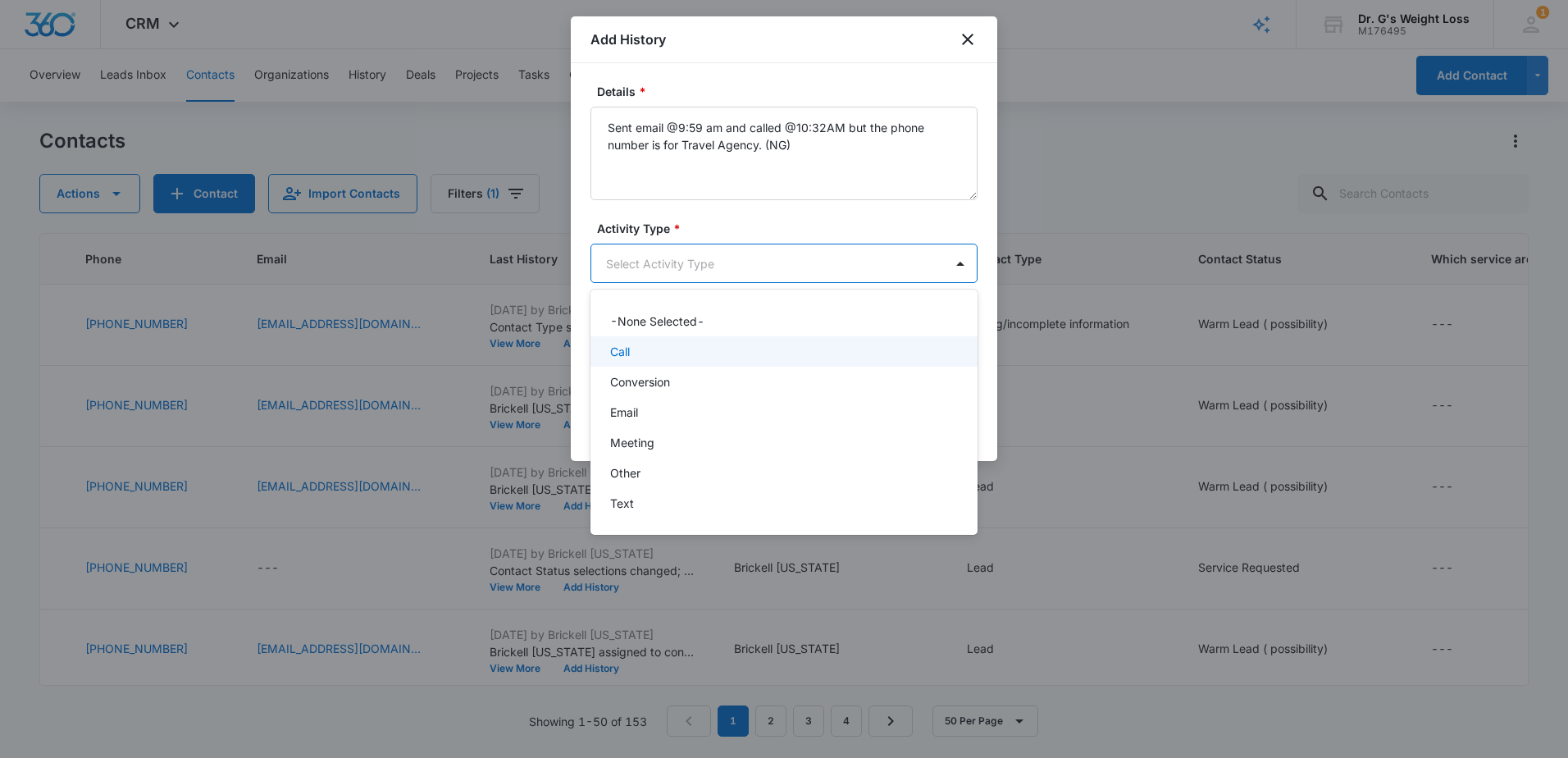
click at [778, 356] on div "Call" at bounding box center [783, 351] width 345 height 17
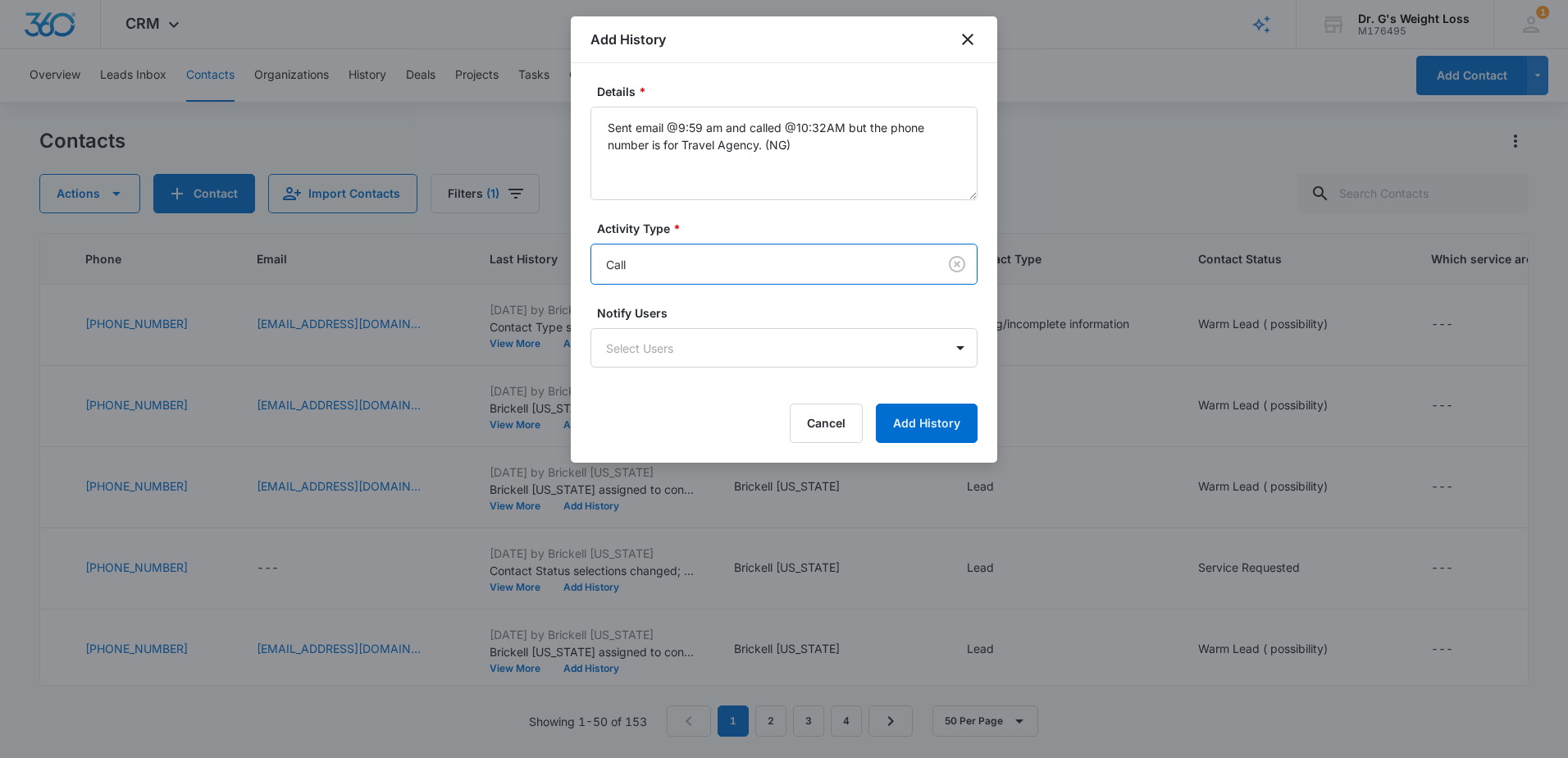
click at [680, 271] on body "CRM Apps Reputation Forms CRM Email Social Content Ads Intelligence Files Brand…" at bounding box center [784, 379] width 1568 height 758
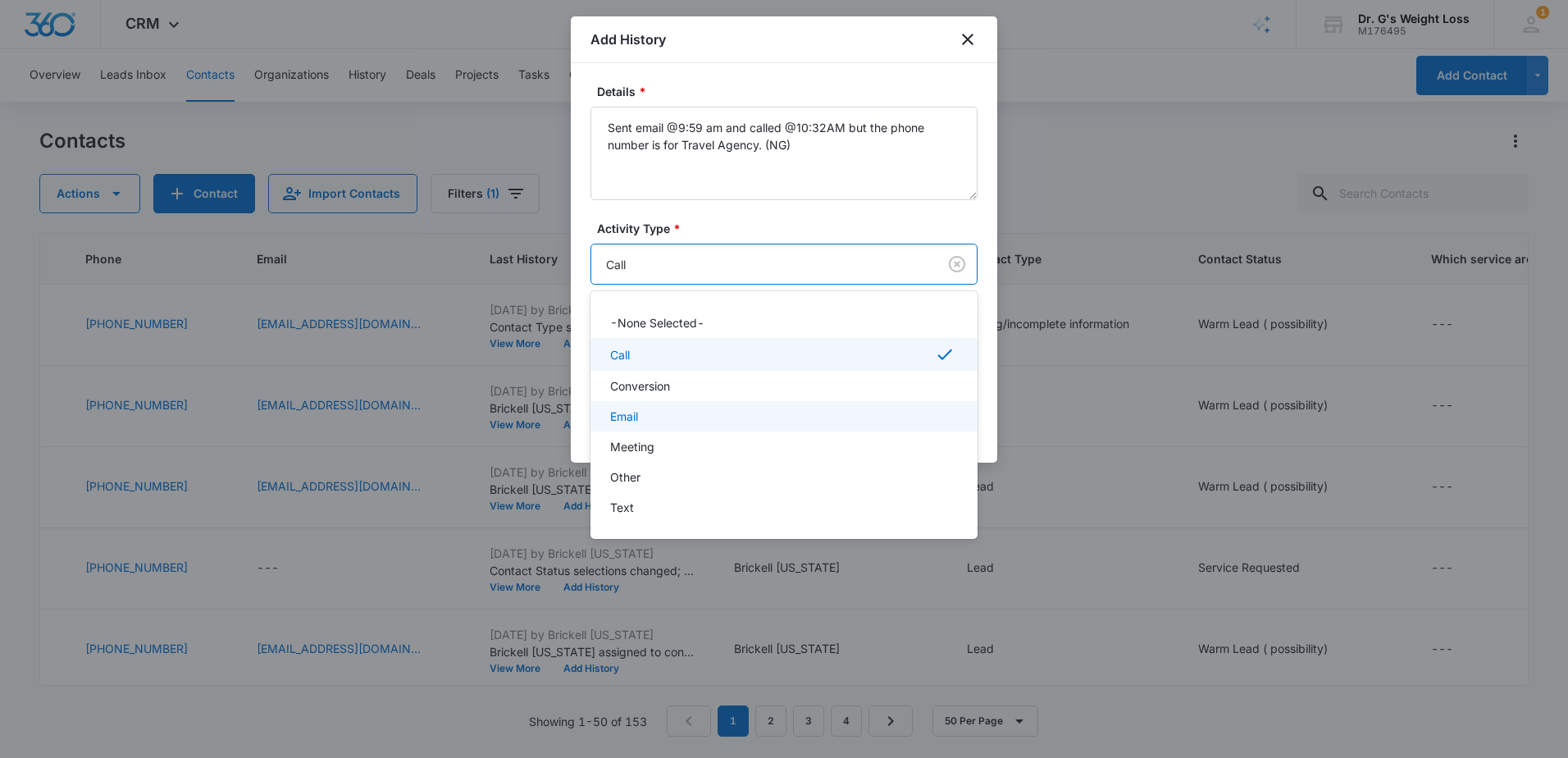
click at [677, 413] on div "Email" at bounding box center [783, 416] width 345 height 17
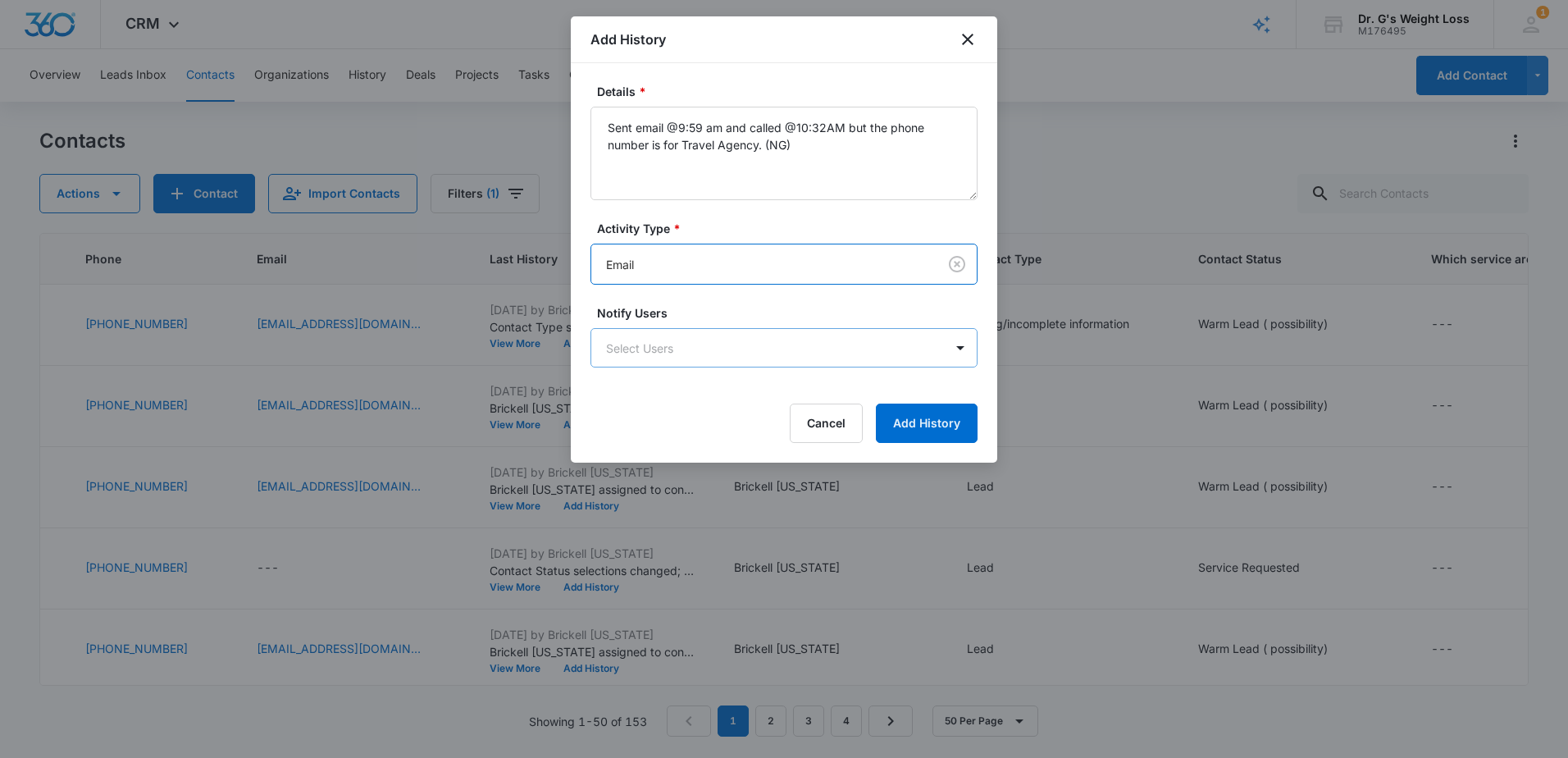
click at [641, 345] on body "CRM Apps Reputation Forms CRM Email Social Content Ads Intelligence Files Brand…" at bounding box center [784, 379] width 1568 height 758
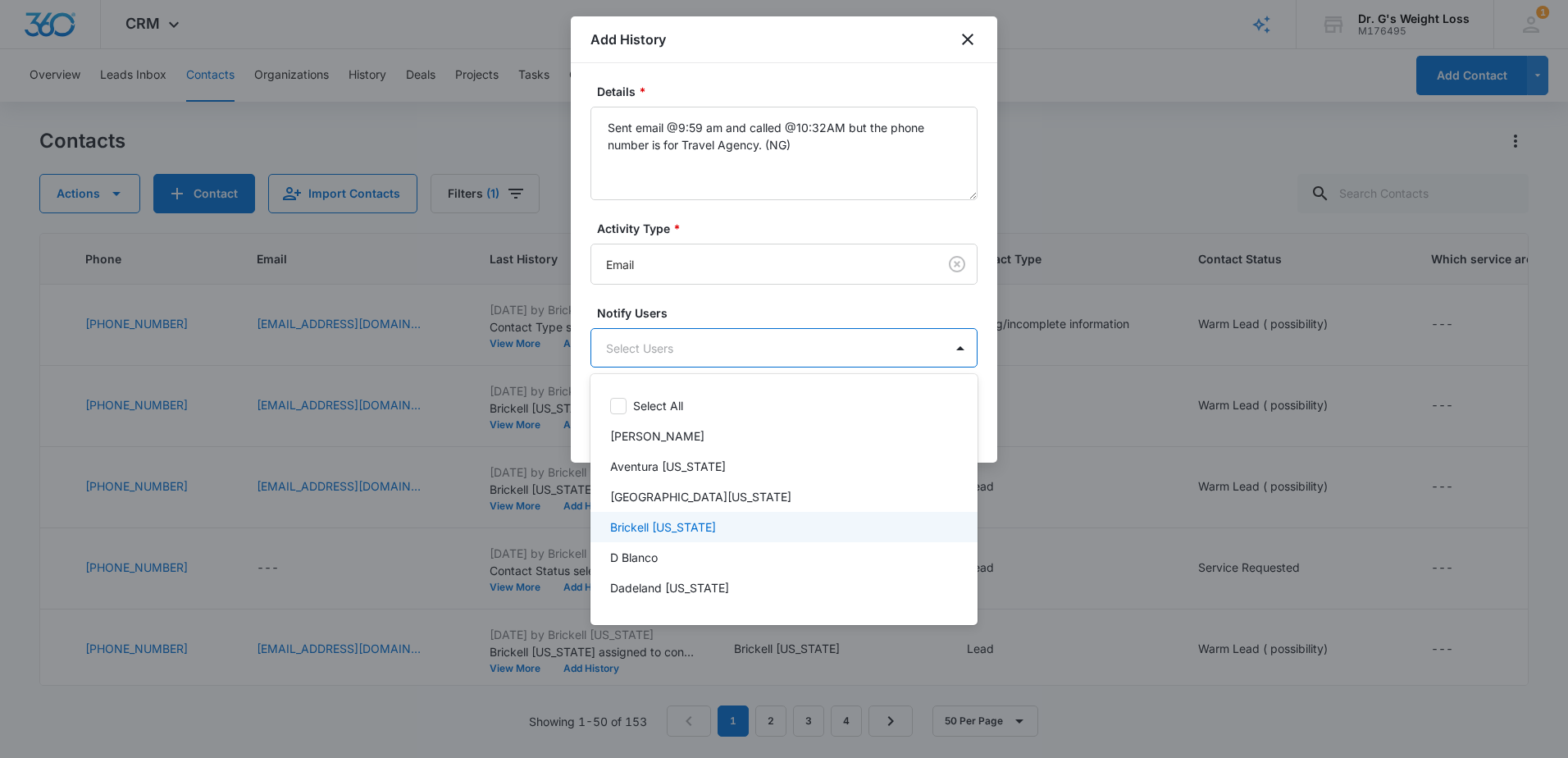
click at [643, 529] on p "Brickell [US_STATE]" at bounding box center [663, 527] width 106 height 17
click at [753, 305] on div at bounding box center [784, 379] width 1568 height 758
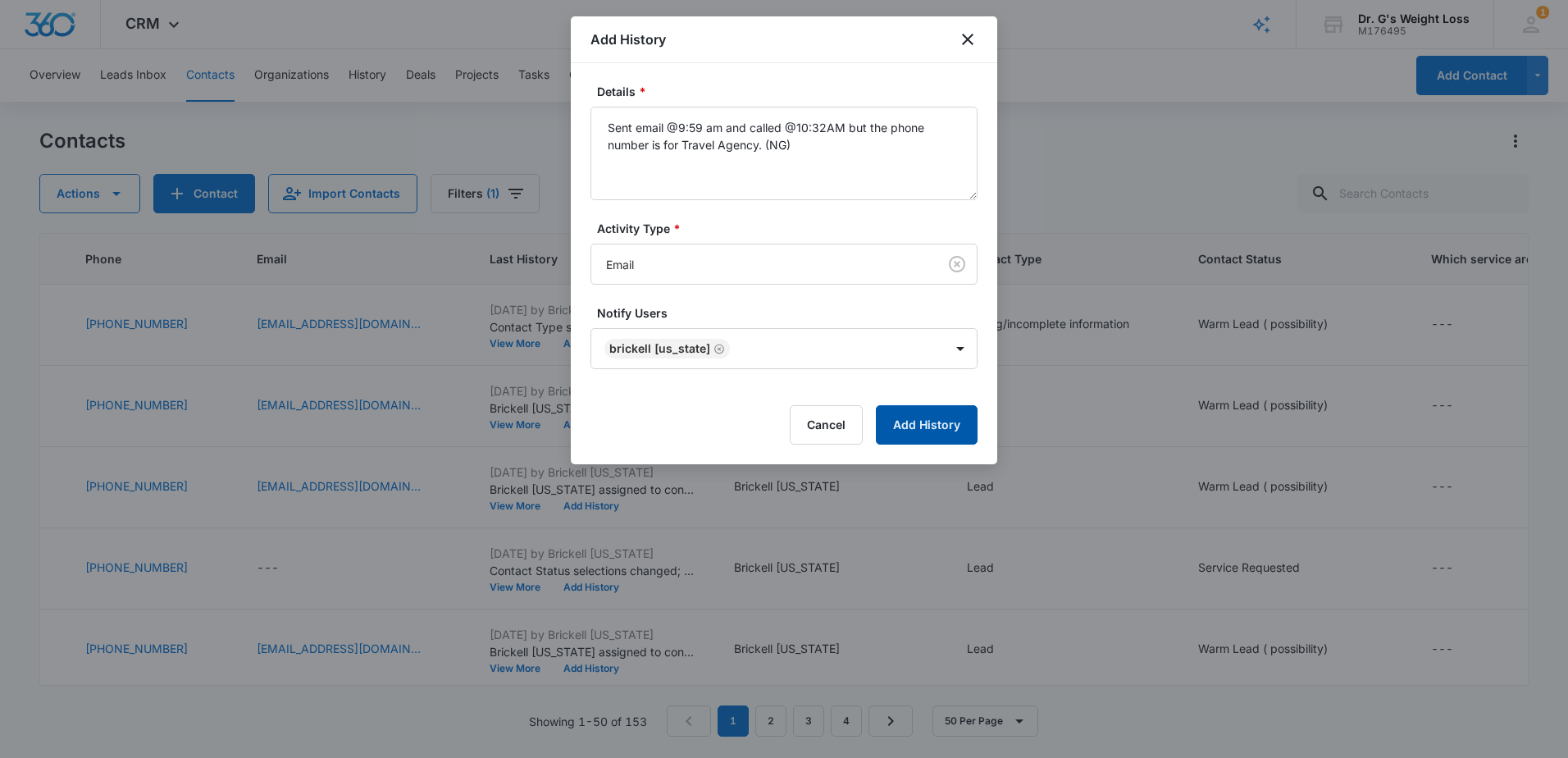
click at [930, 420] on button "Add History" at bounding box center [927, 424] width 102 height 39
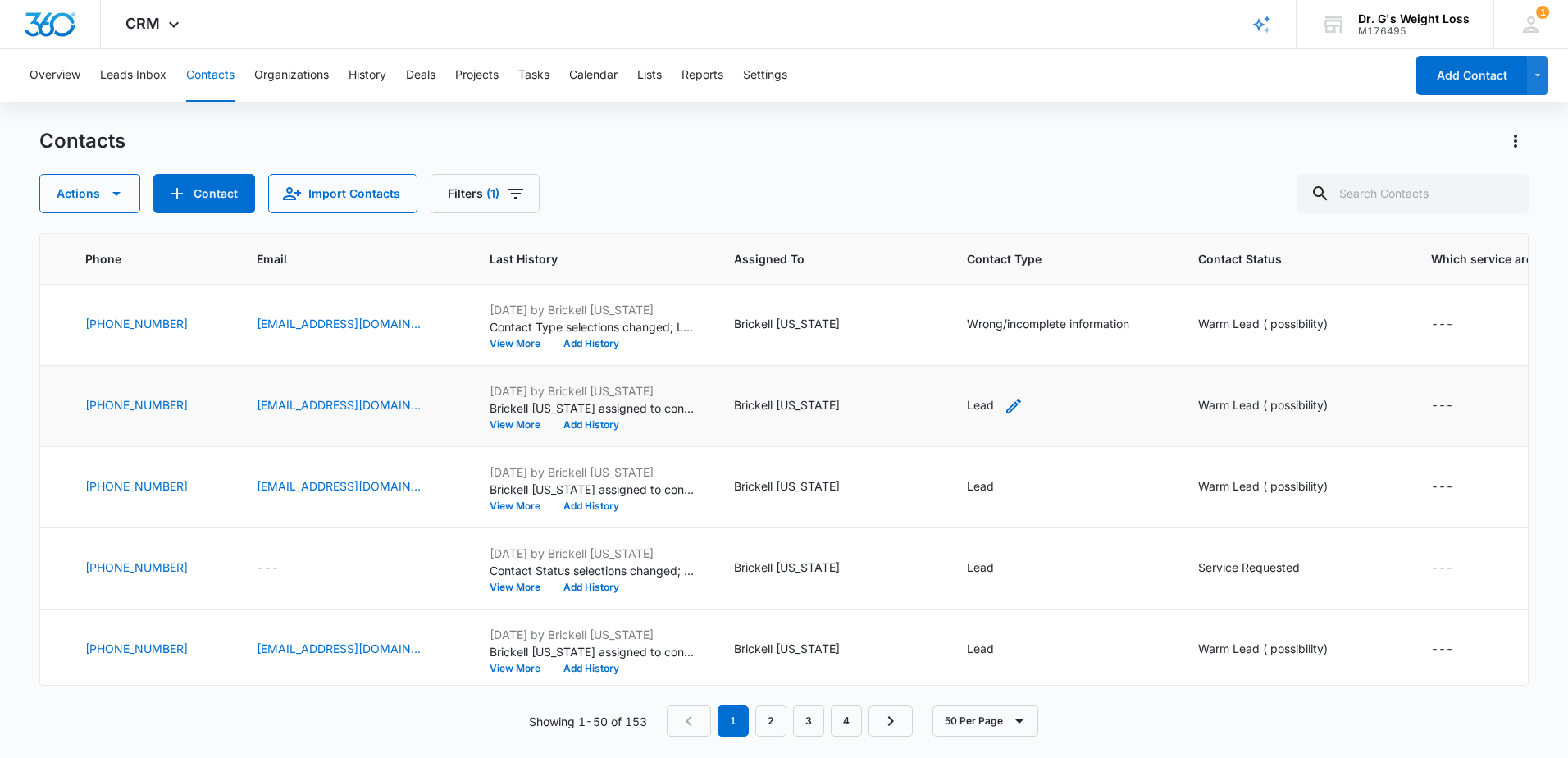
click at [990, 403] on div "Lead" at bounding box center [980, 404] width 27 height 17
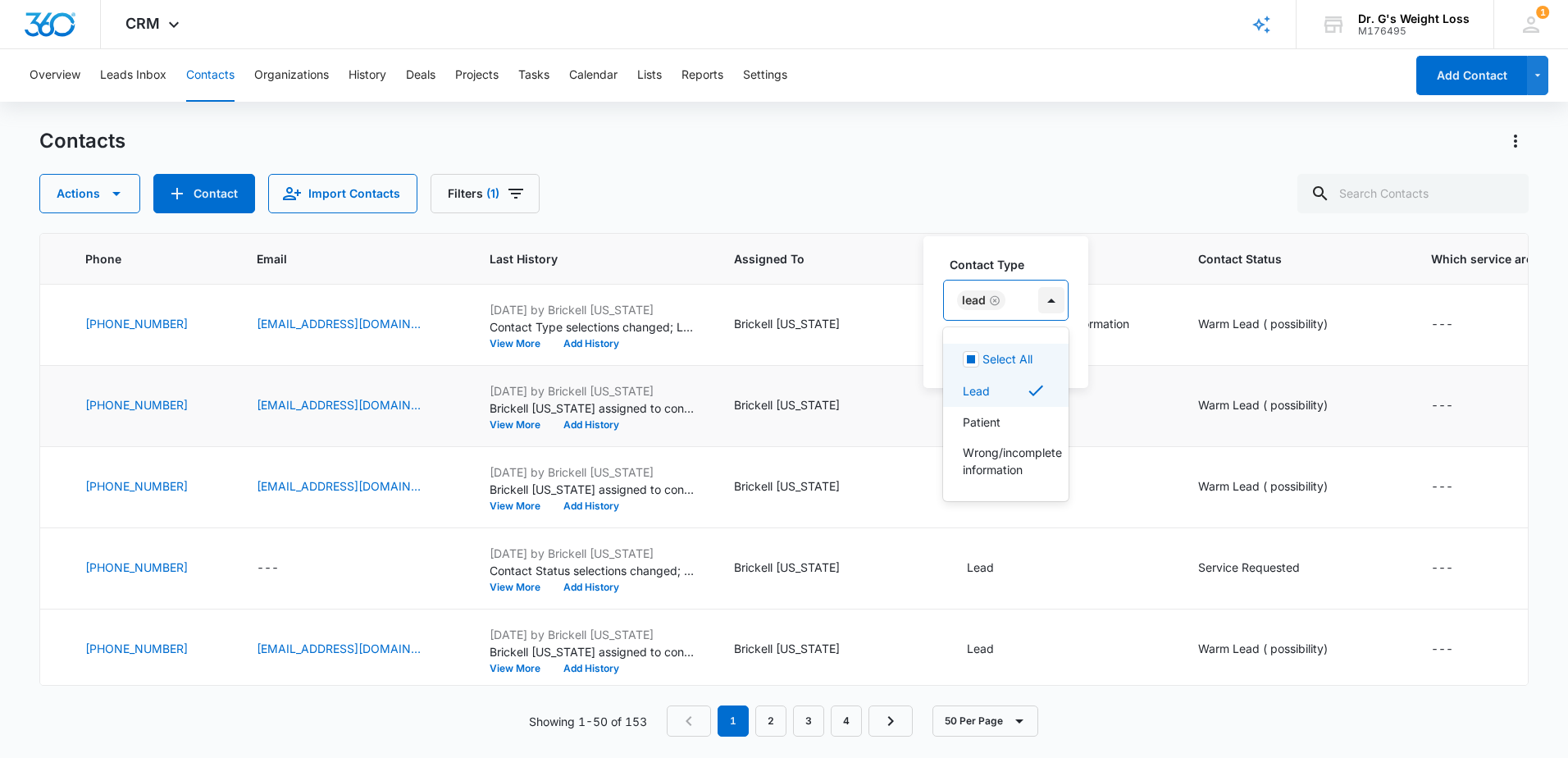
click at [1057, 304] on div at bounding box center [1051, 300] width 26 height 26
click at [1049, 304] on div at bounding box center [1051, 300] width 26 height 26
click at [924, 403] on div "Brickell [US_STATE]" at bounding box center [831, 406] width 193 height 20
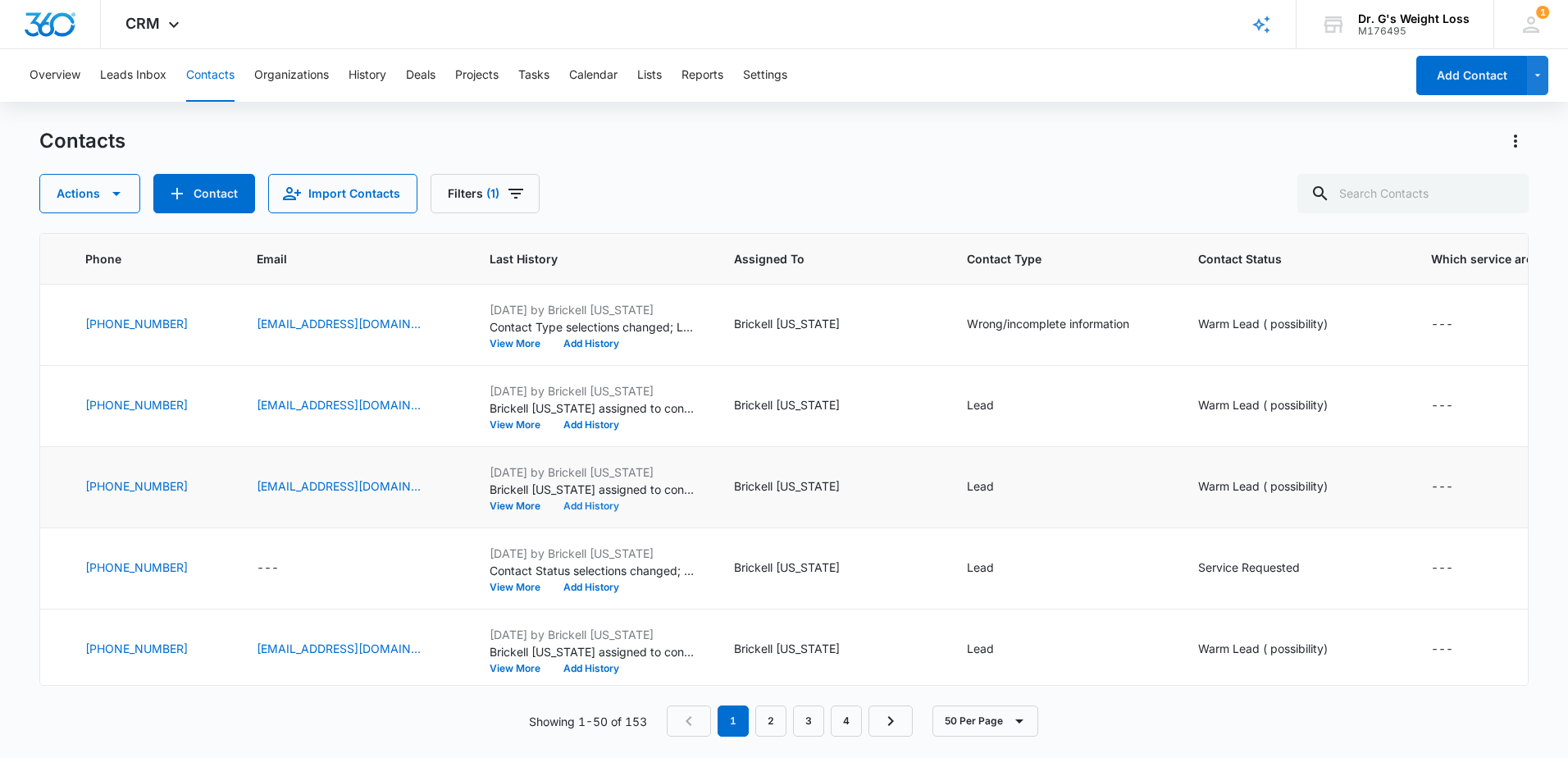
click at [631, 502] on button "Add History" at bounding box center [591, 506] width 79 height 10
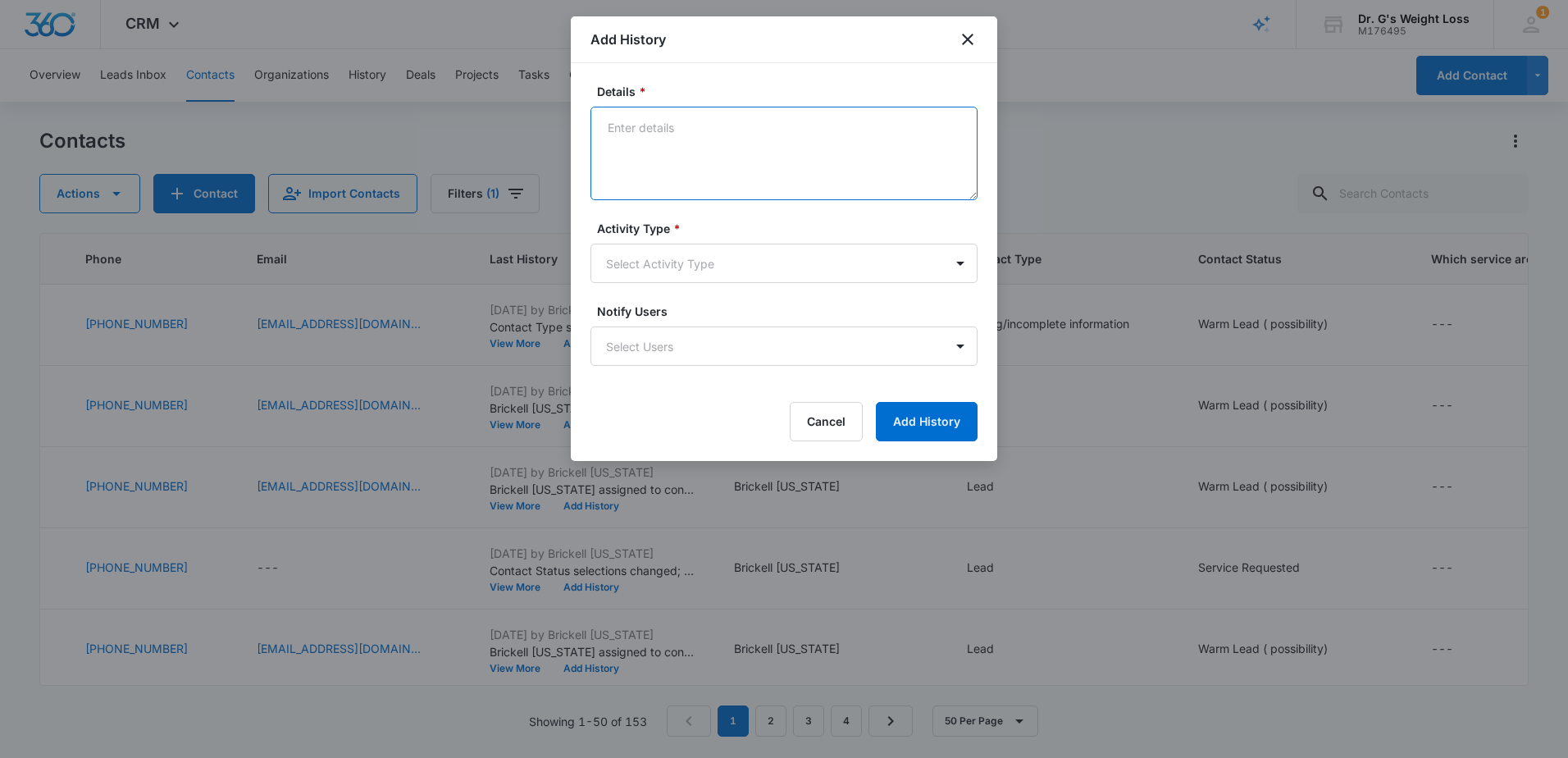
click at [700, 162] on textarea "Details *" at bounding box center [784, 153] width 387 height 93
type textarea "s"
type textarea "Sent email @9:34 am and called @10:31 am, voice mail is full."
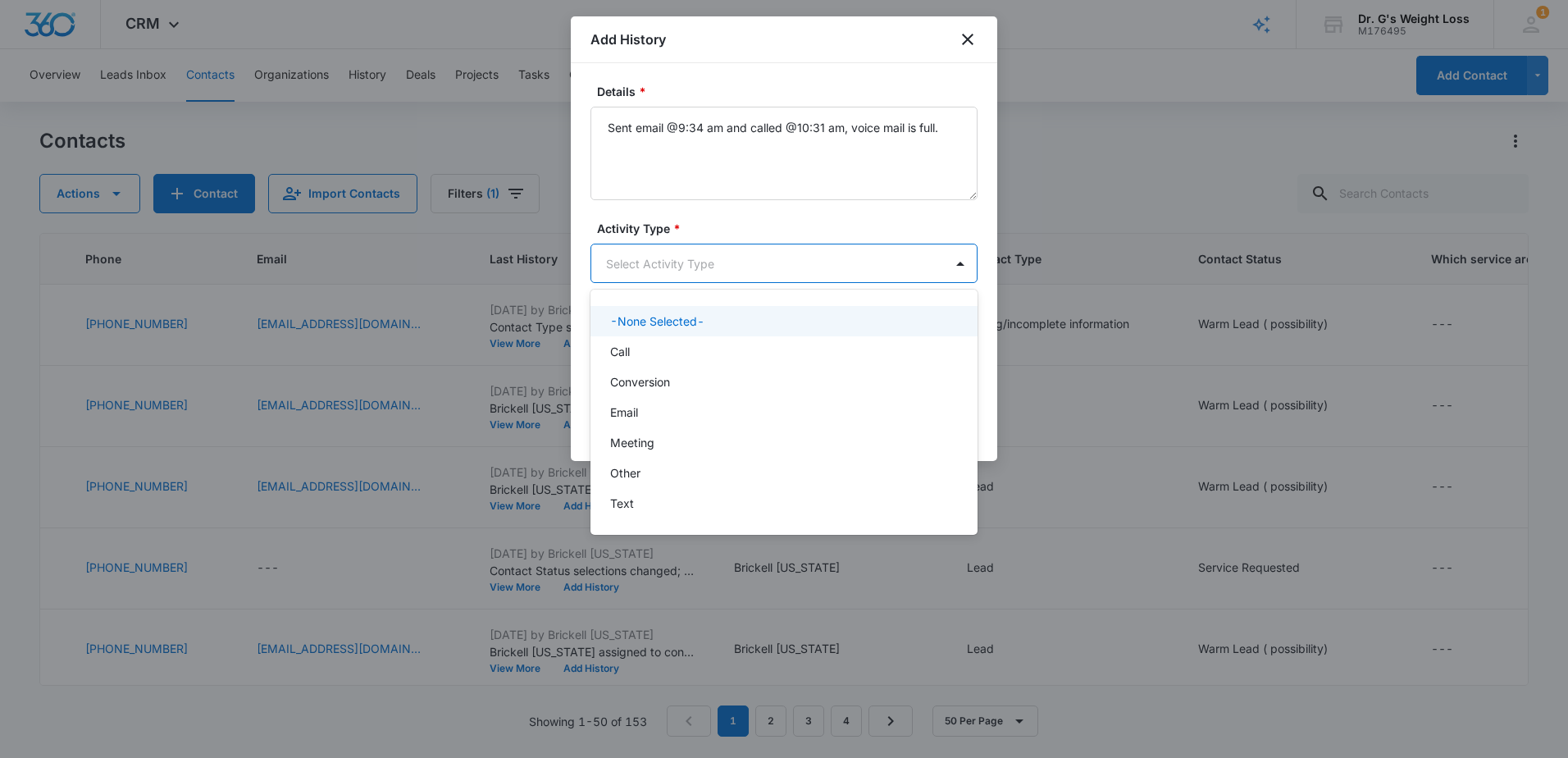
click at [632, 276] on body "CRM Apps Reputation Forms CRM Email Social Content Ads Intelligence Files Brand…" at bounding box center [784, 379] width 1568 height 758
click at [652, 345] on div "Call" at bounding box center [783, 351] width 345 height 17
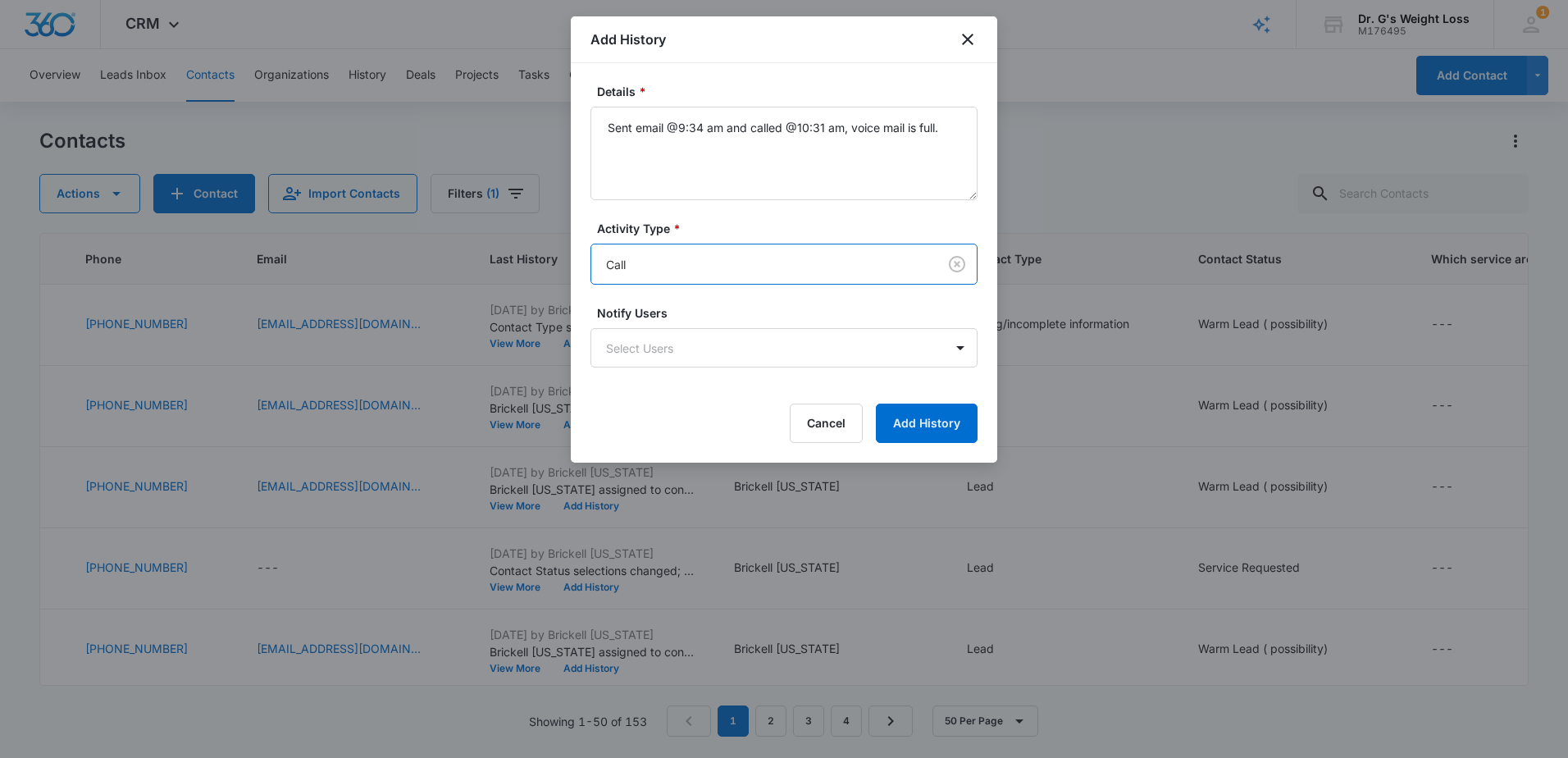
click at [750, 326] on div "Notify Users Select Users" at bounding box center [784, 336] width 387 height 63
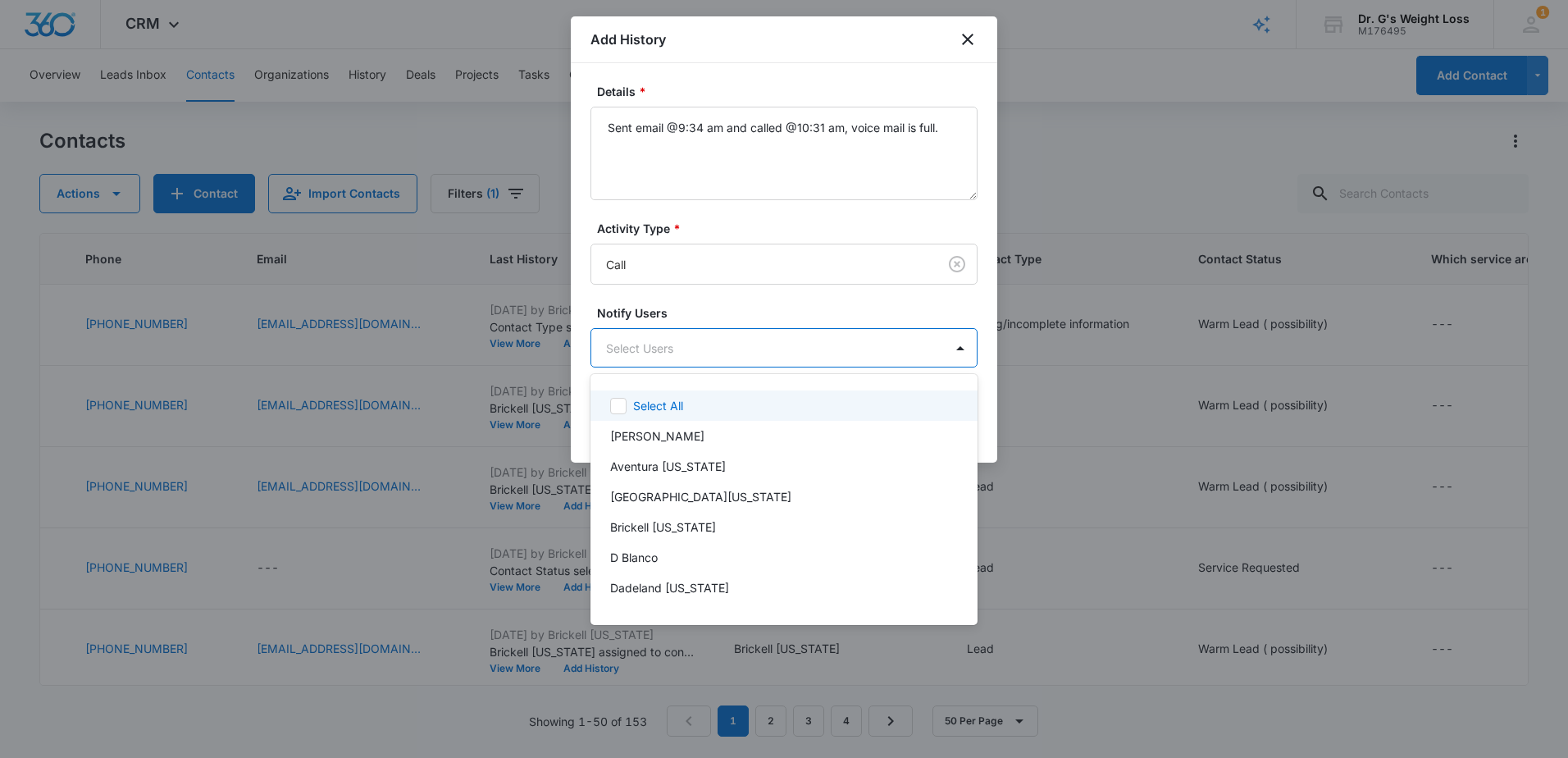
click at [726, 352] on body "CRM Apps Reputation Forms CRM Email Social Content Ads Intelligence Files Brand…" at bounding box center [784, 379] width 1568 height 758
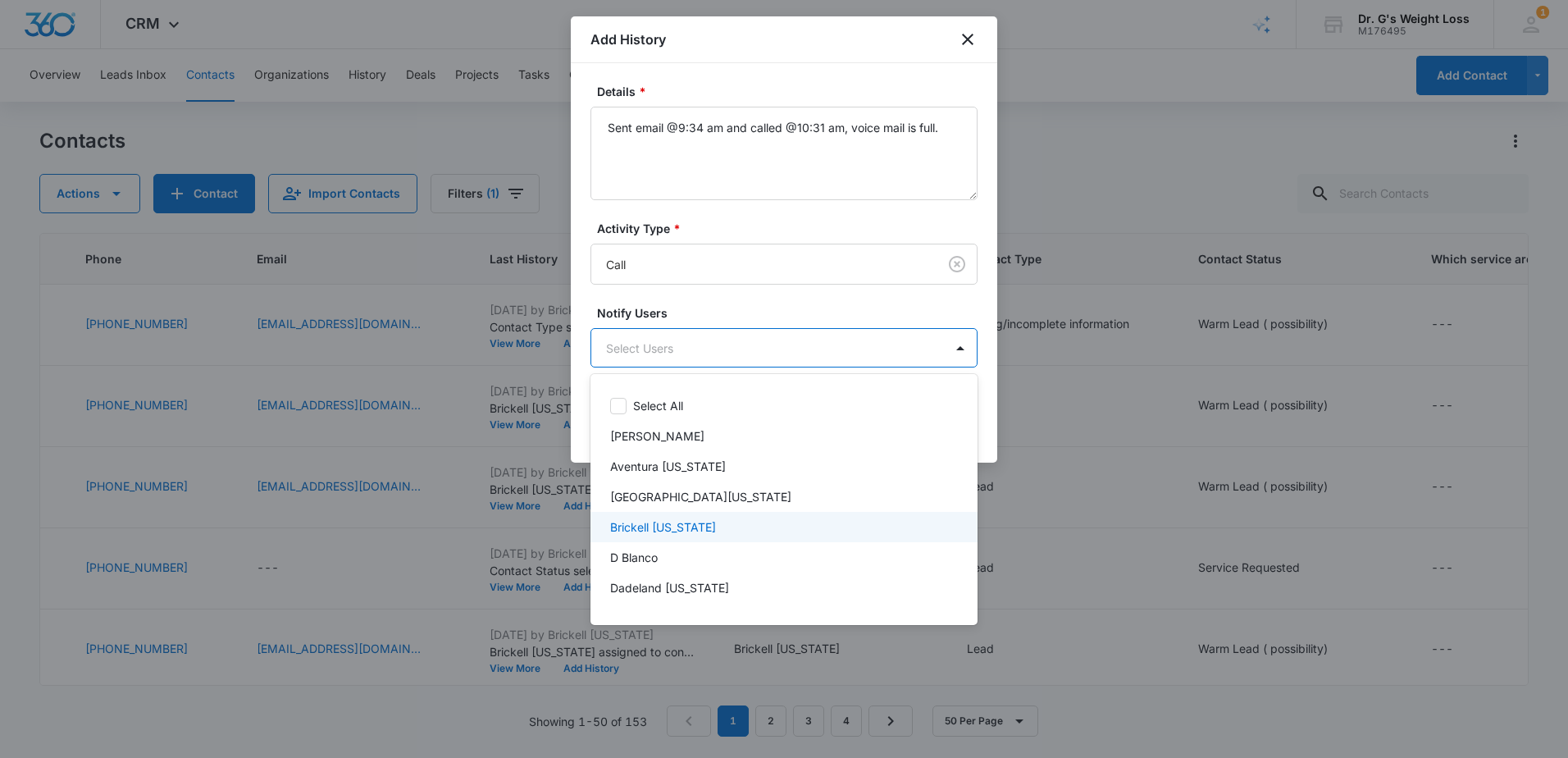
click at [673, 520] on p "Brickell [US_STATE]" at bounding box center [663, 527] width 106 height 17
click at [758, 310] on div at bounding box center [784, 379] width 1568 height 758
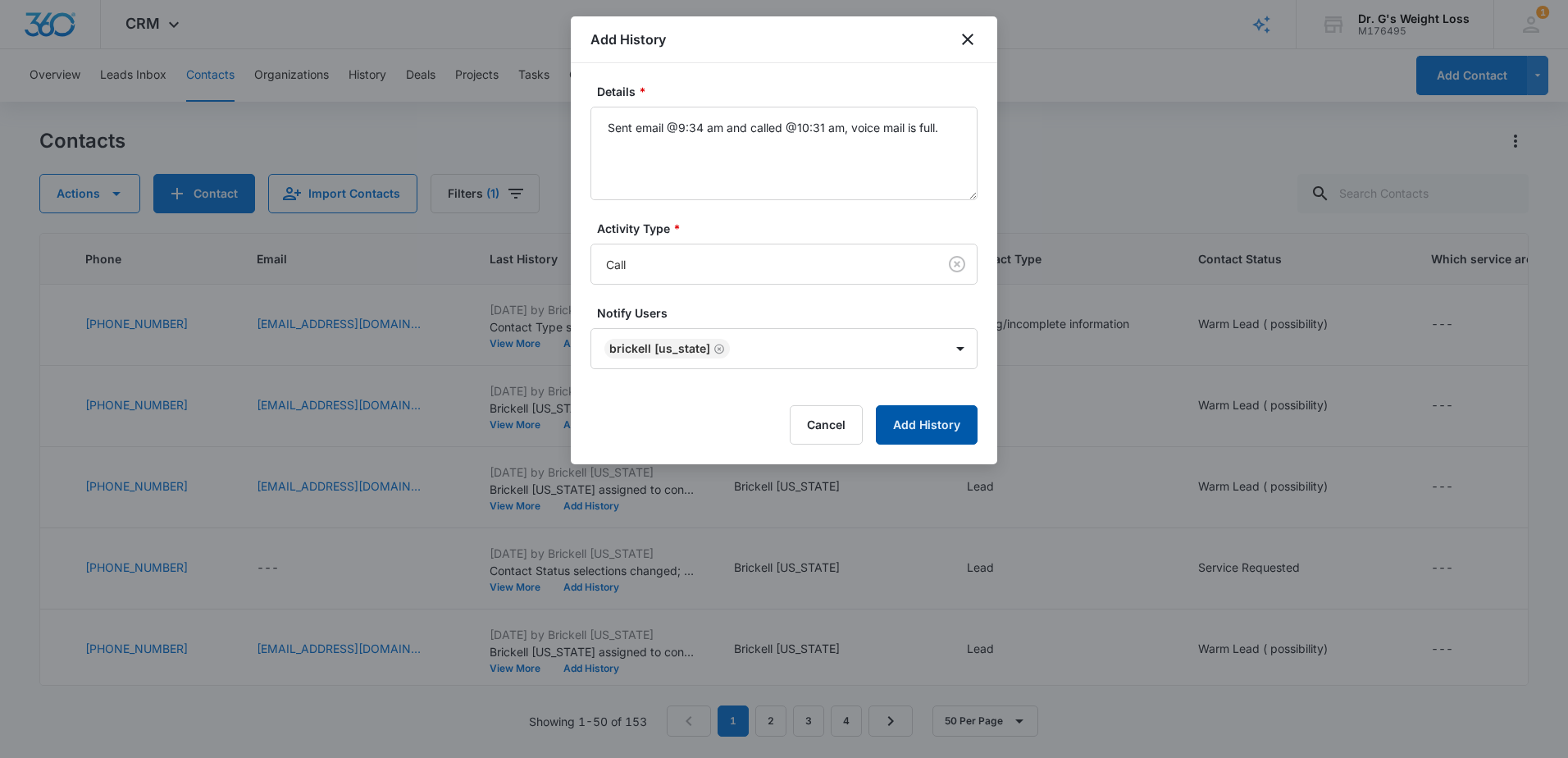
click at [950, 422] on button "Add History" at bounding box center [927, 424] width 102 height 39
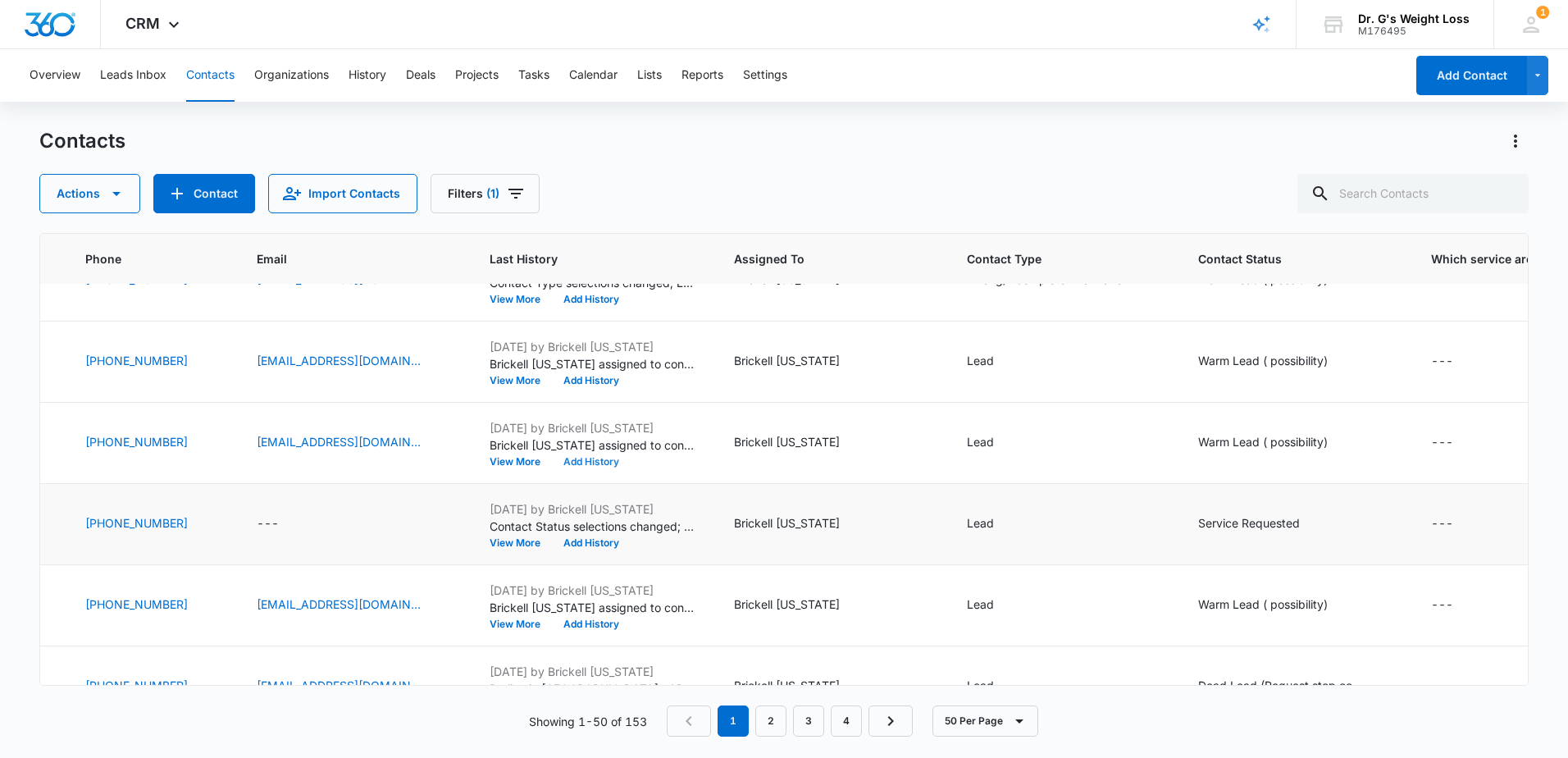
scroll to position [82, 319]
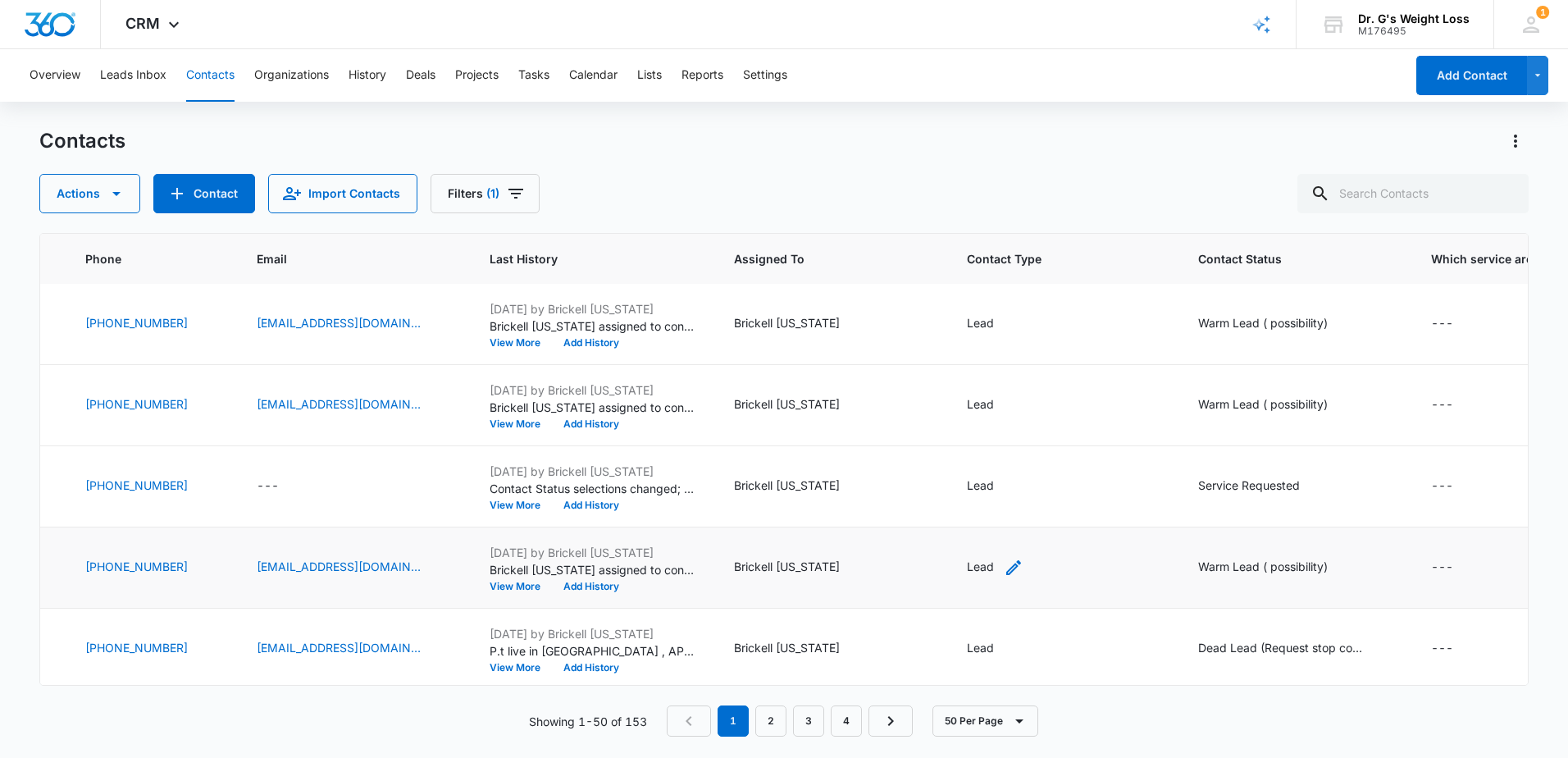
click at [987, 566] on div "Lead" at bounding box center [980, 566] width 27 height 17
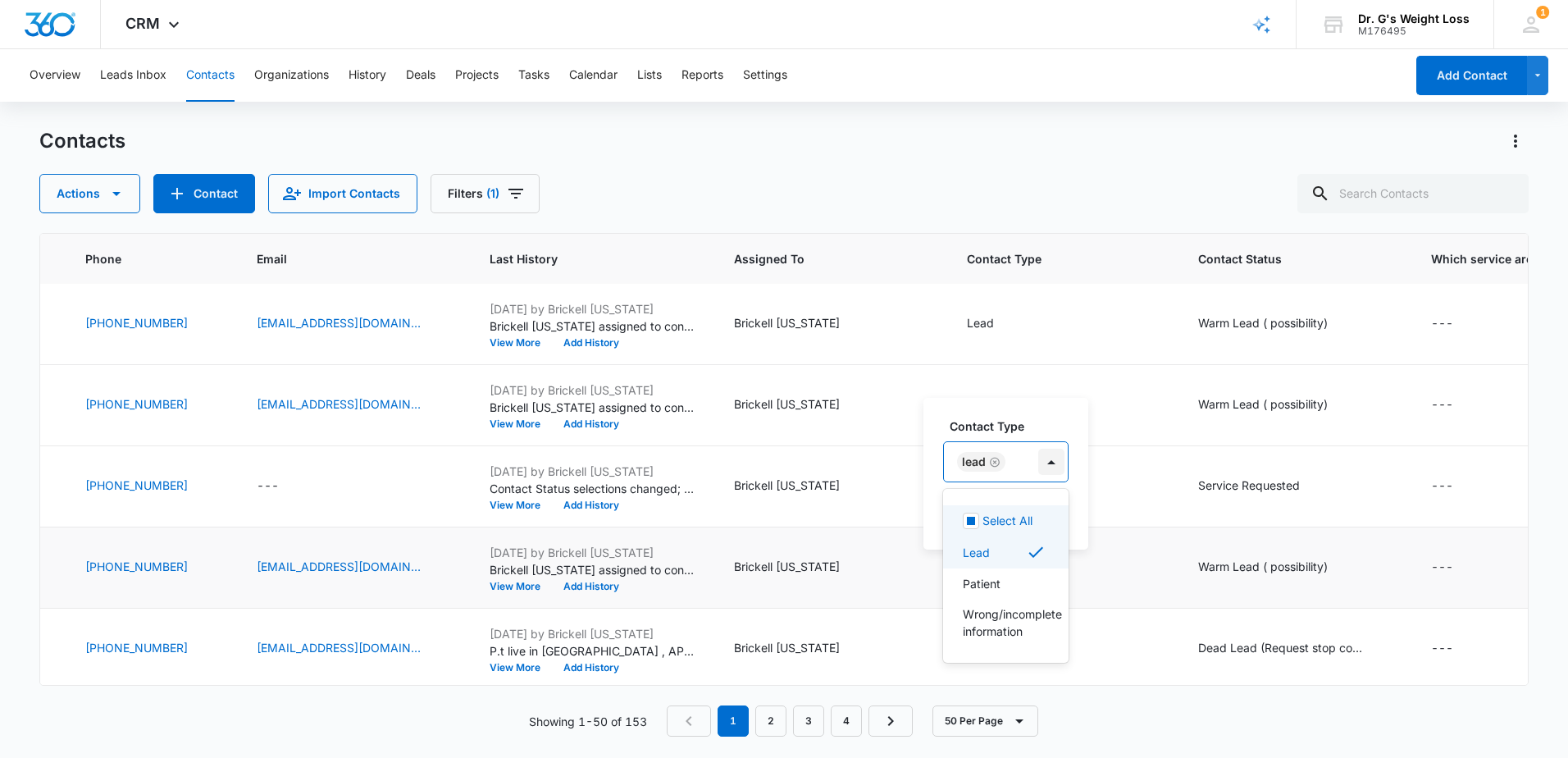
click at [1060, 466] on div at bounding box center [1051, 462] width 26 height 26
click at [993, 617] on p "Wrong/incomplete information" at bounding box center [1004, 623] width 83 height 34
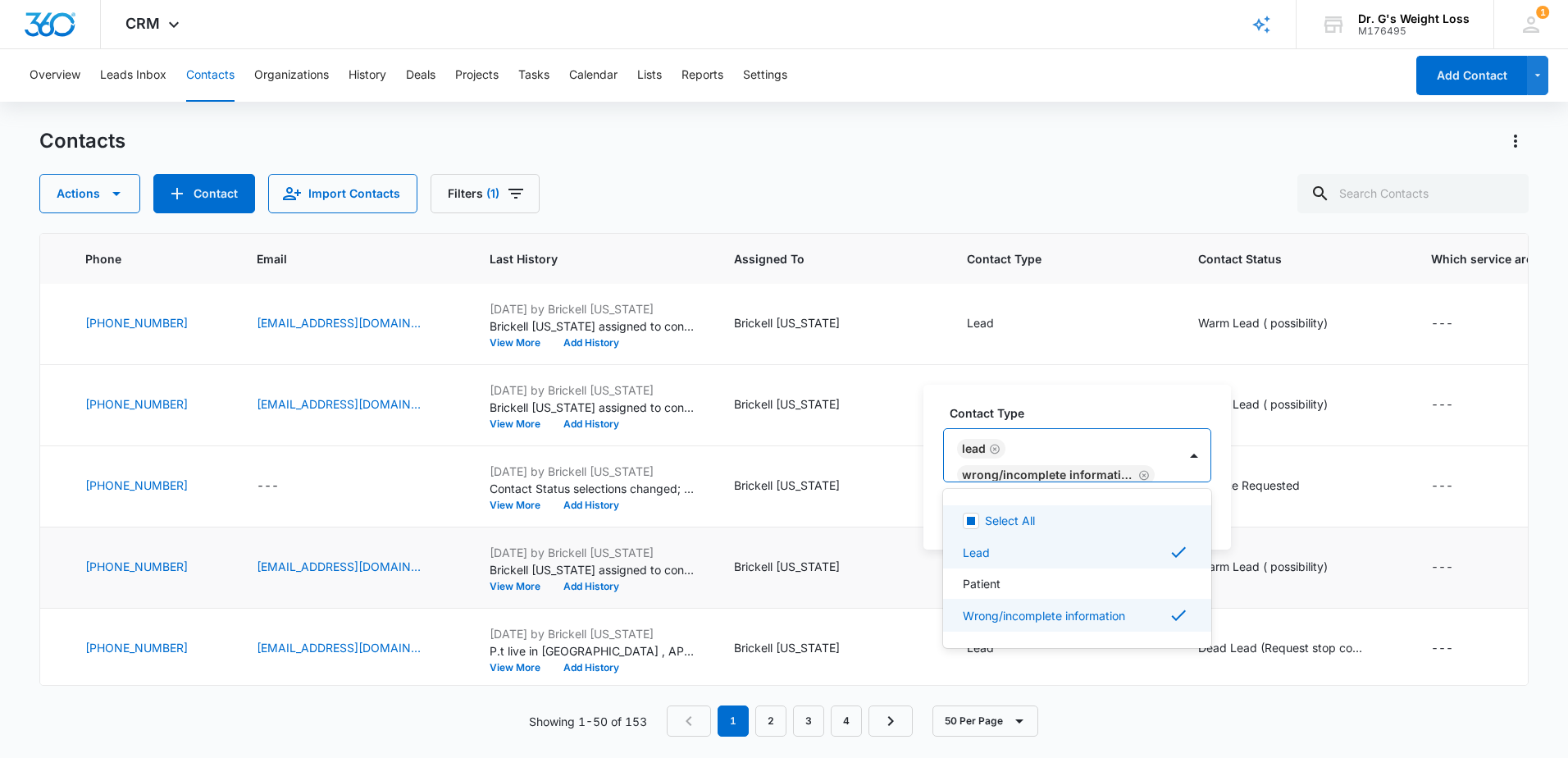
click at [1000, 444] on icon "Remove Lead" at bounding box center [995, 449] width 12 height 13
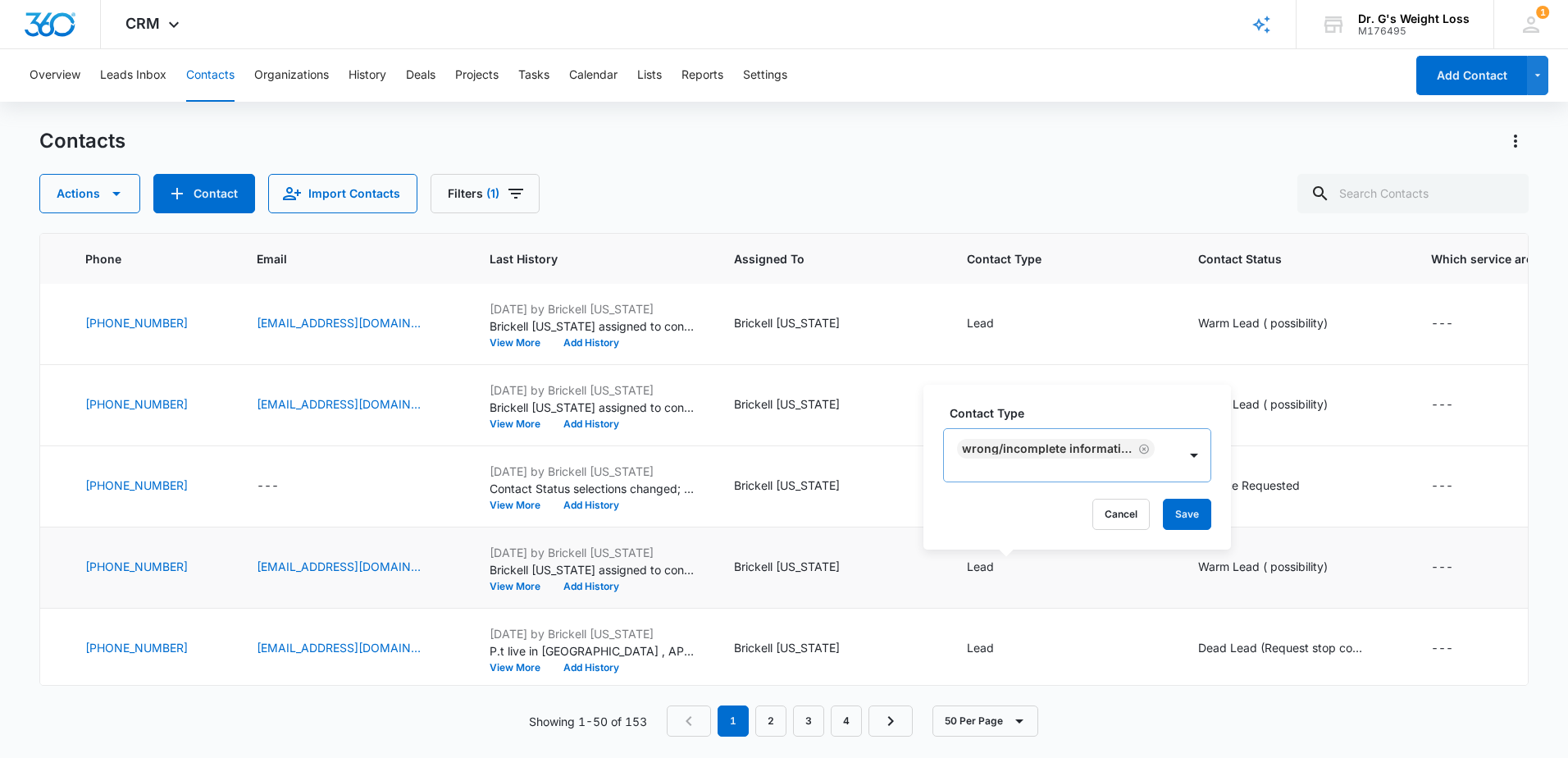
click at [1045, 410] on label "Contact Type" at bounding box center [1084, 413] width 268 height 17
click at [1190, 505] on button "Save" at bounding box center [1187, 514] width 48 height 31
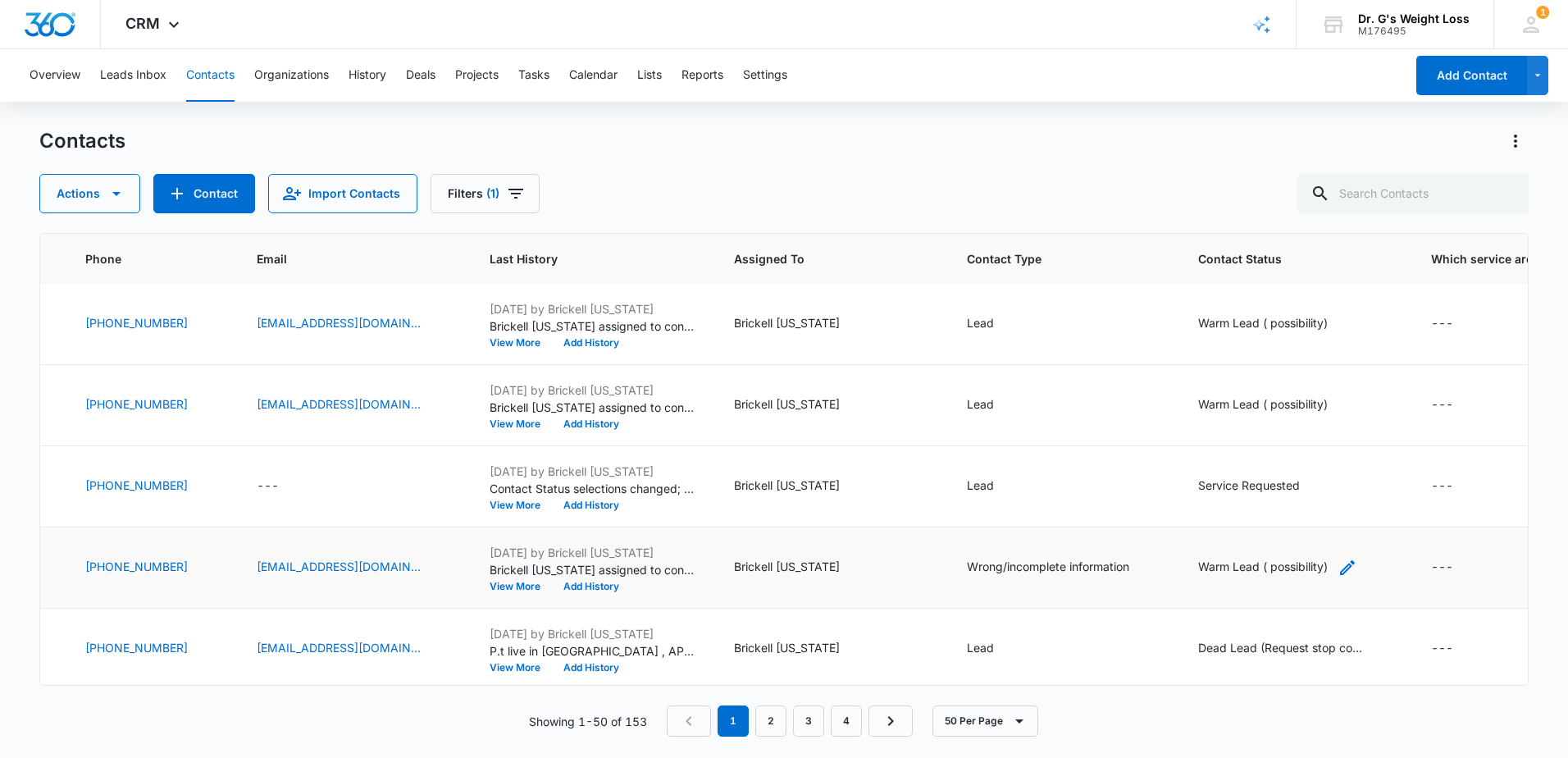
click at [1287, 564] on div "Warm Lead ( possibility)" at bounding box center [1263, 566] width 130 height 17
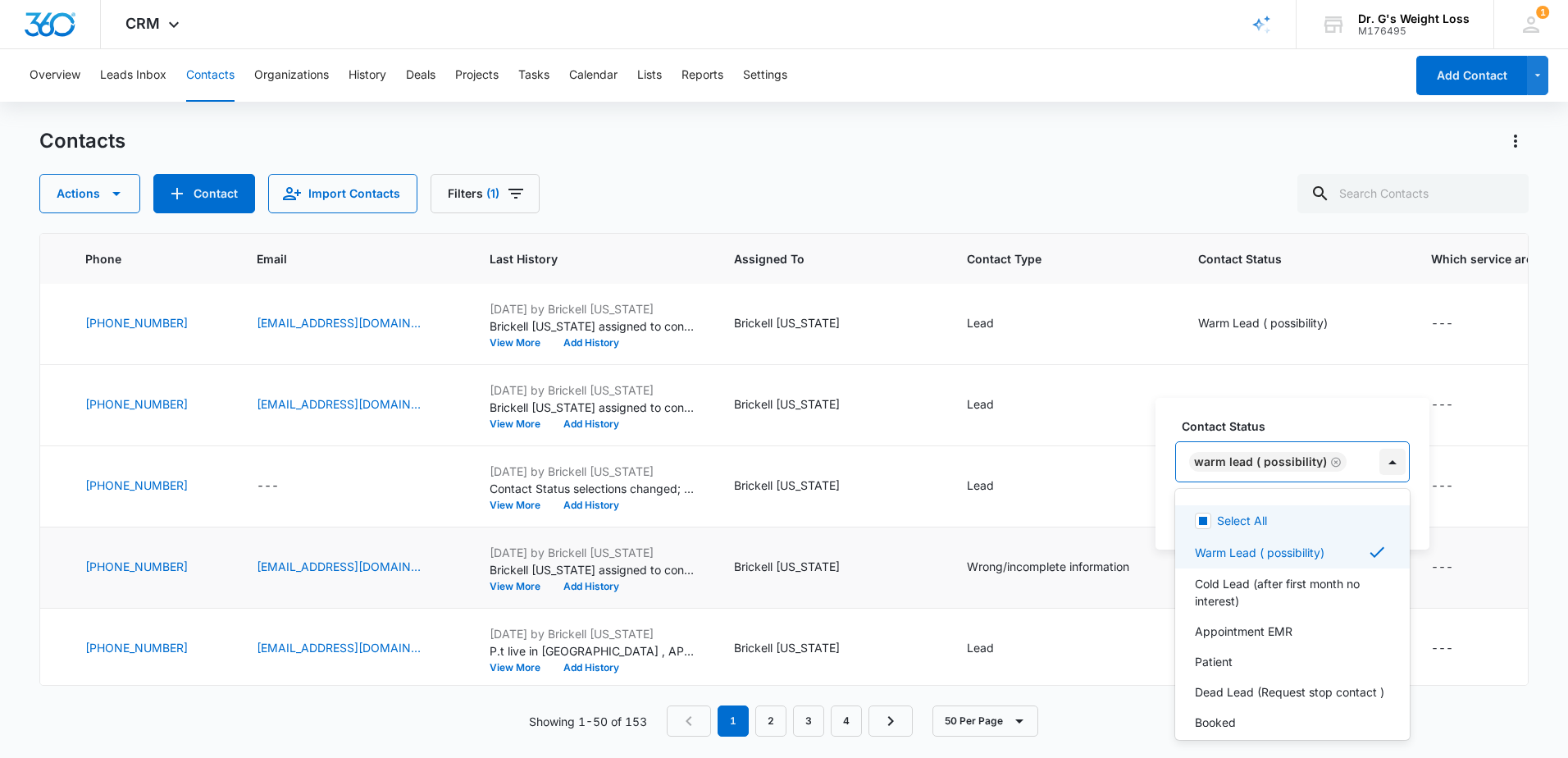
click at [1388, 453] on div at bounding box center [1392, 462] width 26 height 26
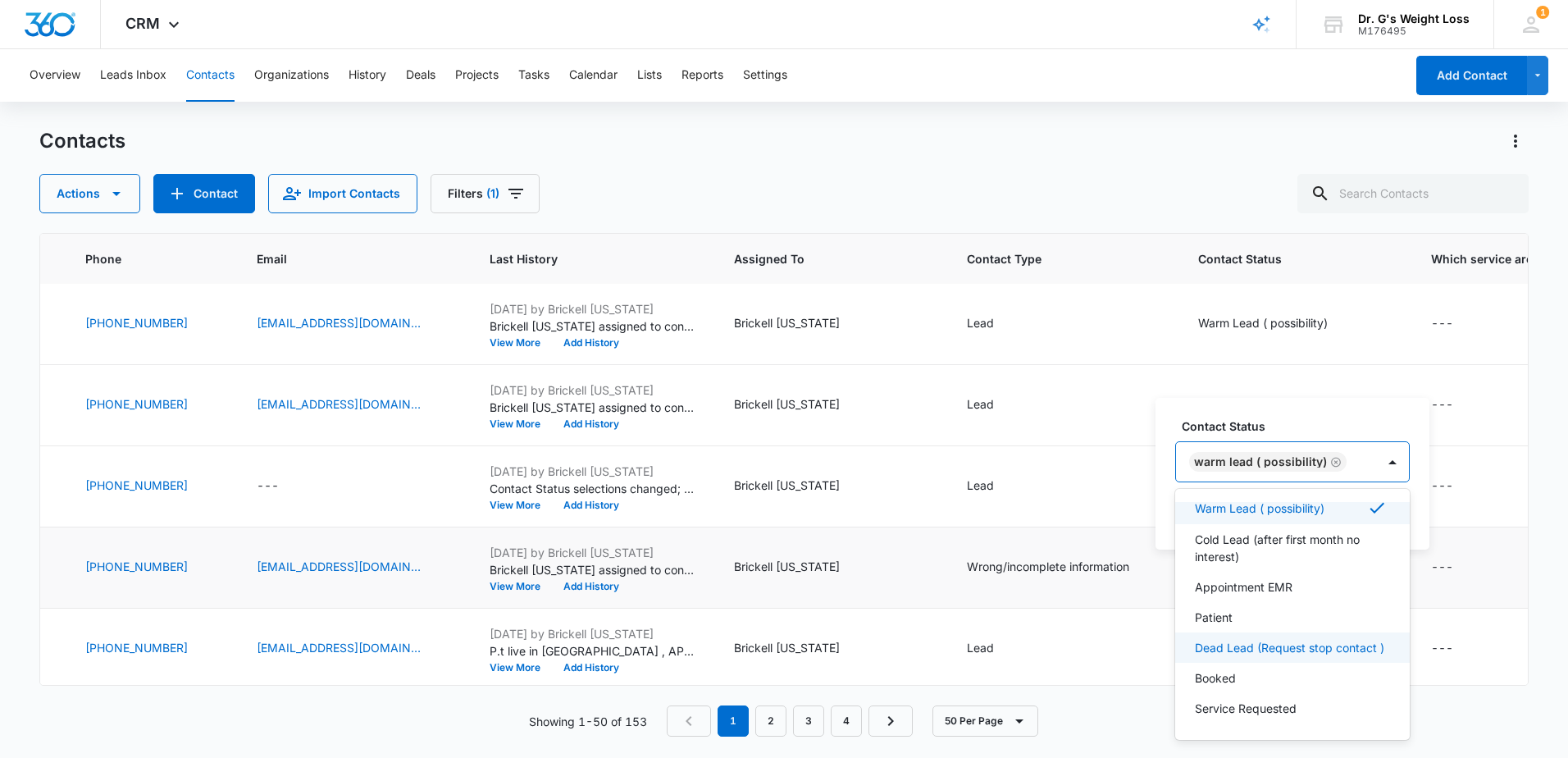
click at [1281, 639] on p "Dead Lead (Request stop contact )" at bounding box center [1290, 647] width 190 height 17
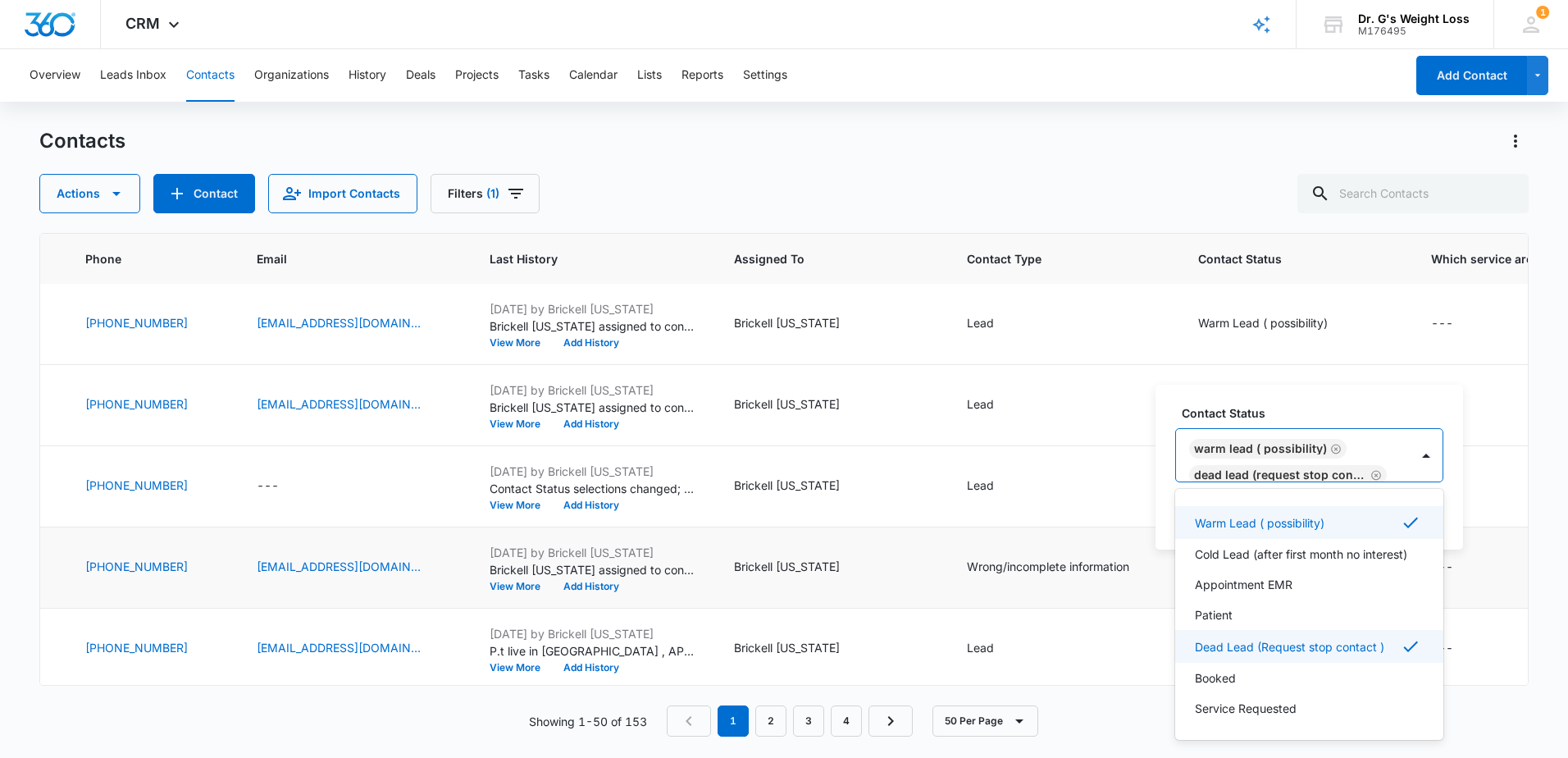
click at [1330, 446] on icon "Remove Warm Lead ( possibility)" at bounding box center [1336, 449] width 12 height 13
click at [1396, 410] on label "Contact Status" at bounding box center [1316, 413] width 268 height 17
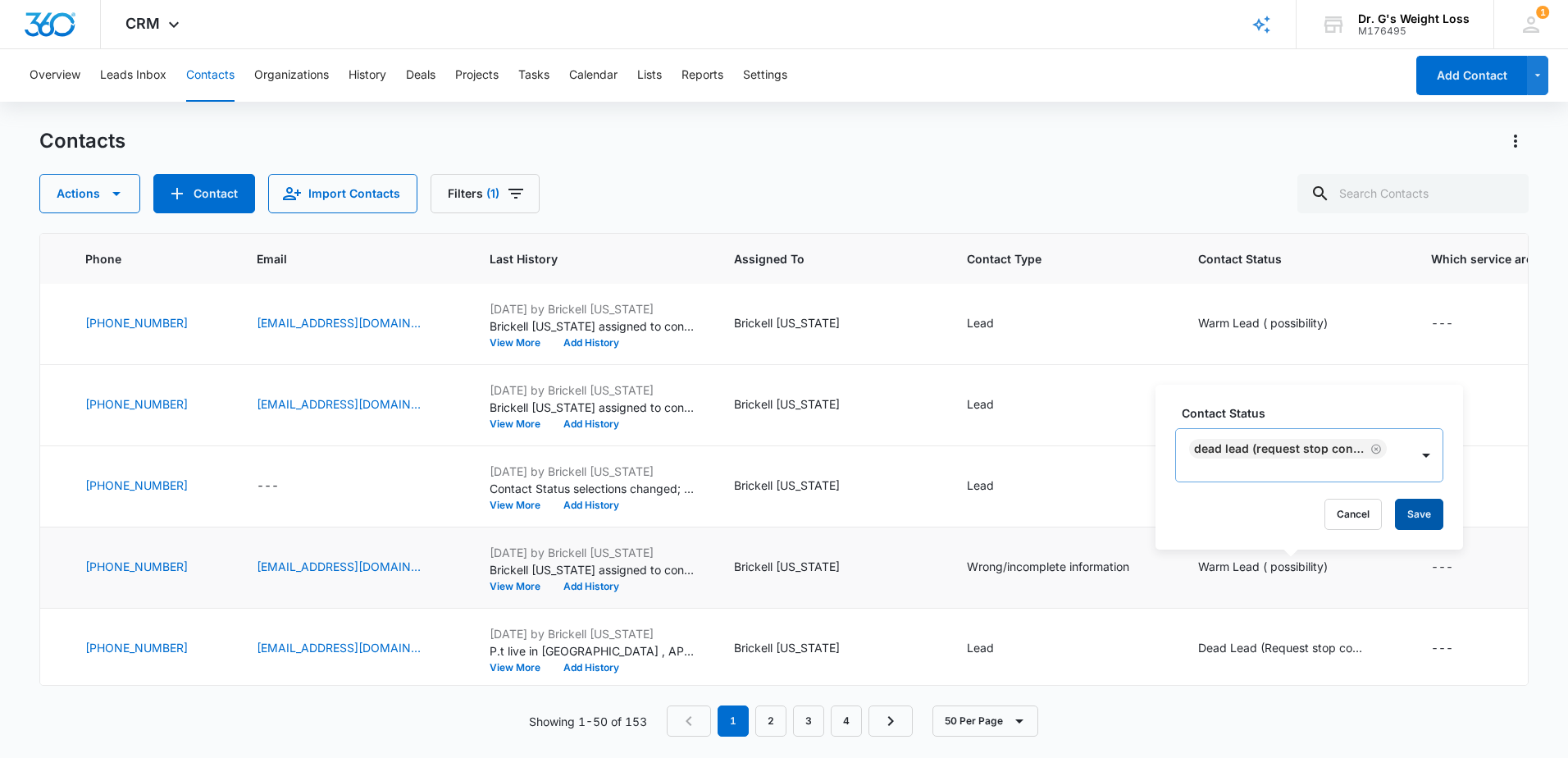
click at [1420, 523] on button "Save" at bounding box center [1419, 514] width 48 height 31
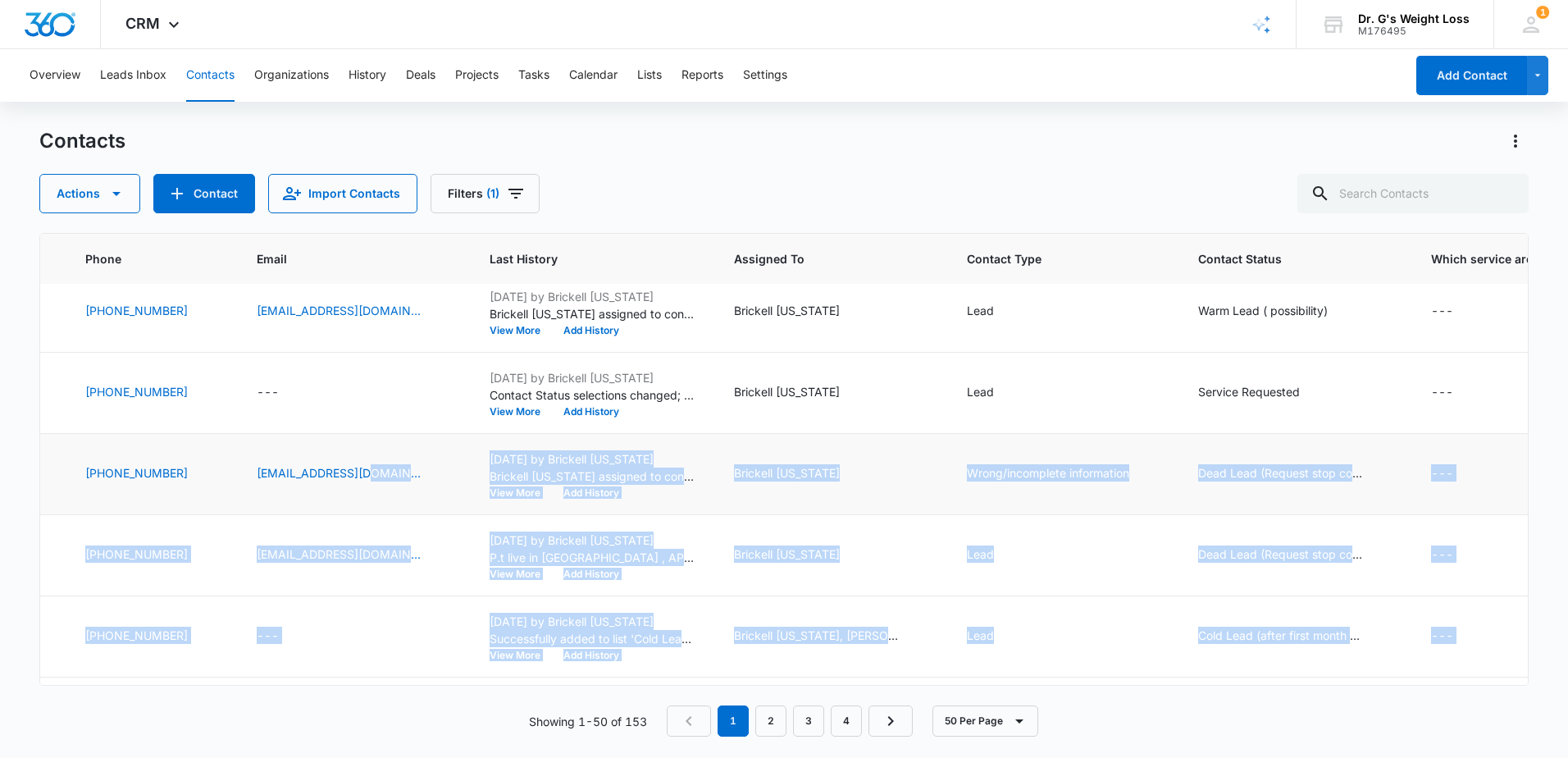
scroll to position [390, 319]
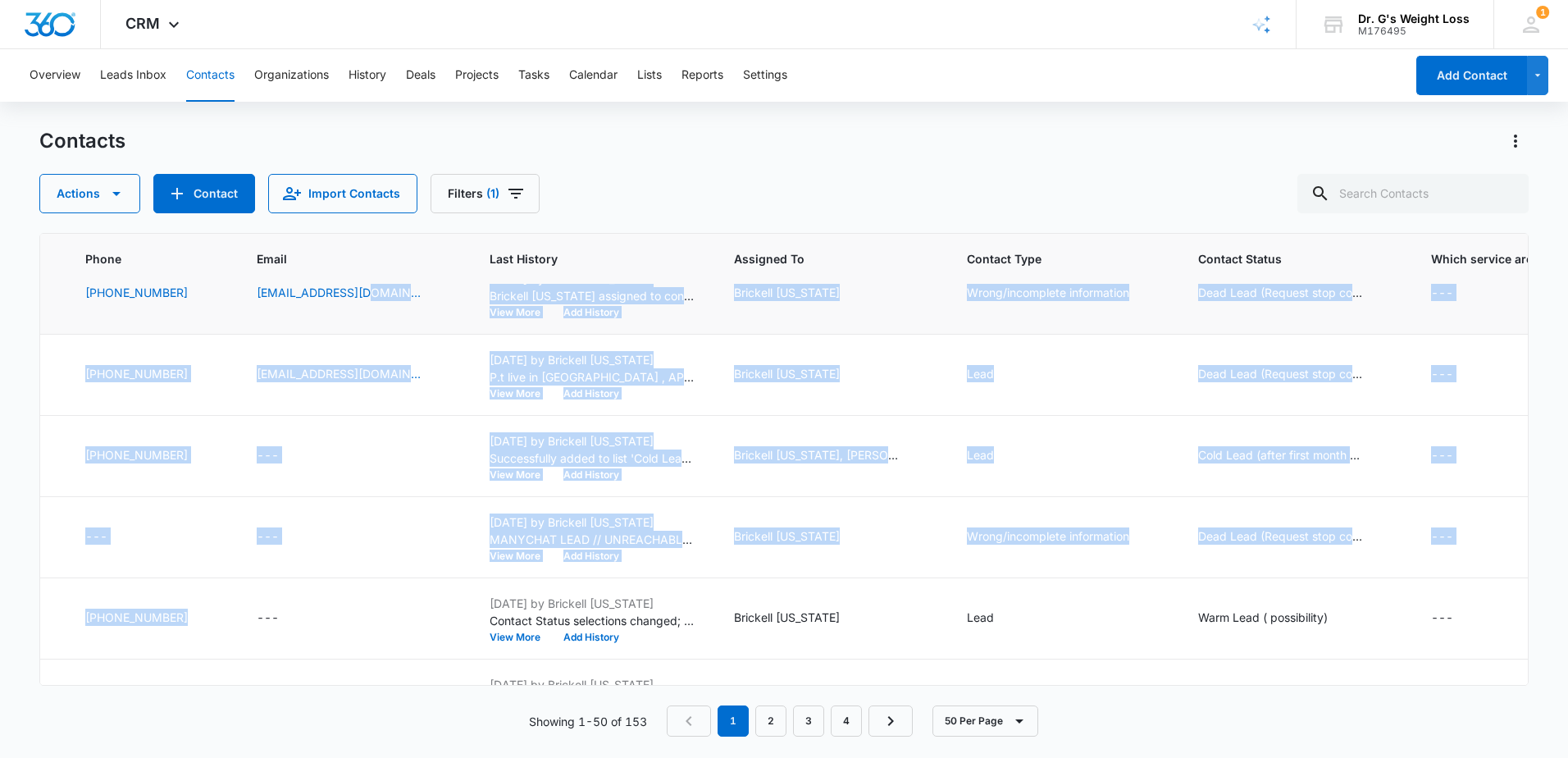
drag, startPoint x: 400, startPoint y: 685, endPoint x: 170, endPoint y: 679, distance: 230.1
click at [170, 679] on div "ID Contact Name Phone Email Last History Assigned To Contact Type Contact Statu…" at bounding box center [784, 459] width 1490 height 452
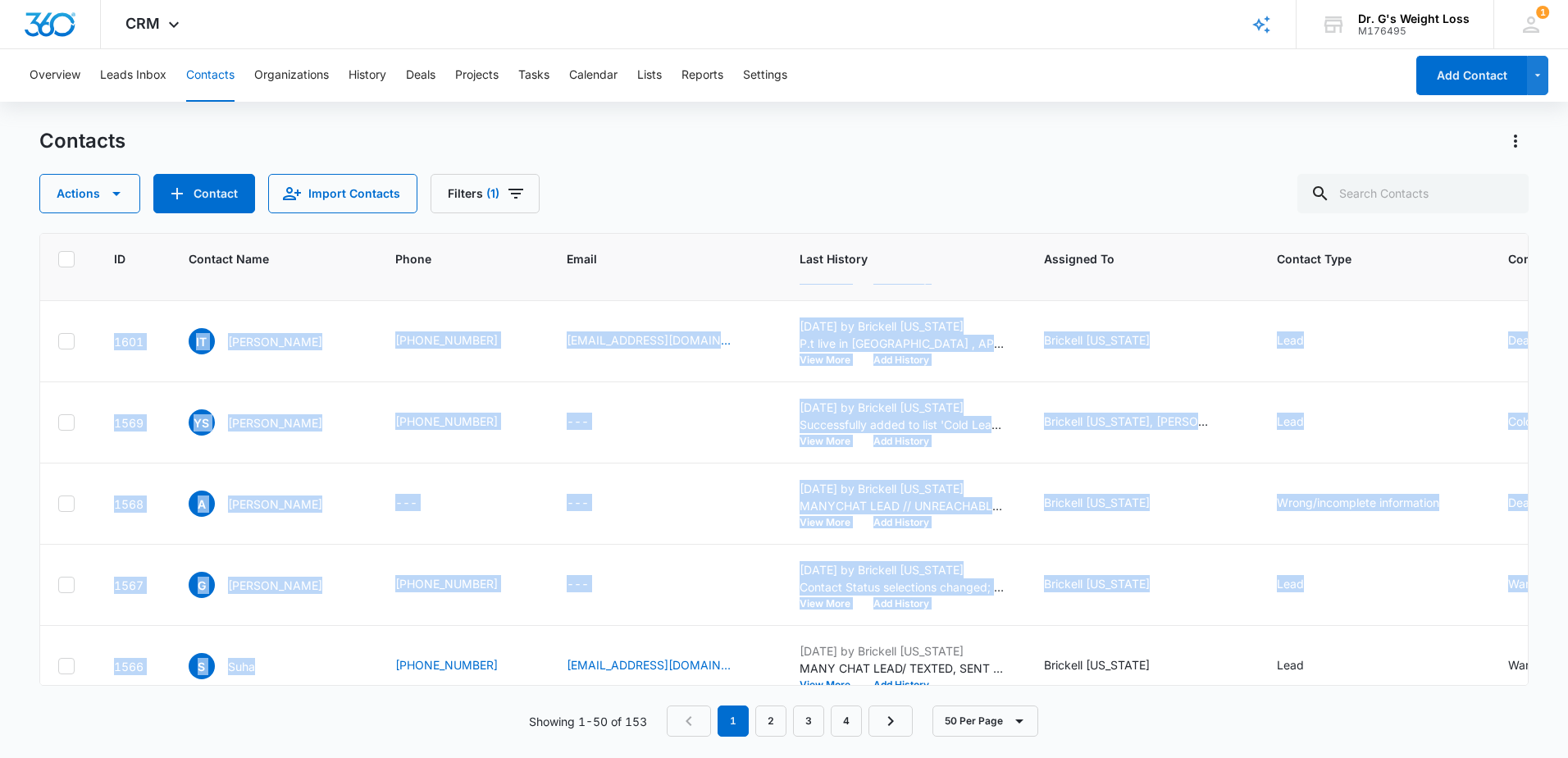
scroll to position [390, 0]
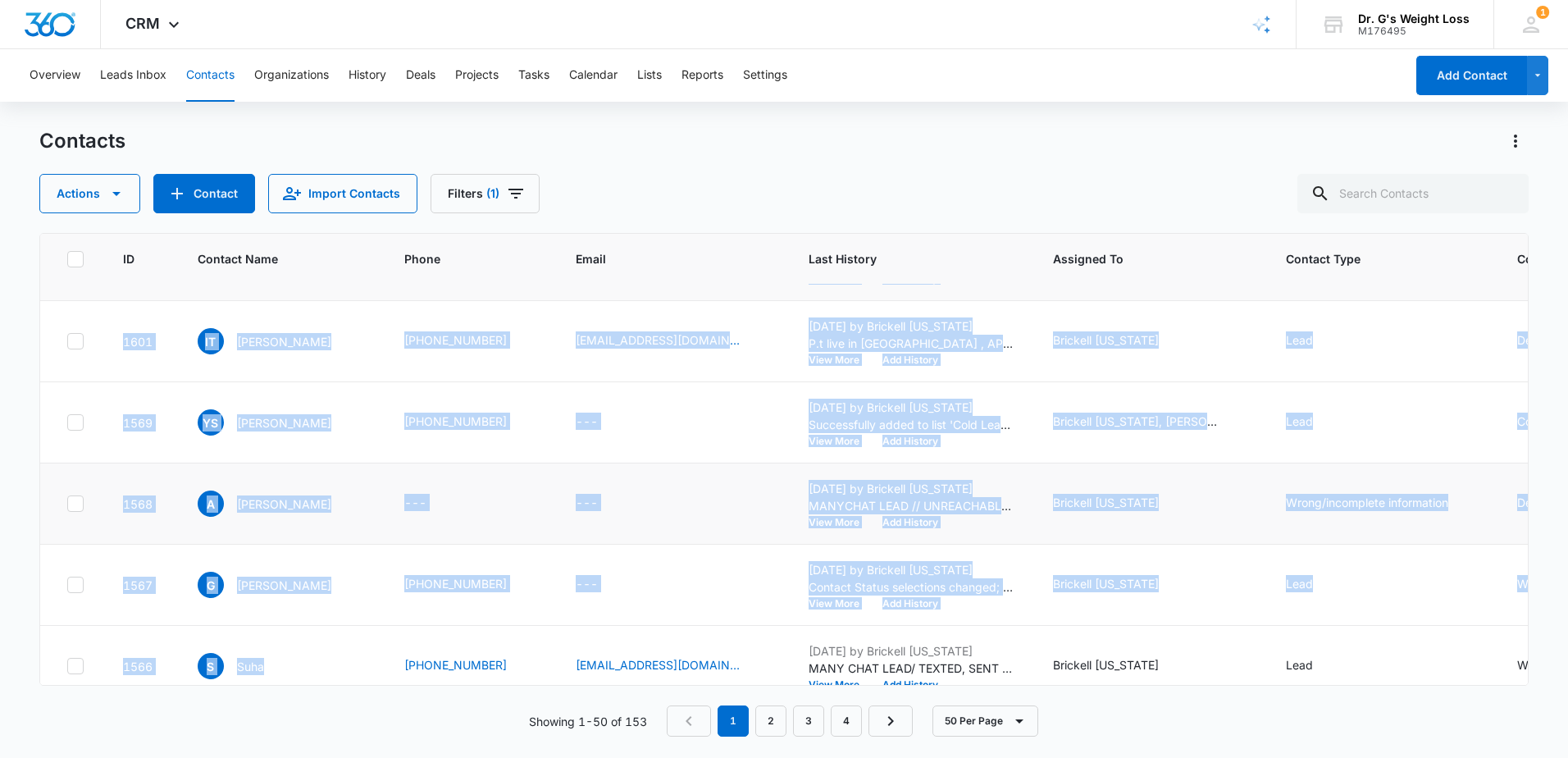
click at [374, 521] on td "A Adnan" at bounding box center [281, 504] width 207 height 82
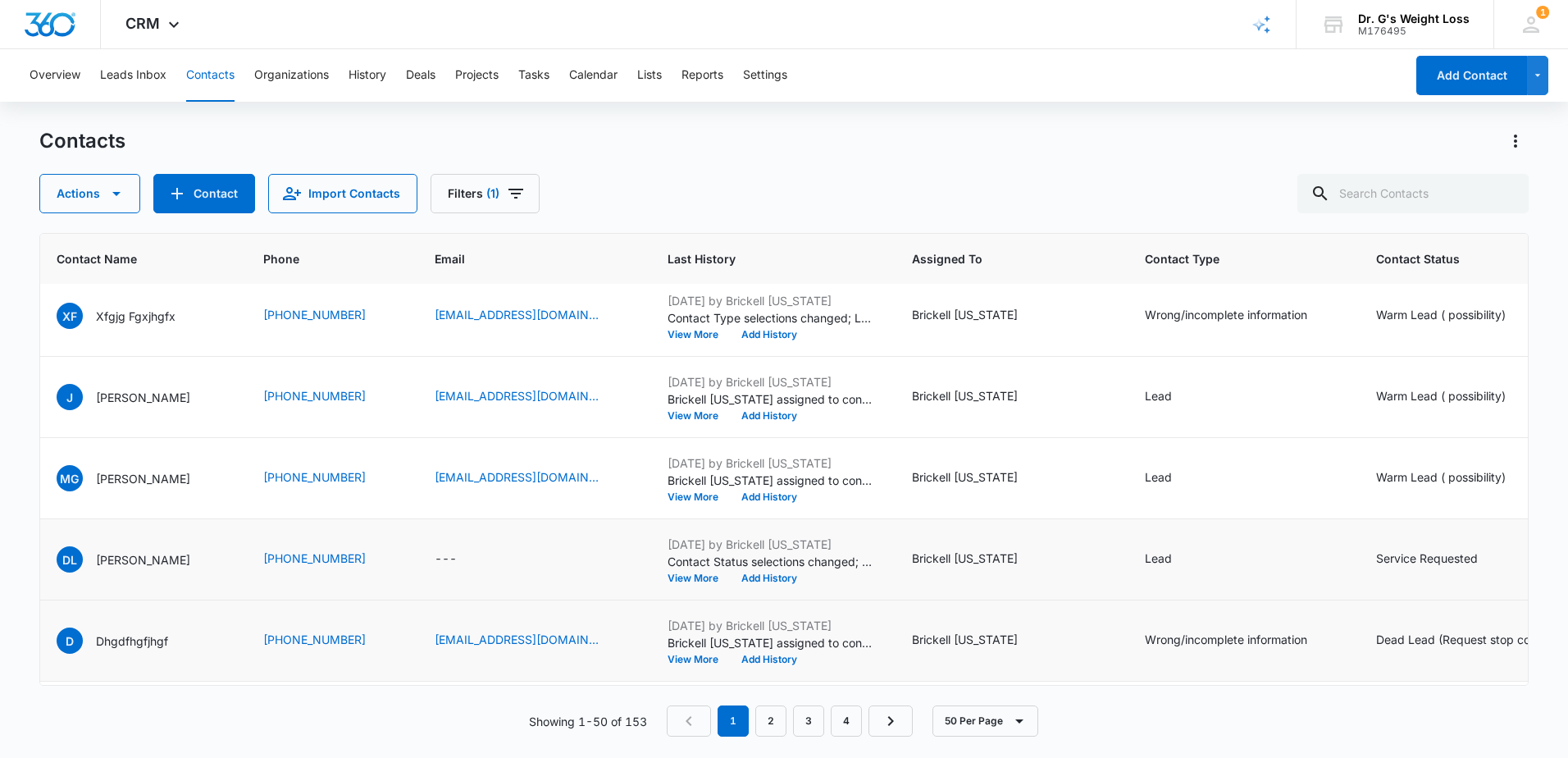
scroll to position [0, 141]
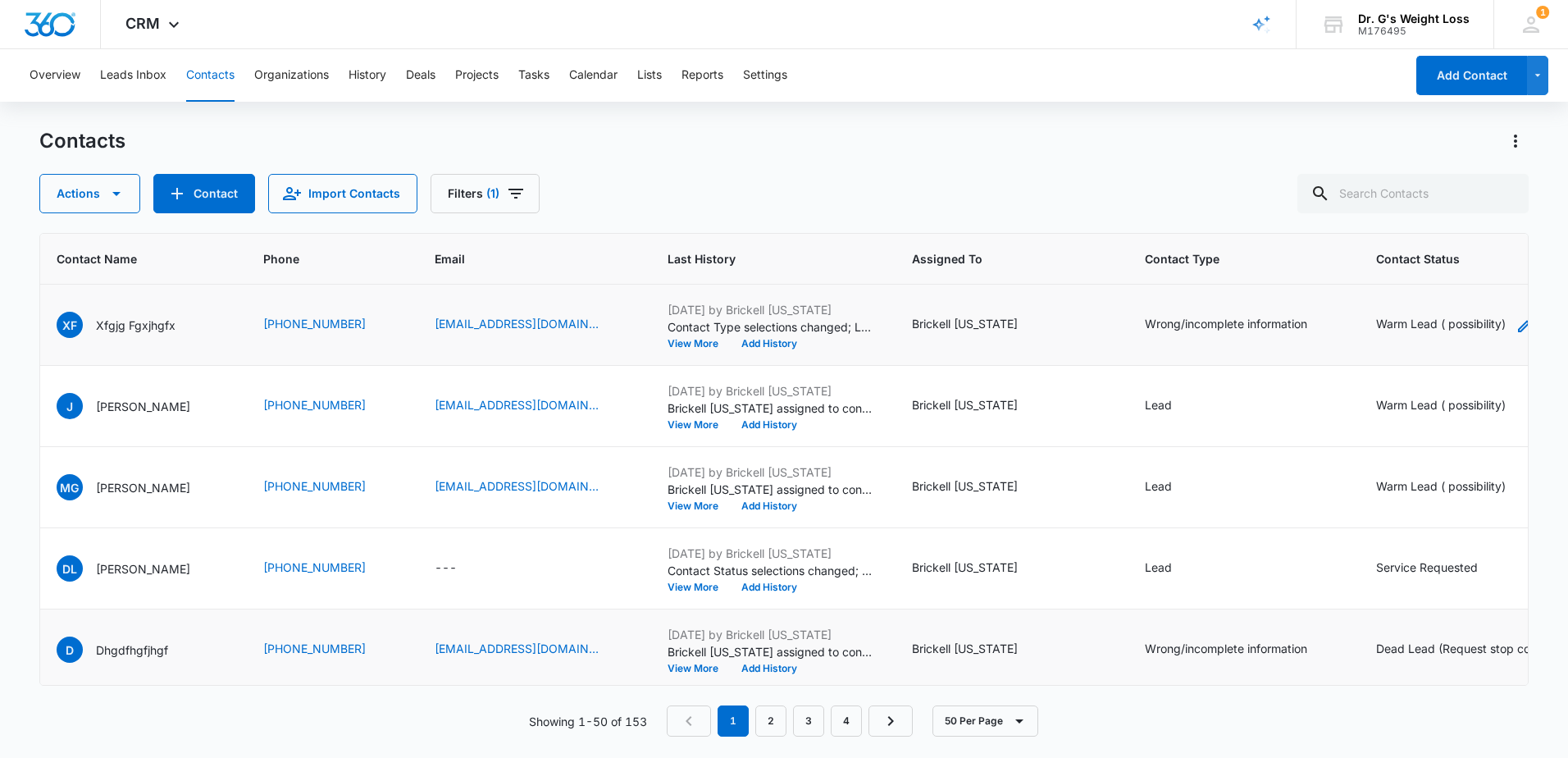
click at [1466, 322] on div "Warm Lead ( possibility)" at bounding box center [1441, 323] width 130 height 17
click at [1329, 316] on div at bounding box center [1341, 311] width 26 height 26
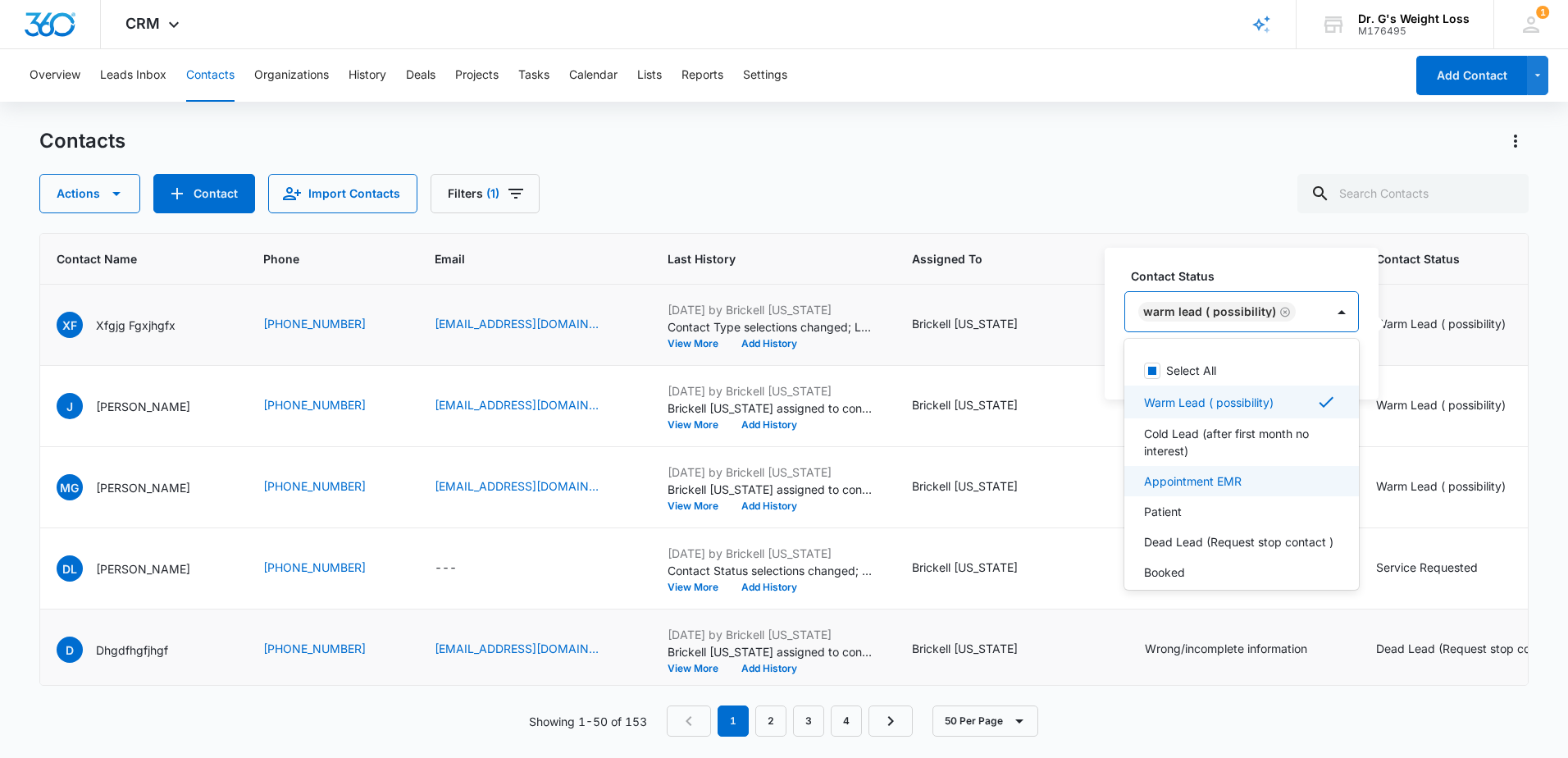
scroll to position [62, 0]
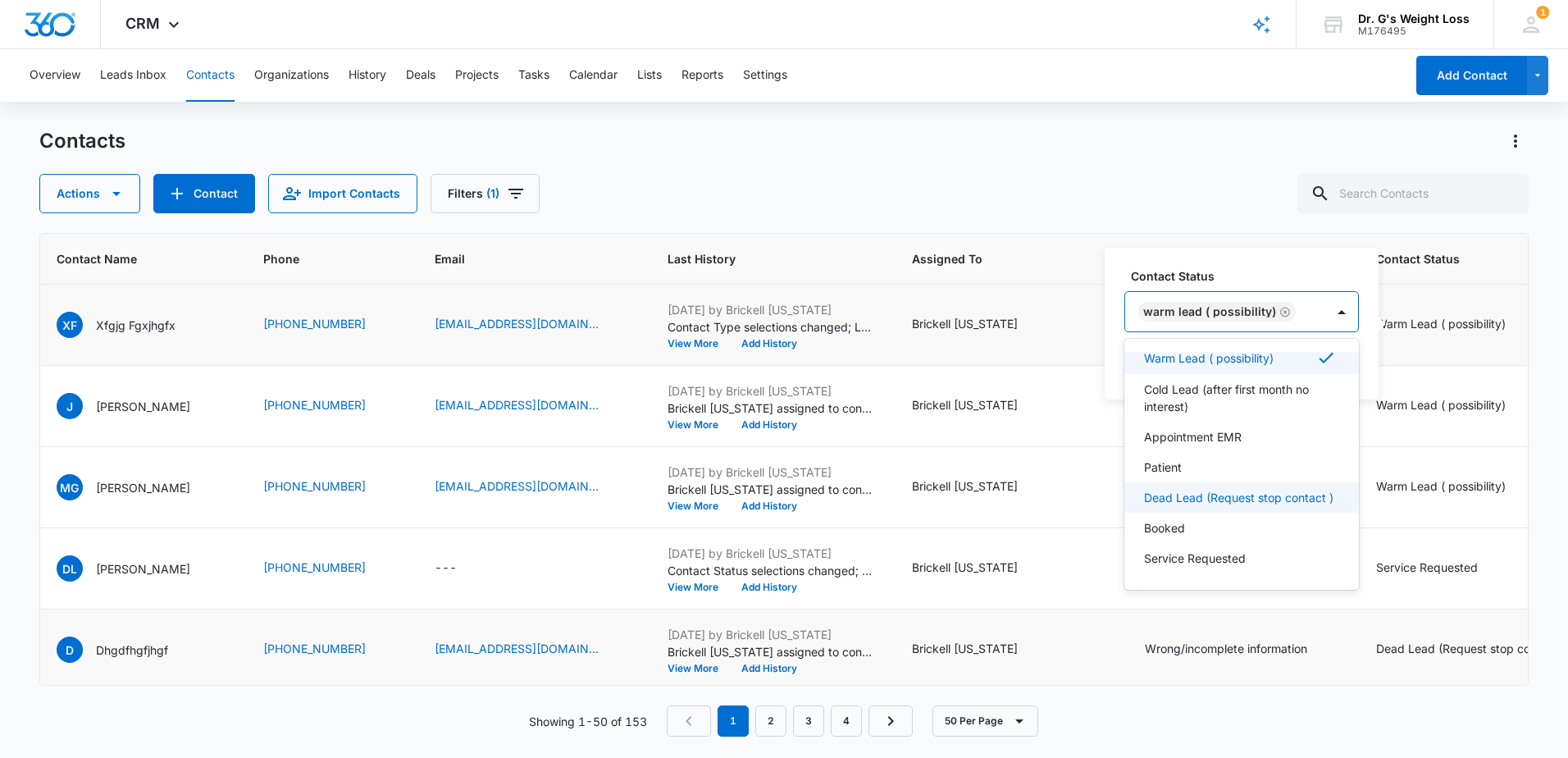
click at [1247, 494] on p "Dead Lead (Request stop contact )" at bounding box center [1239, 497] width 190 height 17
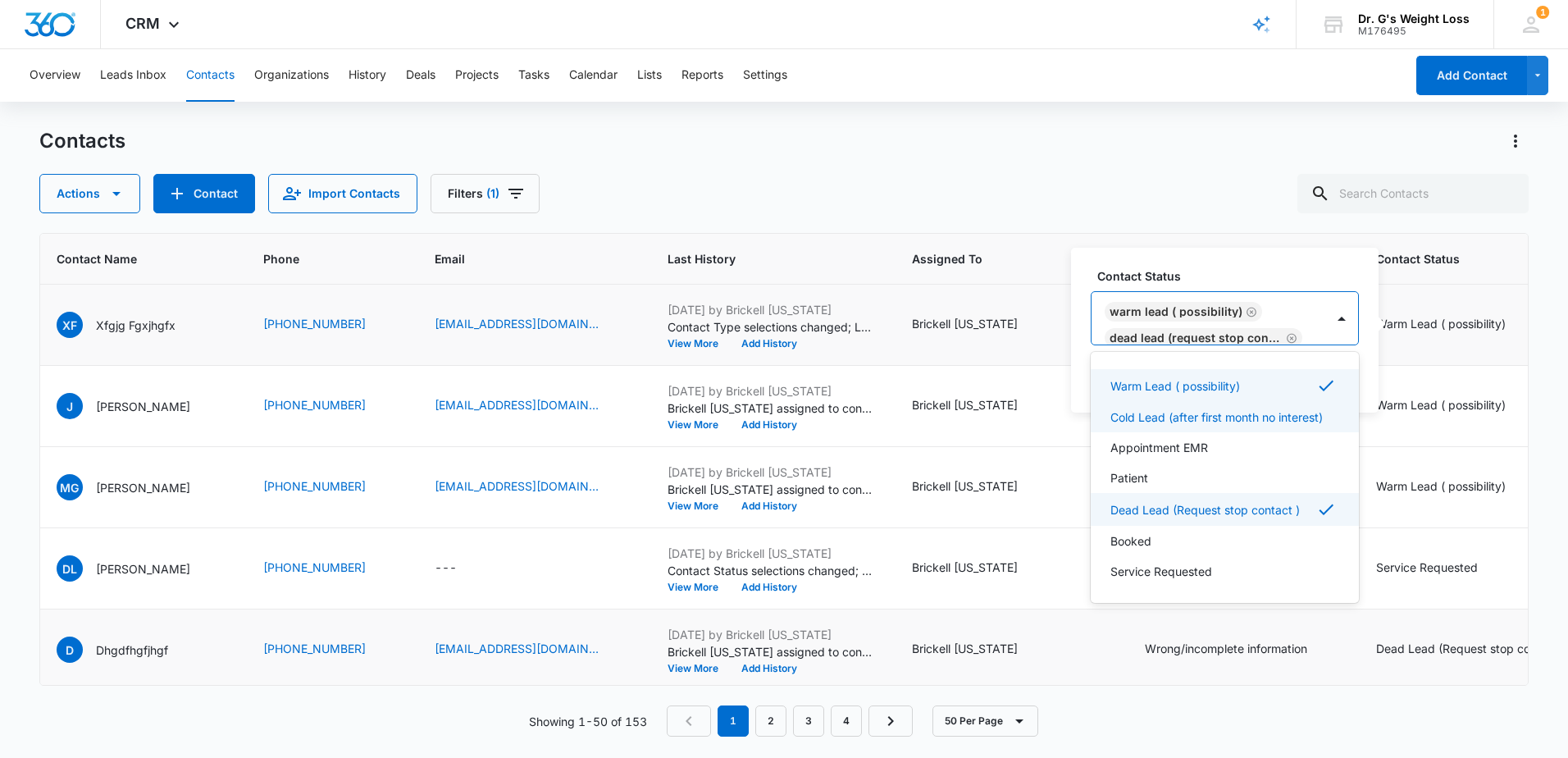
click at [1251, 310] on icon "Remove Warm Lead ( possibility)" at bounding box center [1251, 311] width 10 height 10
click at [1307, 267] on div "Contact Status option Warm Lead ( possibility), deselected. 8 results available…" at bounding box center [1224, 330] width 307 height 165
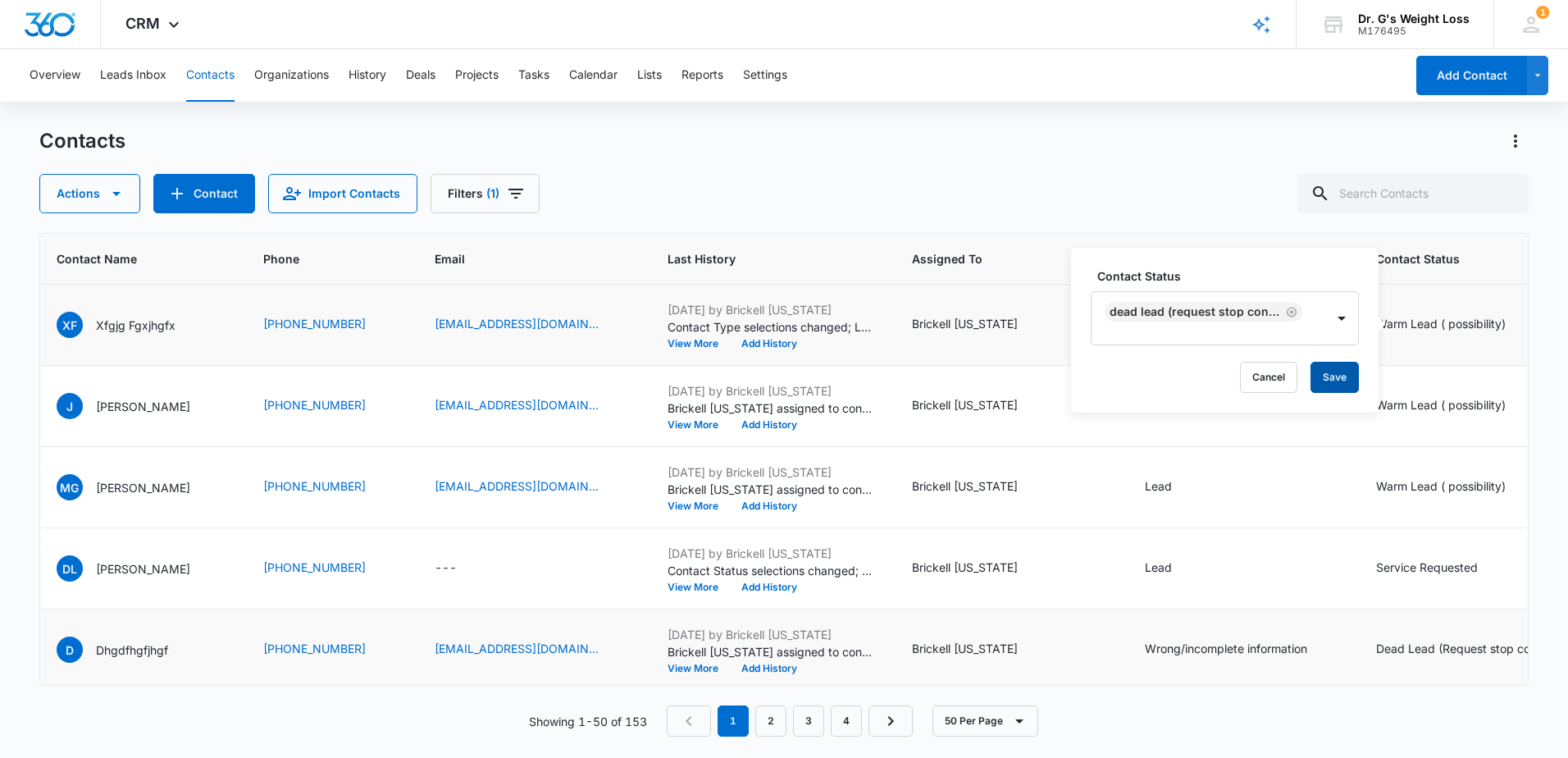
click at [1331, 370] on button "Save" at bounding box center [1334, 377] width 48 height 31
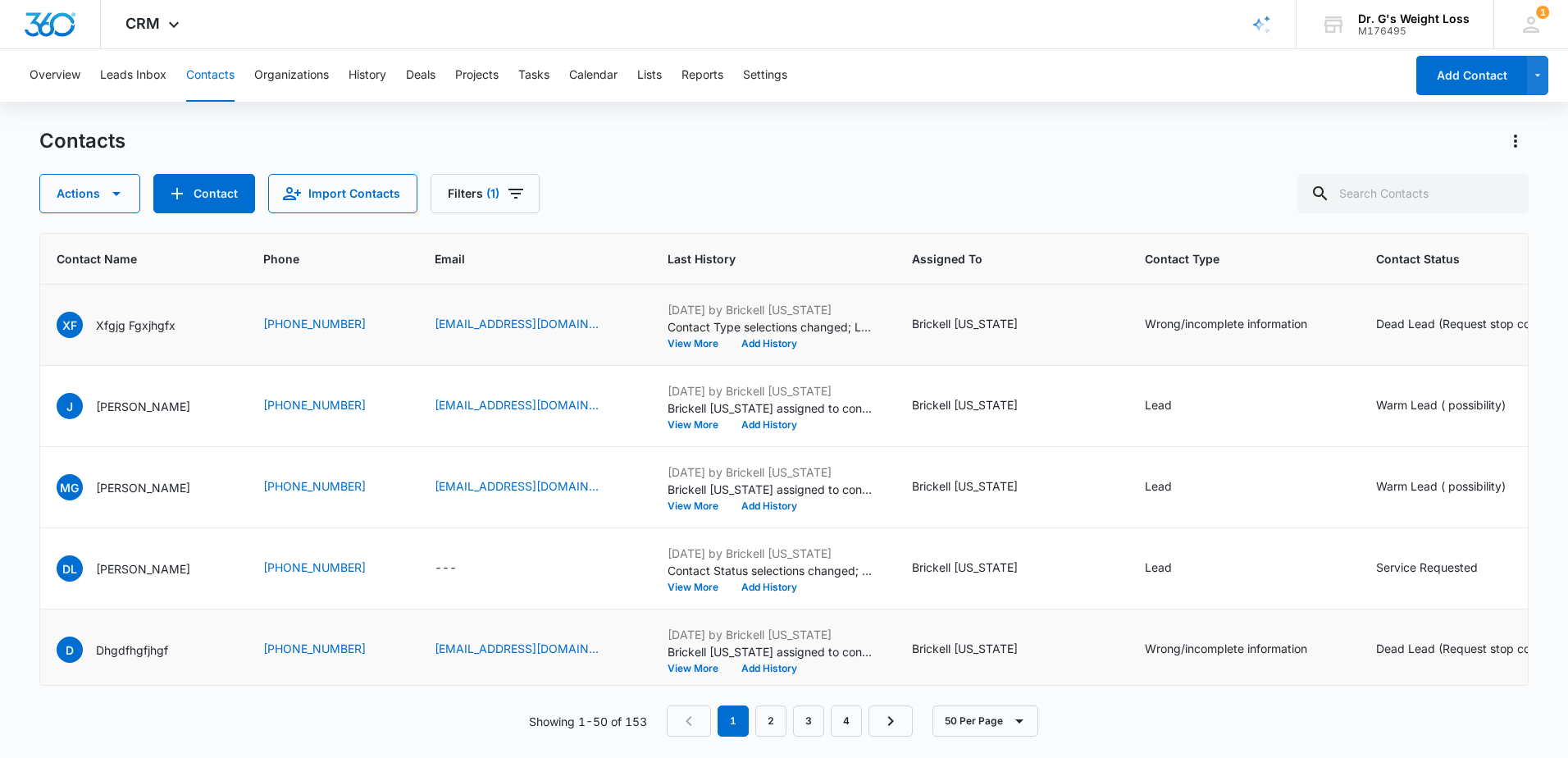
scroll to position [0, 0]
